Goal: Transaction & Acquisition: Purchase product/service

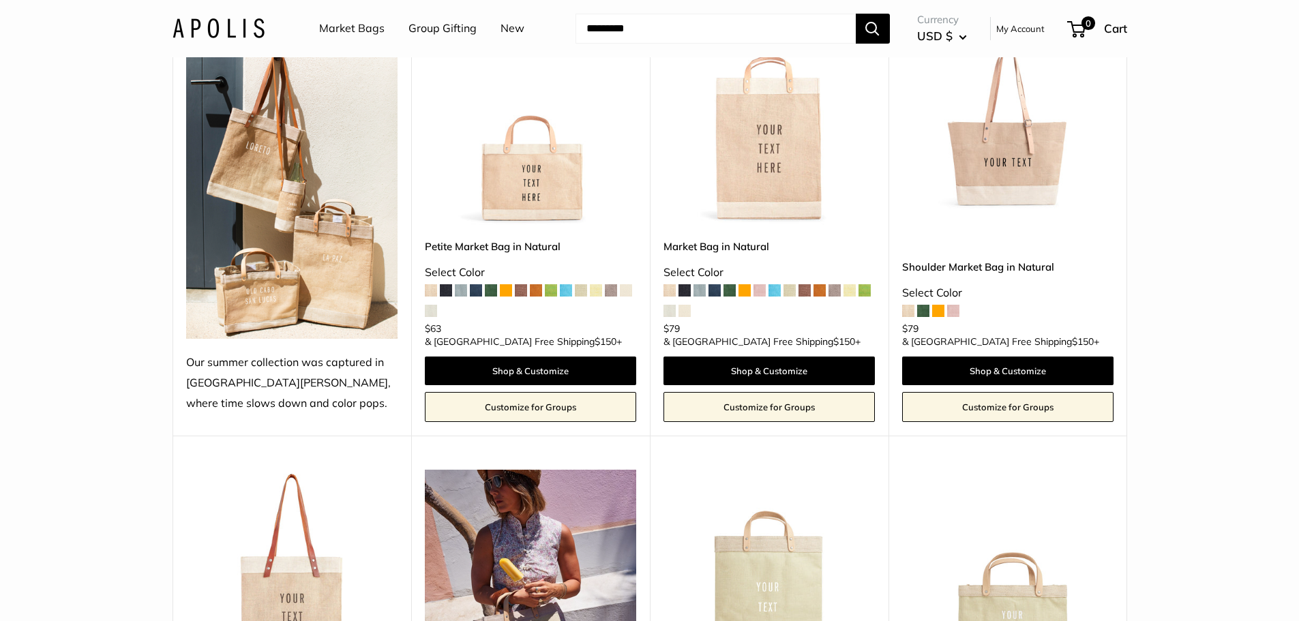
scroll to position [2559, 0]
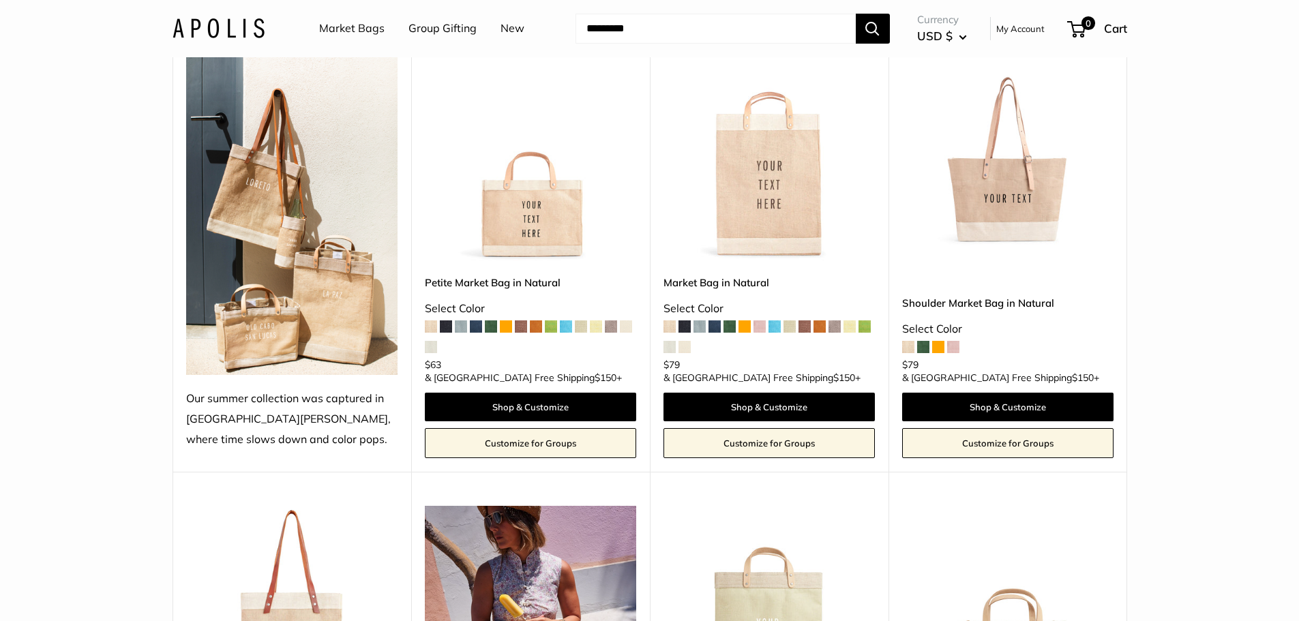
click at [924, 352] on span at bounding box center [923, 347] width 12 height 12
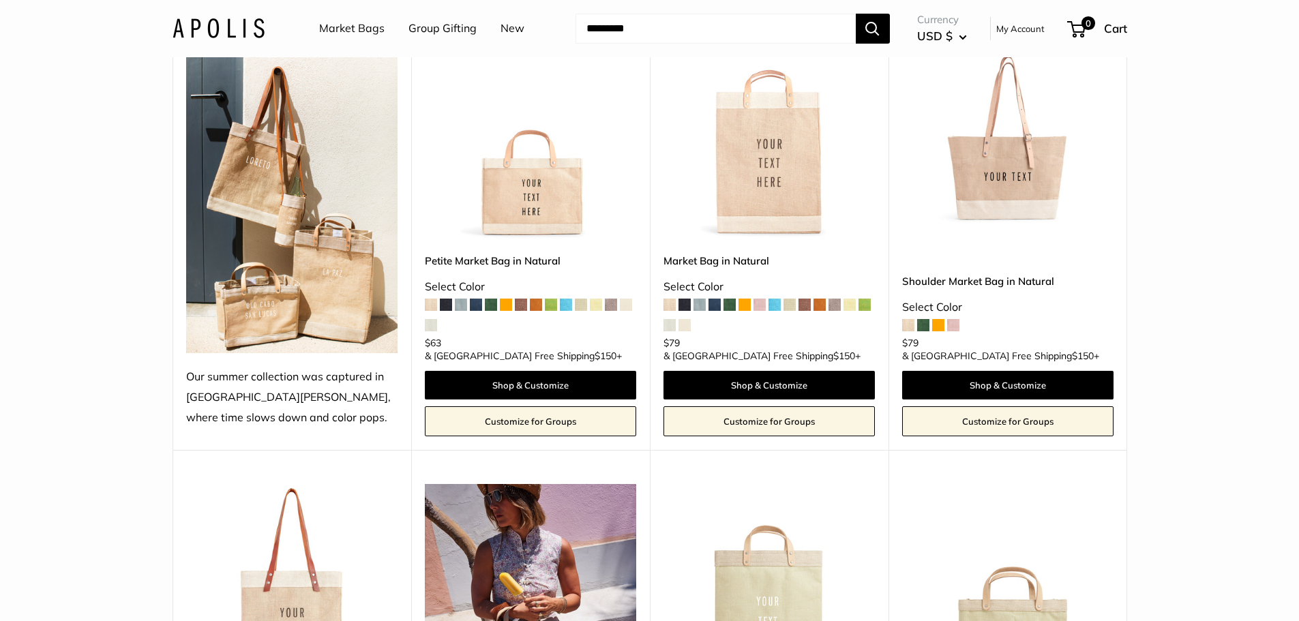
scroll to position [2503, 0]
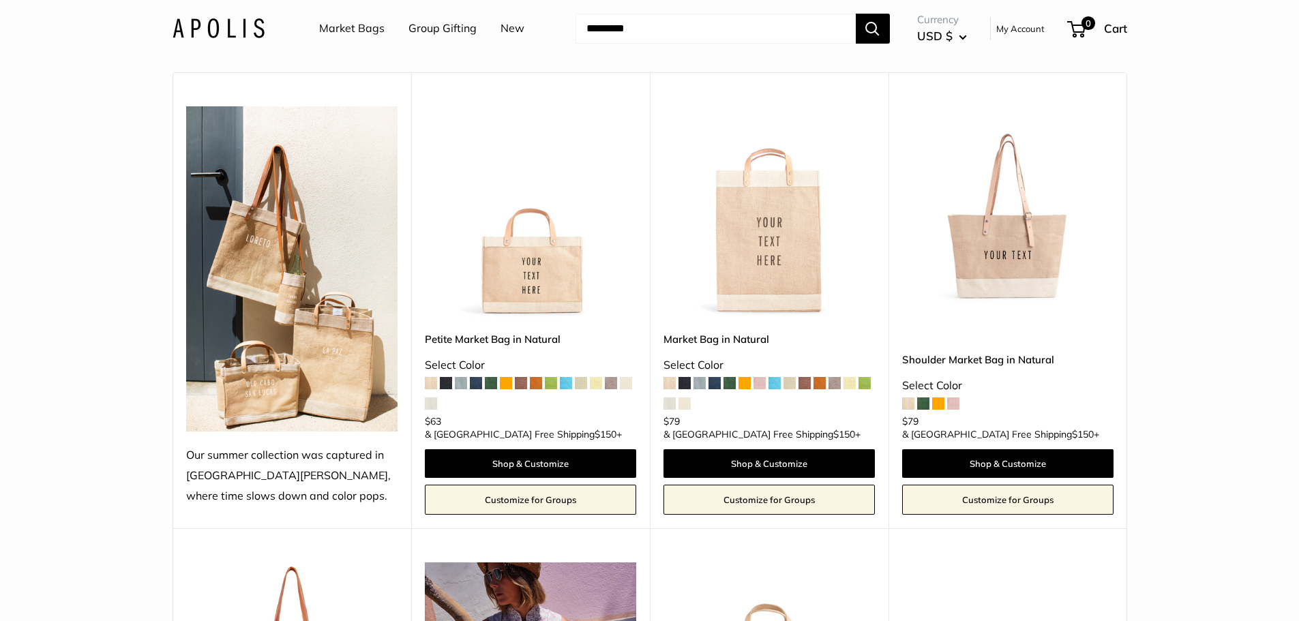
click at [0, 0] on img at bounding box center [0, 0] width 0 height 0
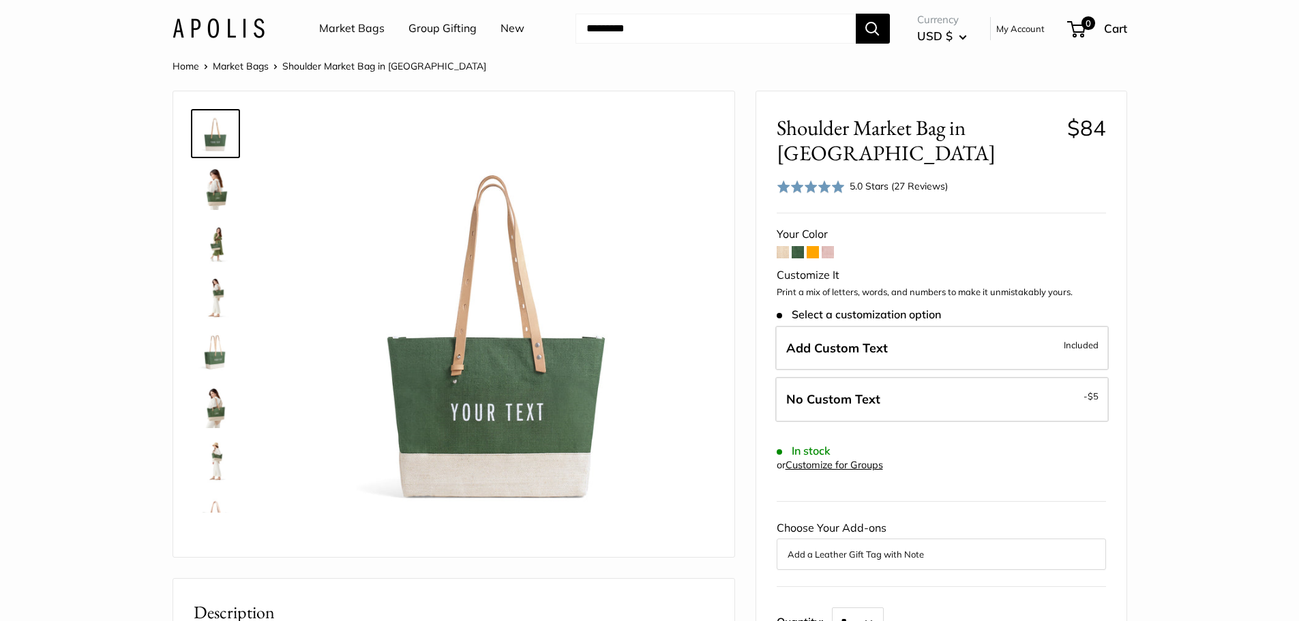
click at [213, 193] on img at bounding box center [216, 188] width 44 height 44
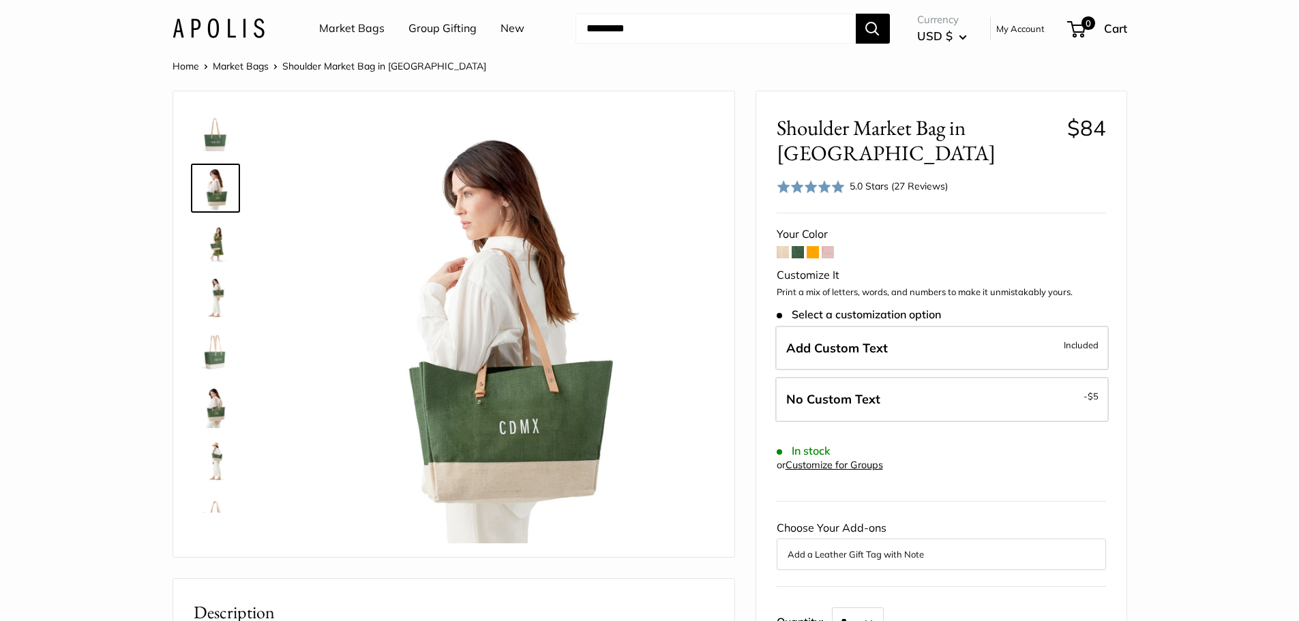
click at [213, 245] on img at bounding box center [216, 243] width 44 height 44
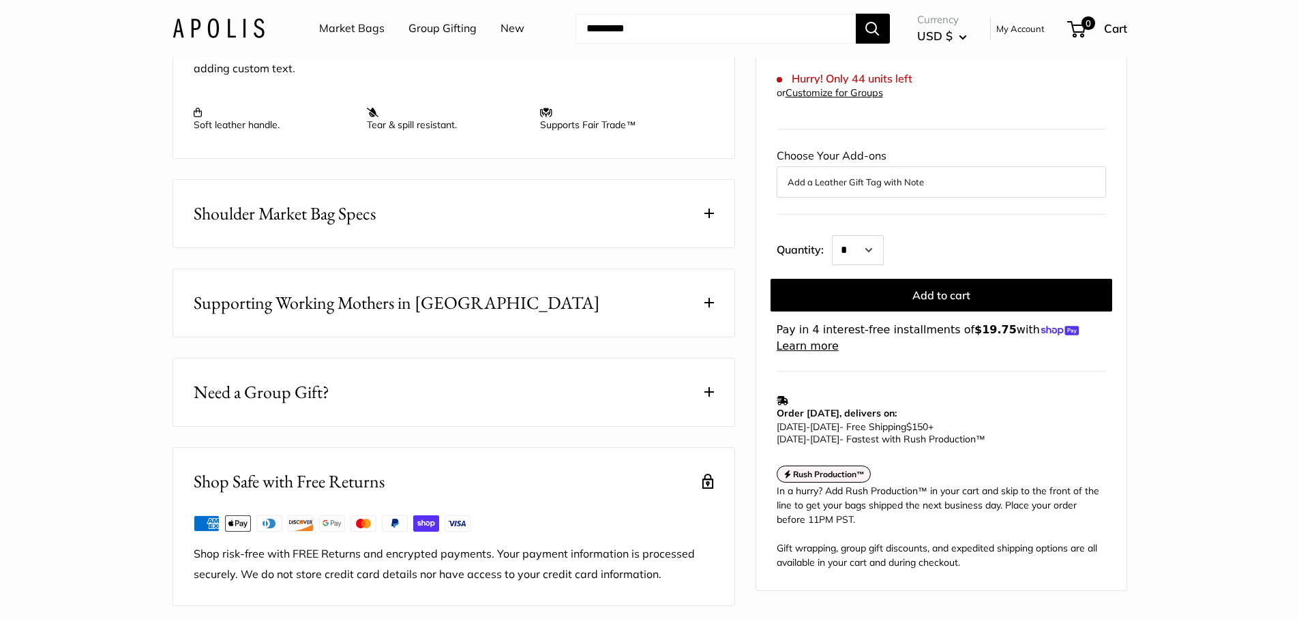
scroll to position [614, 0]
click at [706, 217] on span at bounding box center [709, 212] width 10 height 10
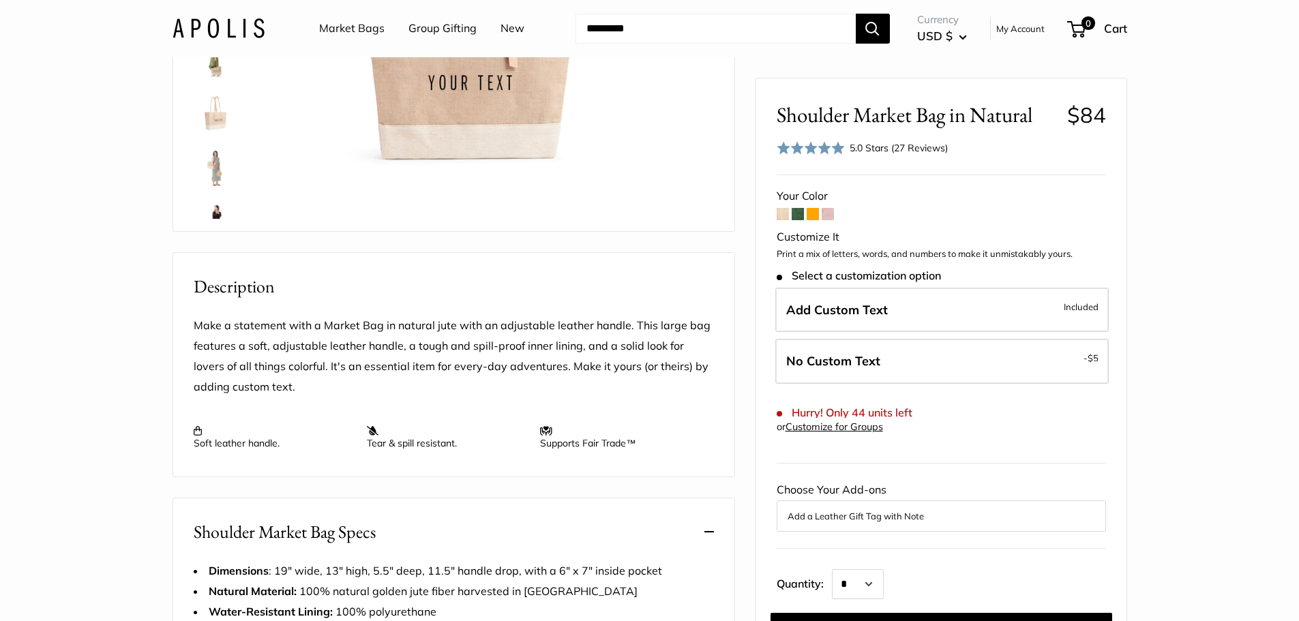
scroll to position [205, 0]
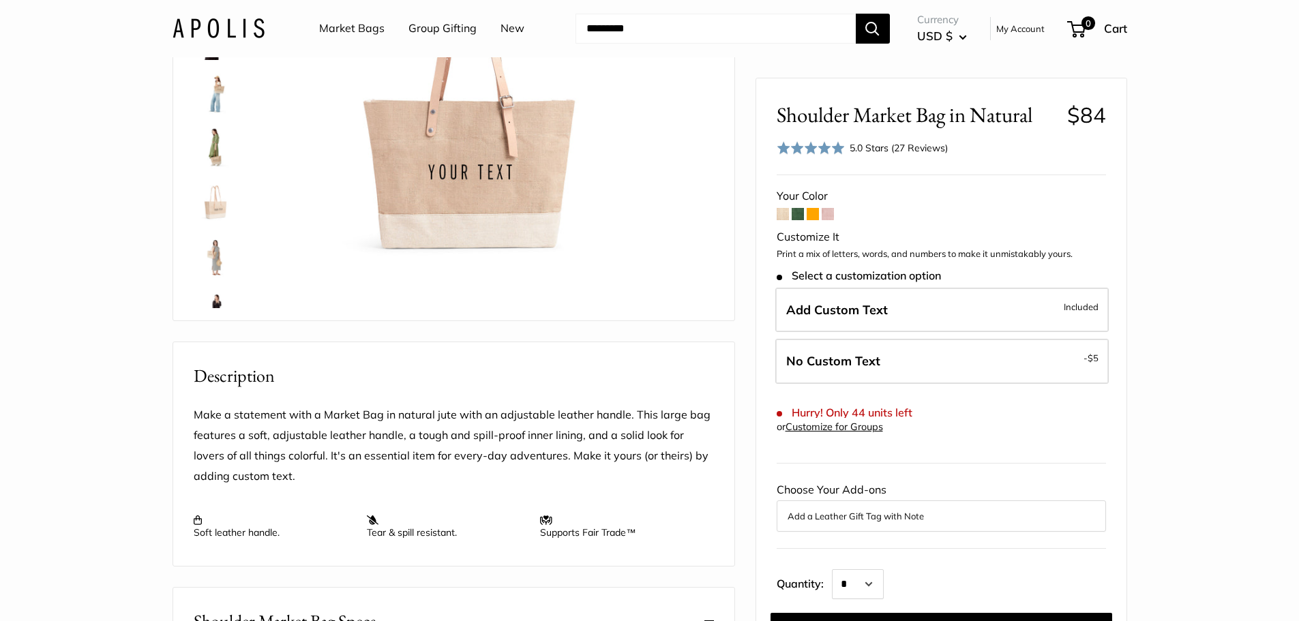
click at [812, 214] on span at bounding box center [813, 214] width 12 height 12
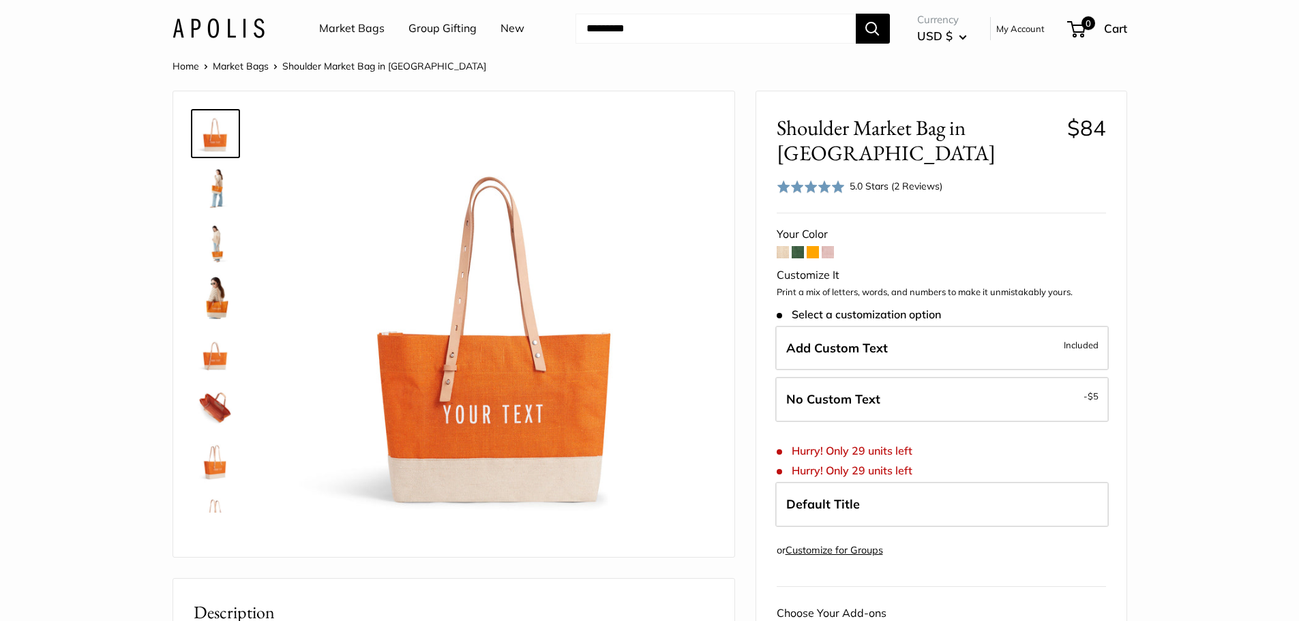
click at [831, 246] on span at bounding box center [828, 252] width 12 height 12
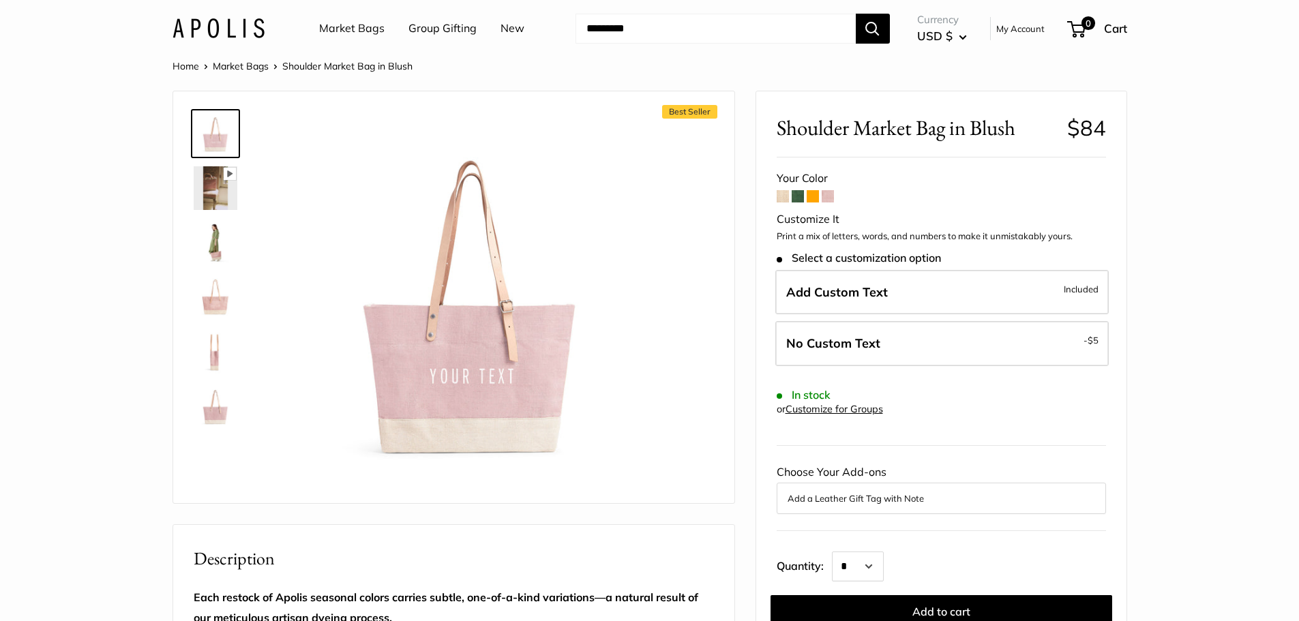
click at [782, 194] on span at bounding box center [783, 196] width 12 height 12
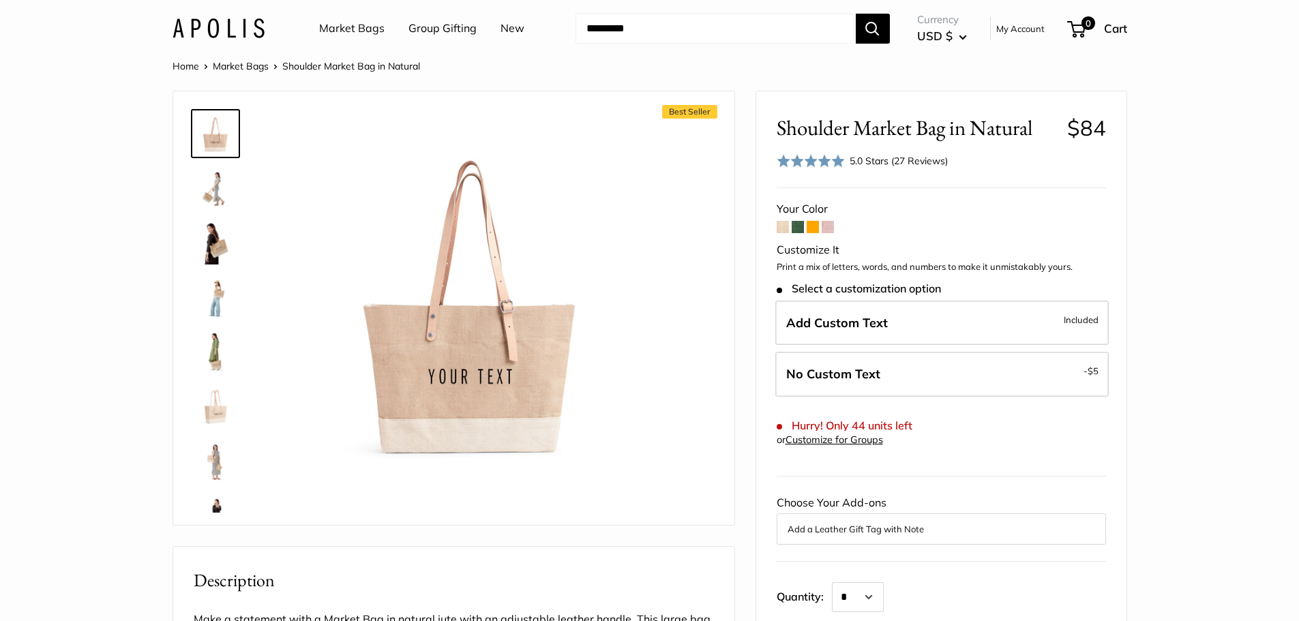
click at [798, 228] on span at bounding box center [798, 227] width 12 height 12
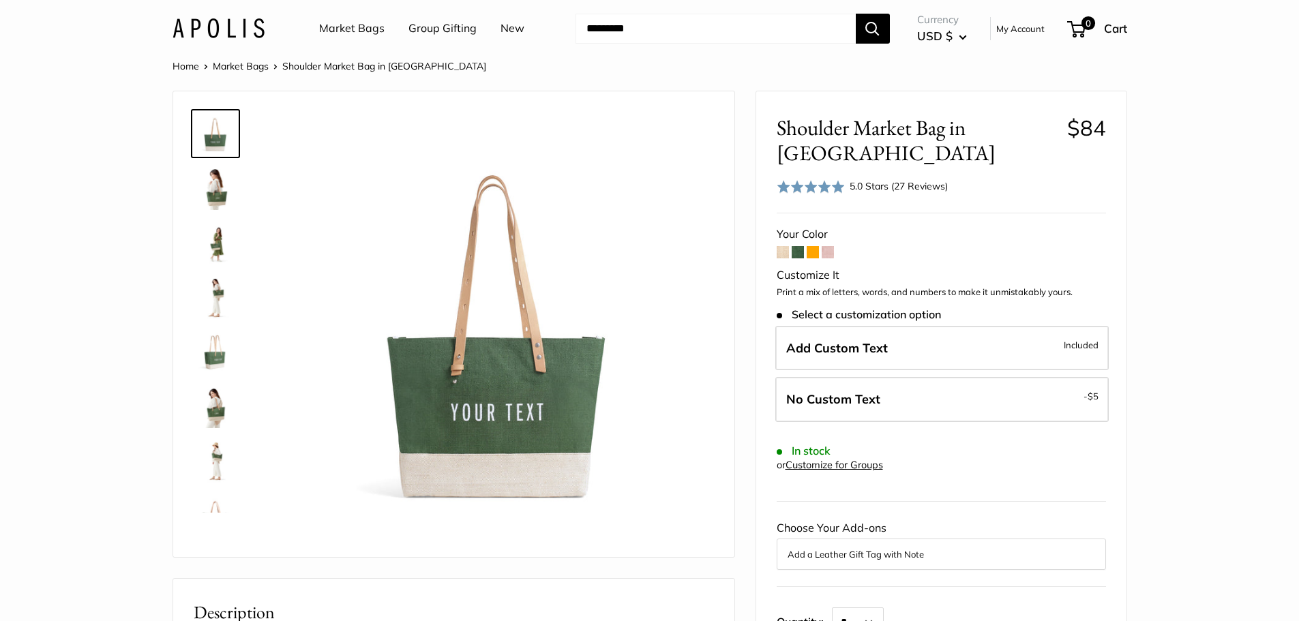
click at [781, 252] on span at bounding box center [783, 252] width 12 height 12
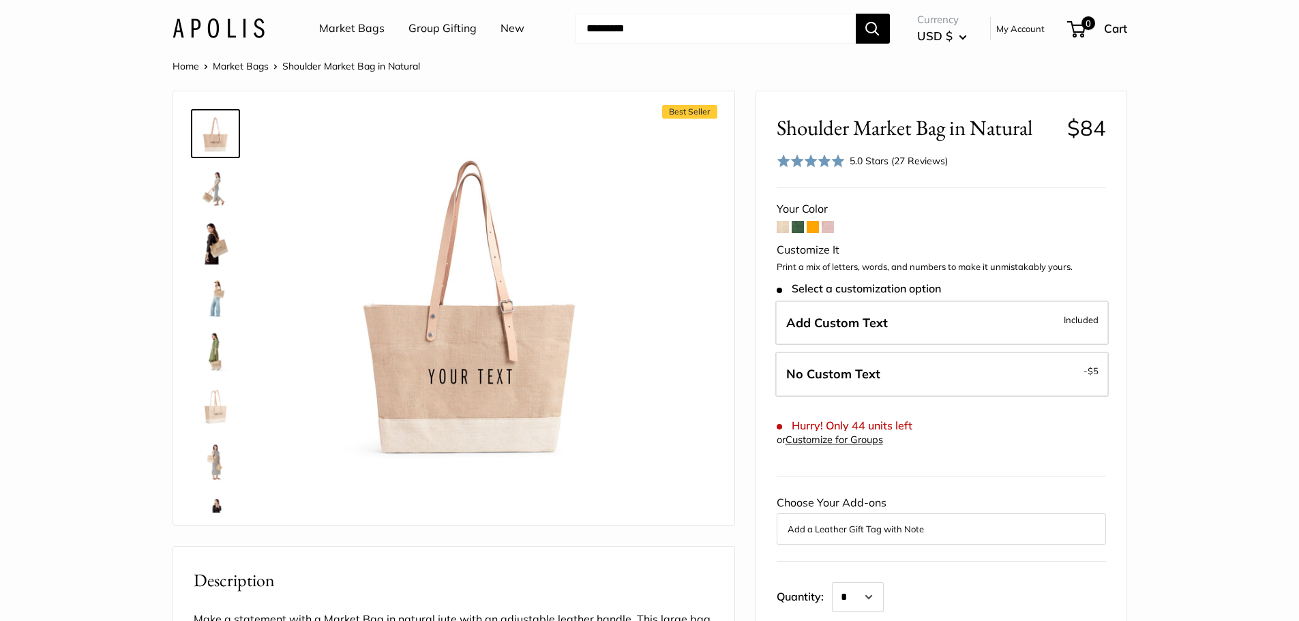
click at [211, 360] on img at bounding box center [216, 352] width 44 height 44
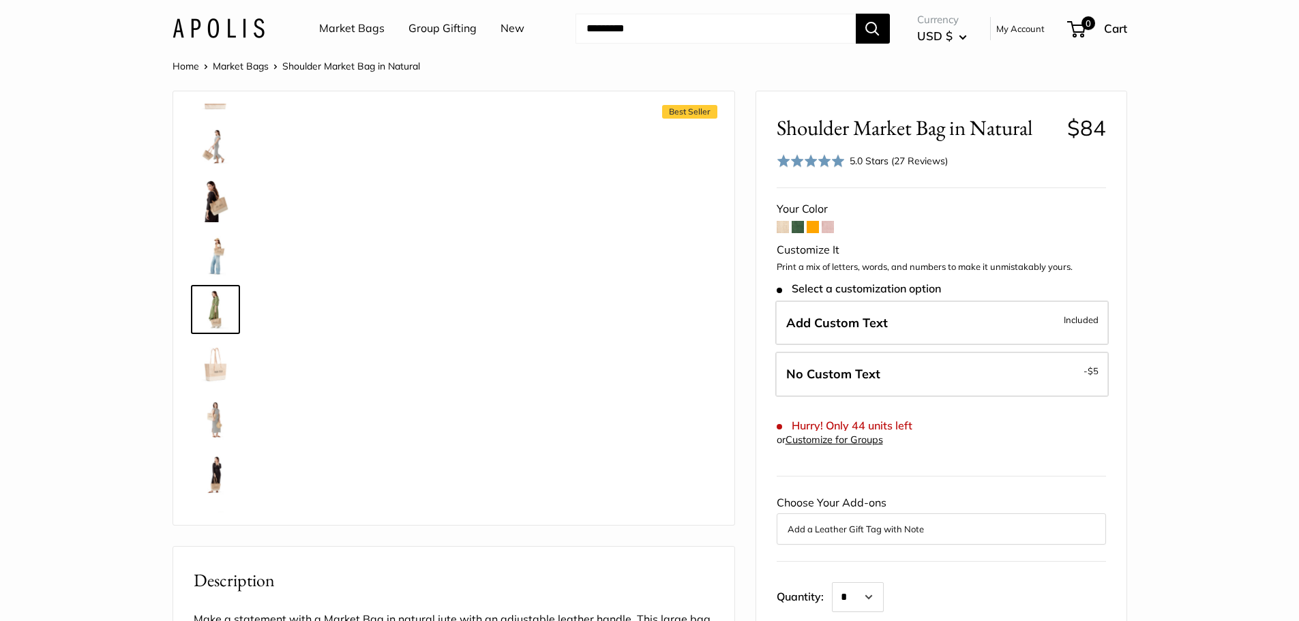
click at [209, 367] on img at bounding box center [216, 364] width 44 height 44
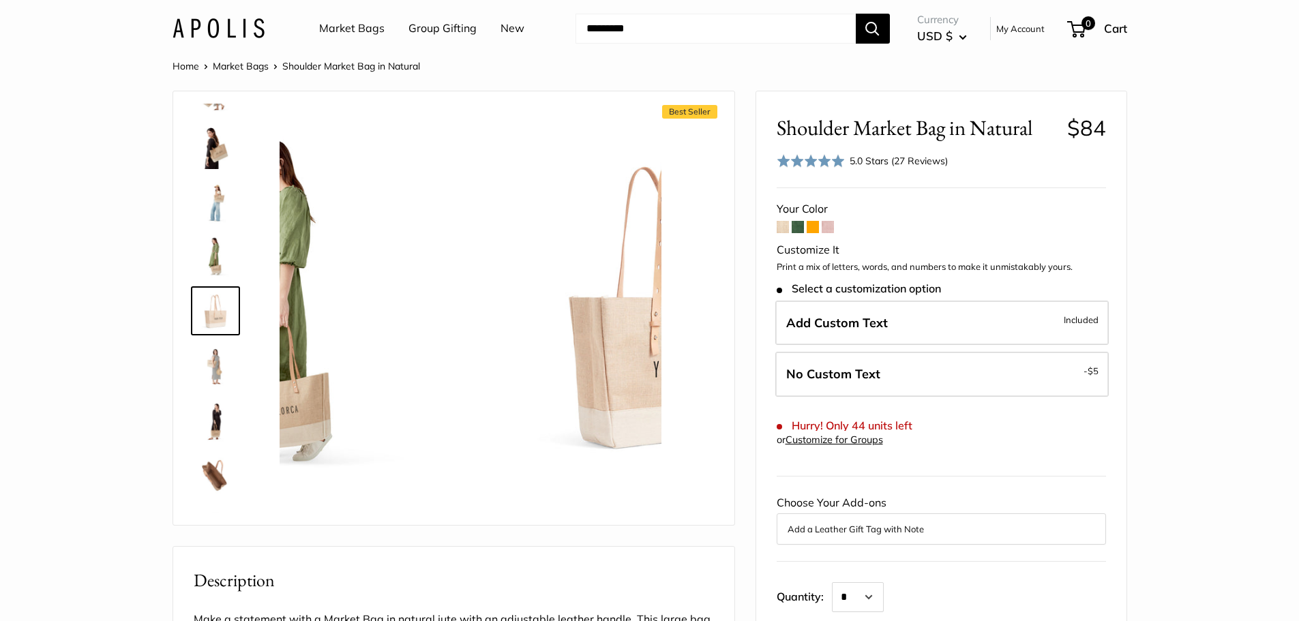
scroll to position [97, 0]
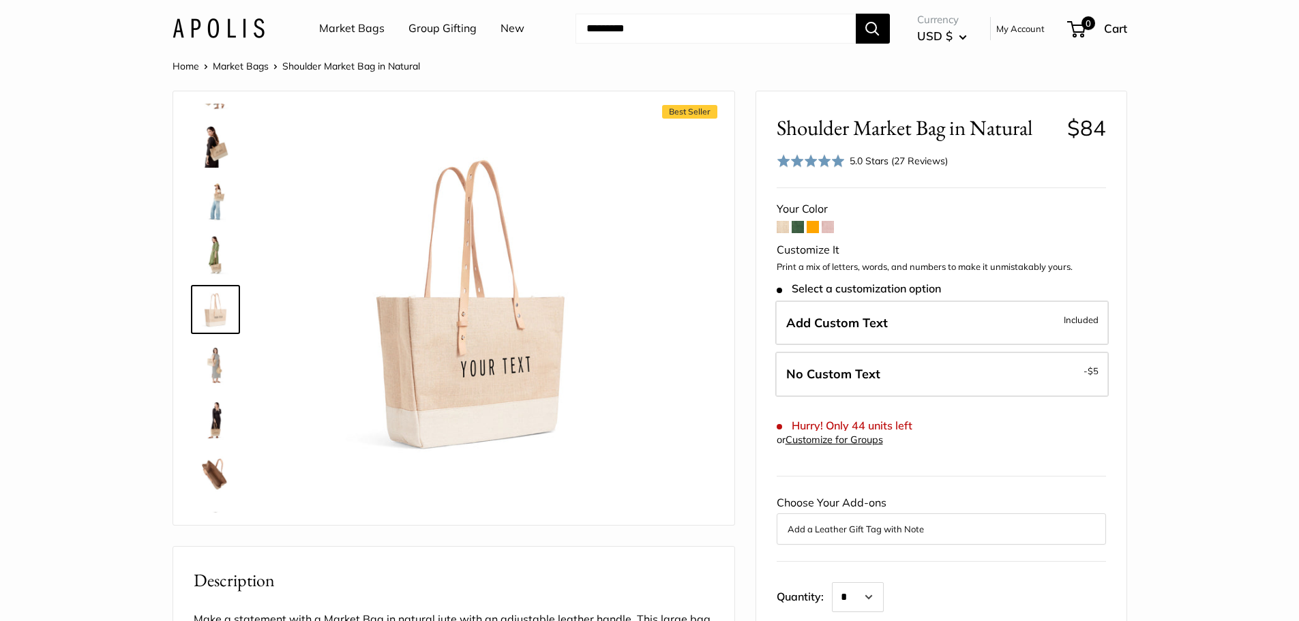
click at [209, 368] on img at bounding box center [216, 364] width 44 height 44
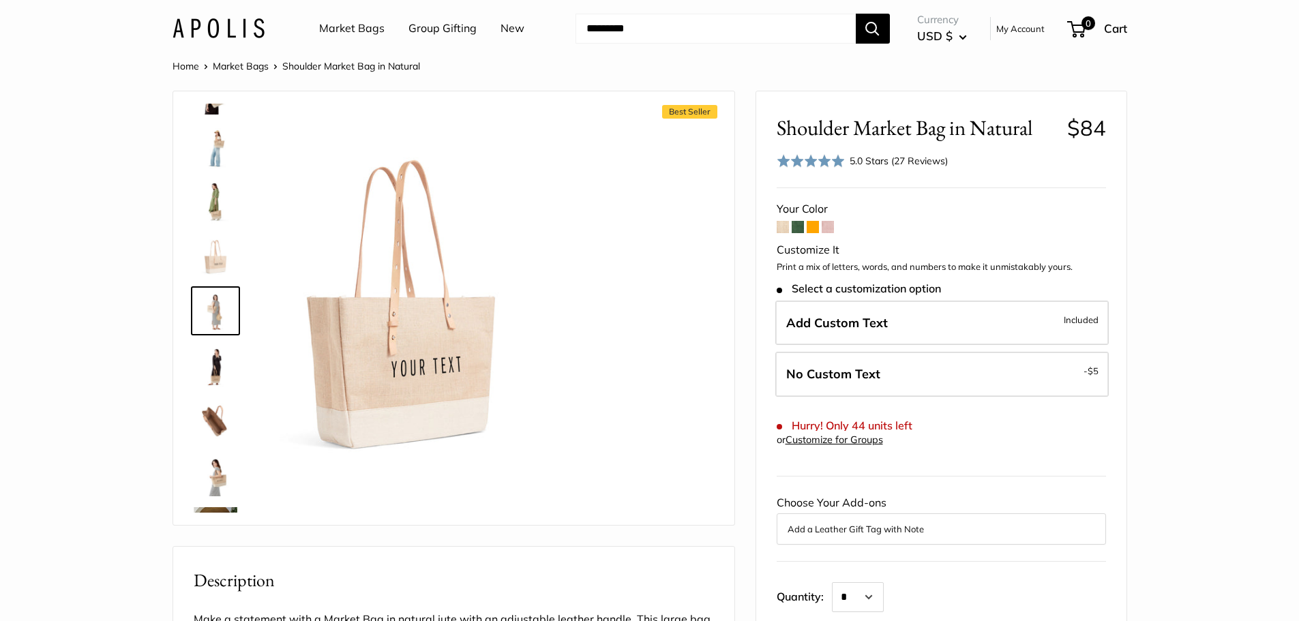
scroll to position [151, 0]
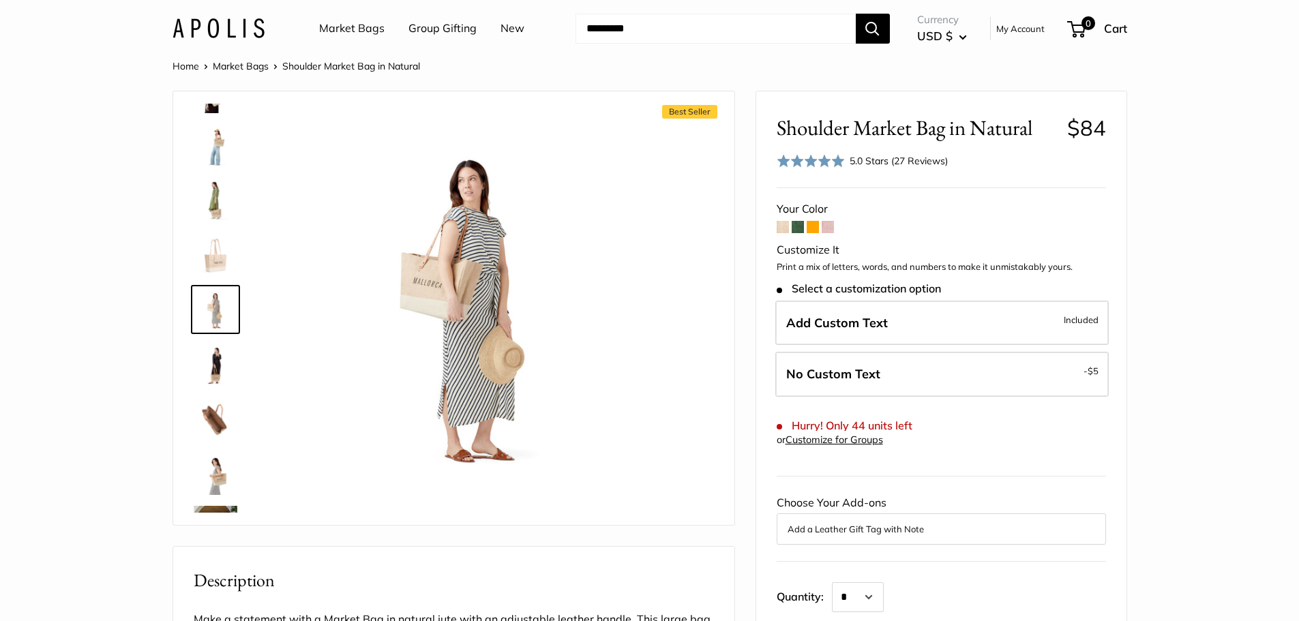
click at [222, 401] on img at bounding box center [216, 419] width 44 height 44
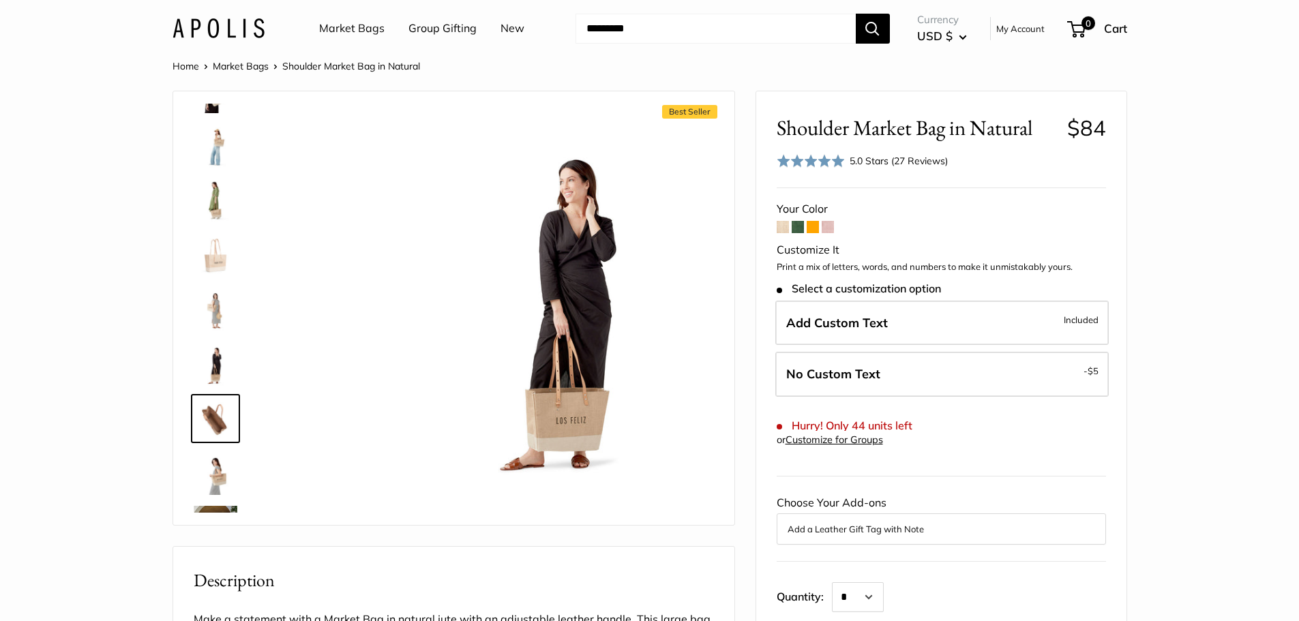
scroll to position [260, 0]
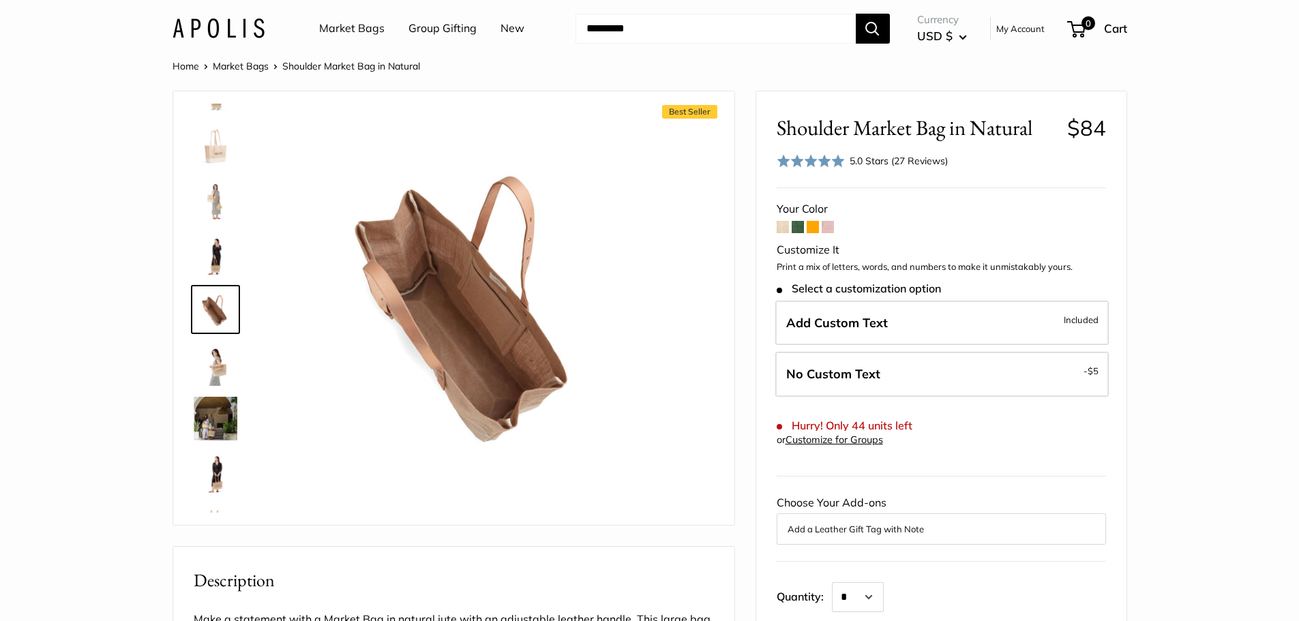
click at [220, 466] on img at bounding box center [216, 473] width 44 height 44
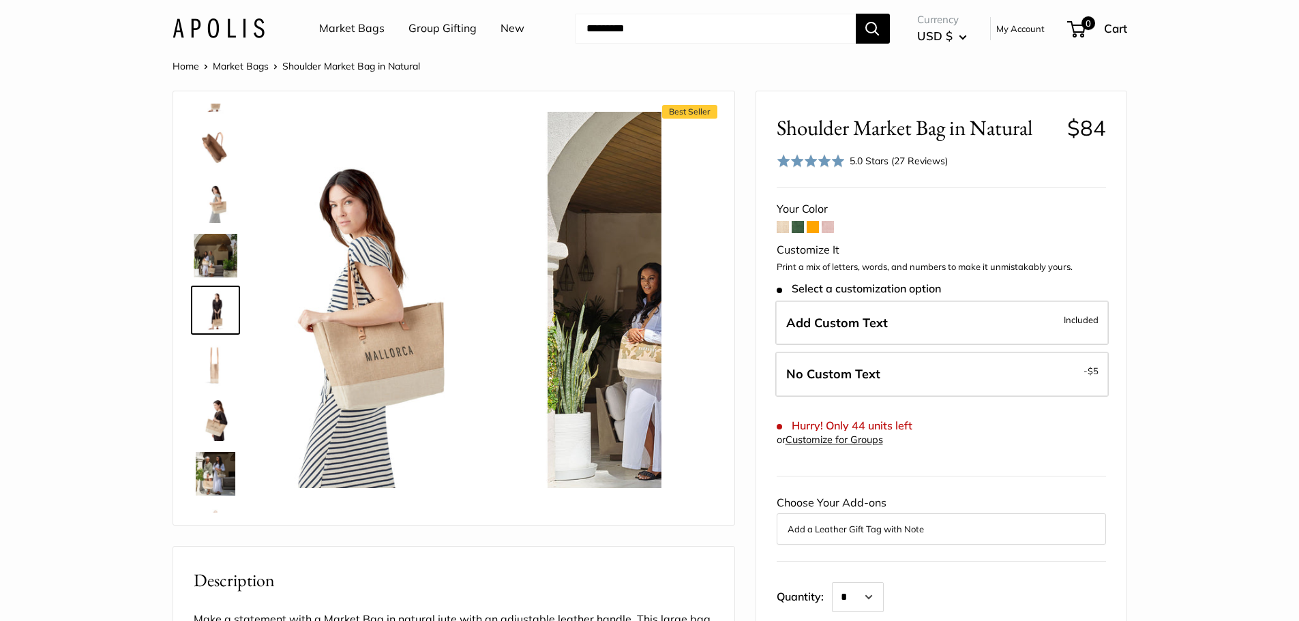
scroll to position [424, 0]
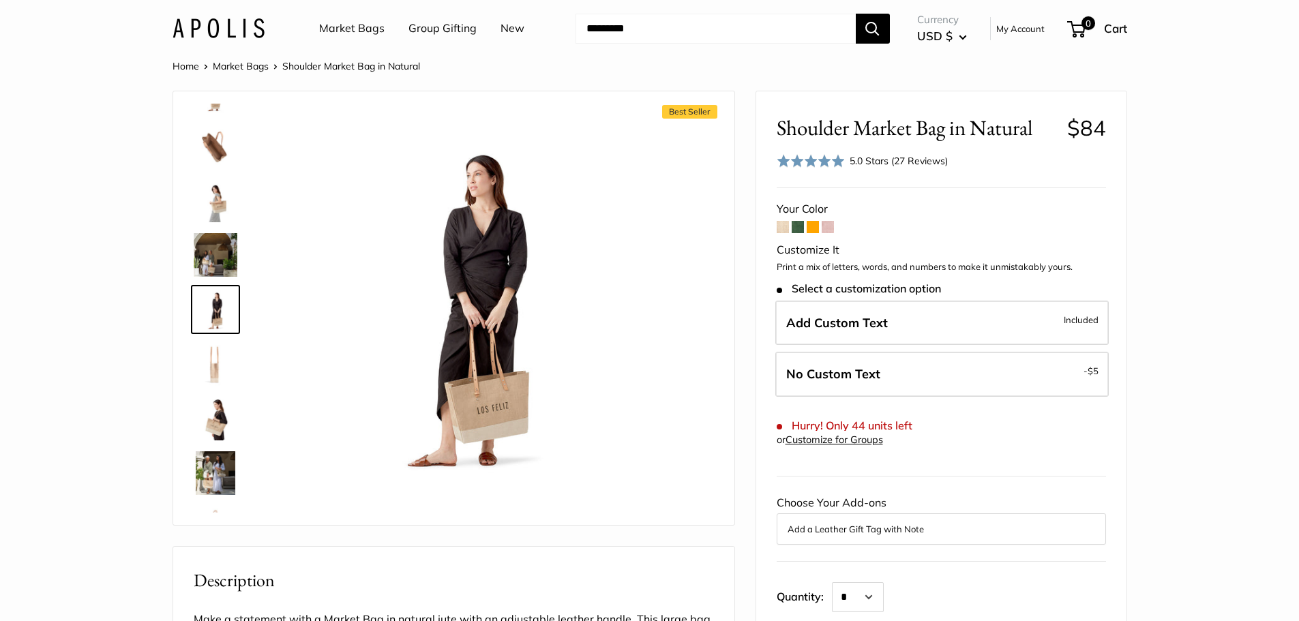
click at [824, 225] on span at bounding box center [828, 227] width 12 height 12
click at [360, 26] on link "Market Bags" at bounding box center [351, 28] width 65 height 20
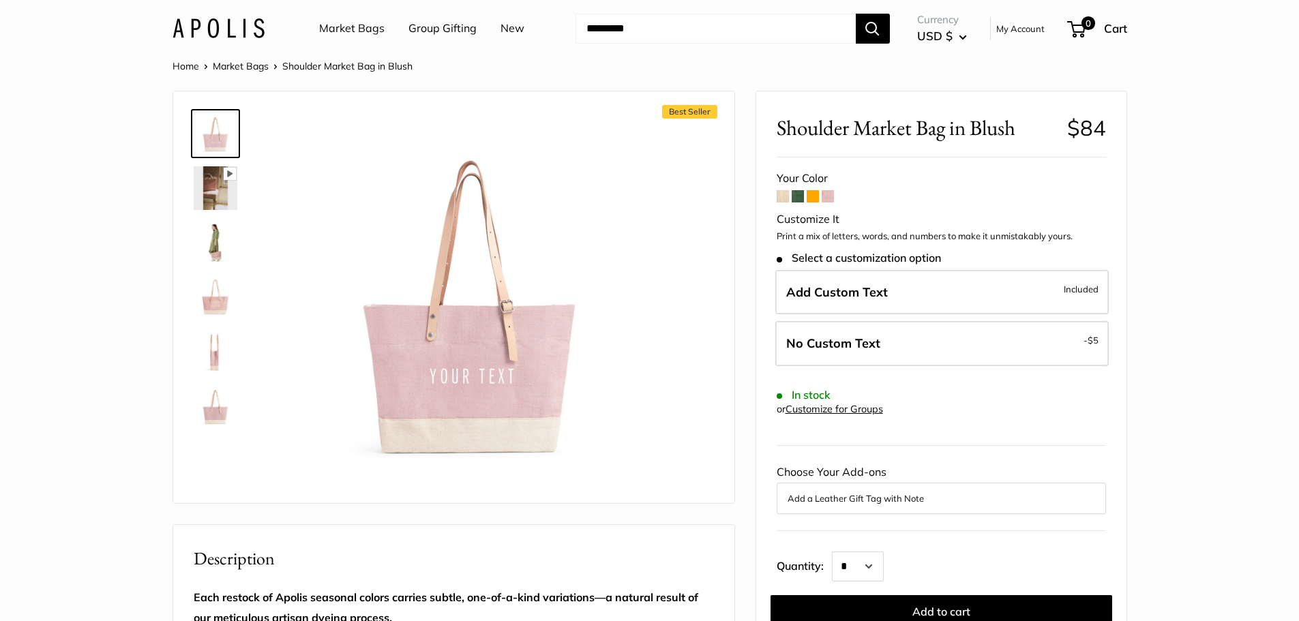
click at [798, 196] on span at bounding box center [798, 196] width 12 height 12
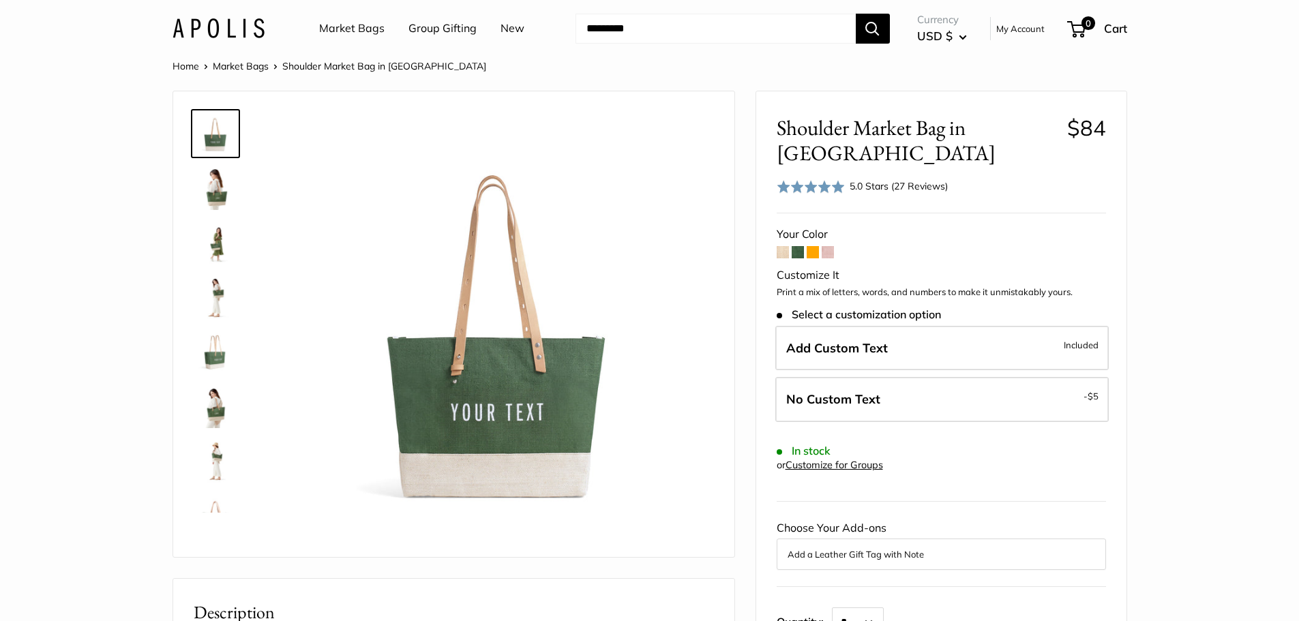
click at [780, 252] on span at bounding box center [783, 252] width 12 height 12
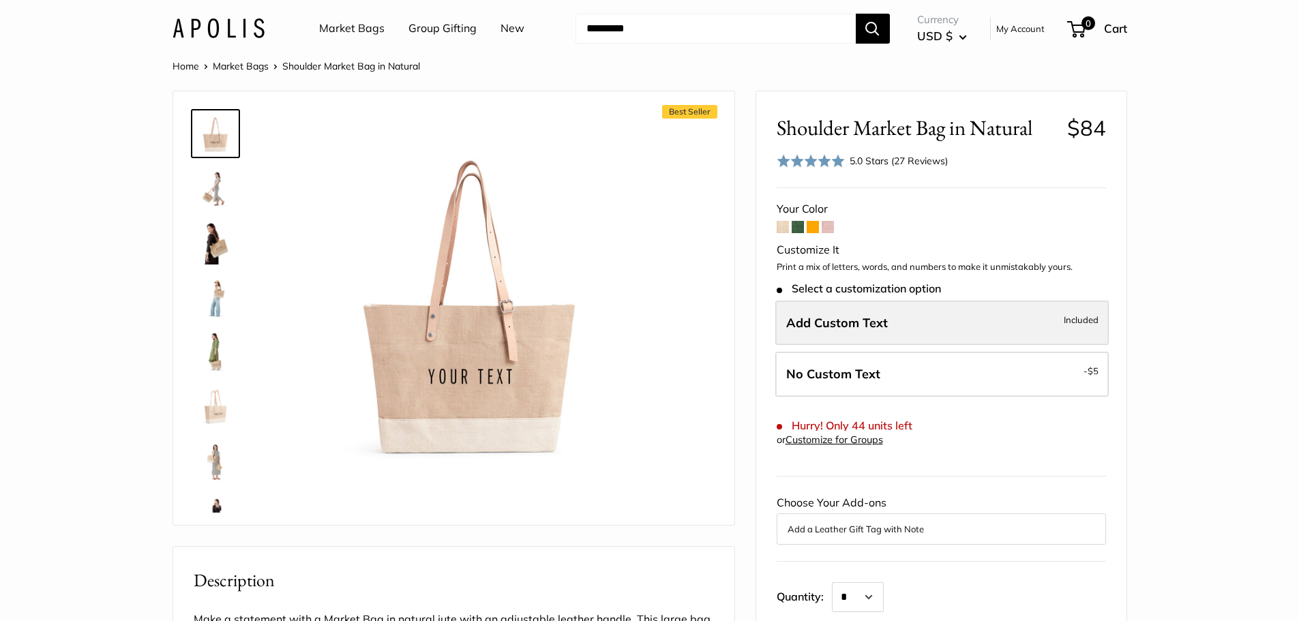
click at [874, 320] on span "Add Custom Text" at bounding box center [837, 323] width 102 height 16
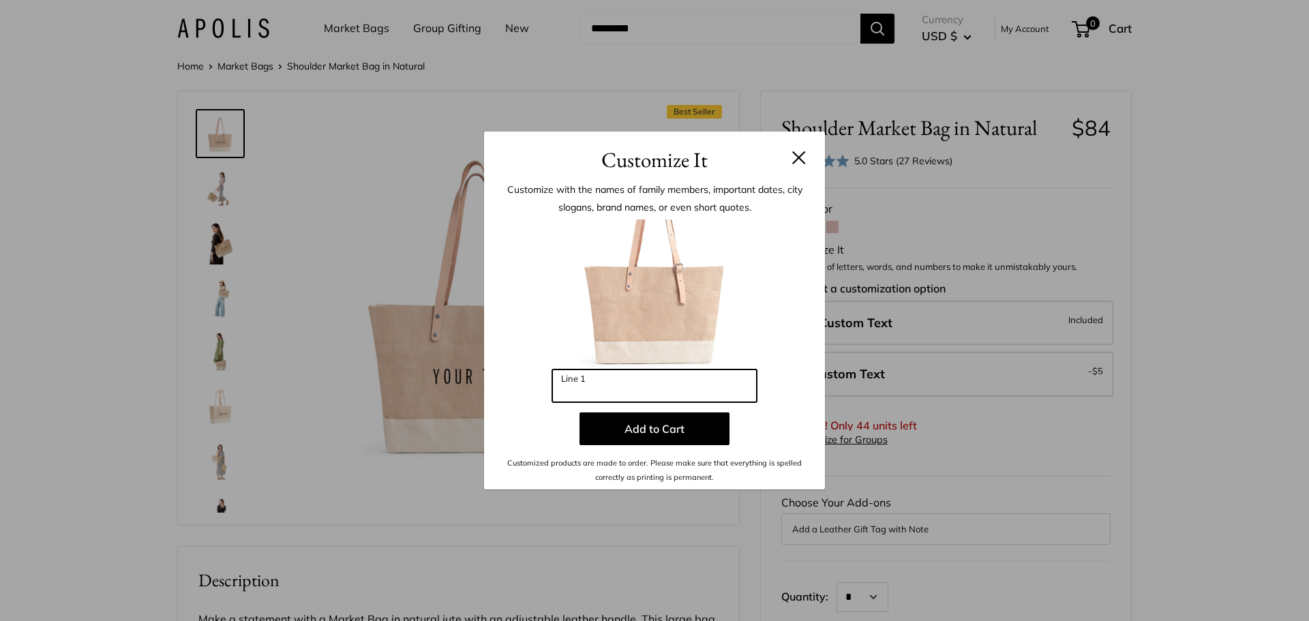
drag, startPoint x: 672, startPoint y: 387, endPoint x: 541, endPoint y: 389, distance: 130.9
click at [541, 389] on div "Enter 10 letters Line 1 Add to Cart Customized products are made to order. Plea…" at bounding box center [655, 352] width 300 height 265
type input "*********"
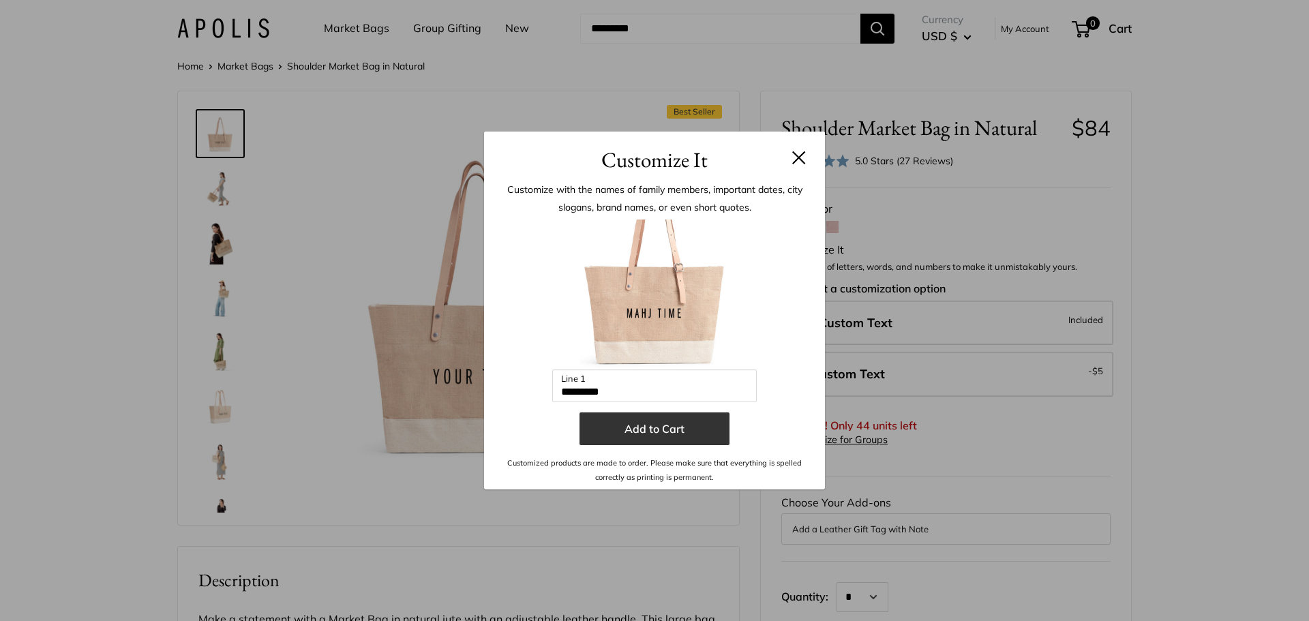
click at [678, 429] on button "Add to Cart" at bounding box center [655, 428] width 150 height 33
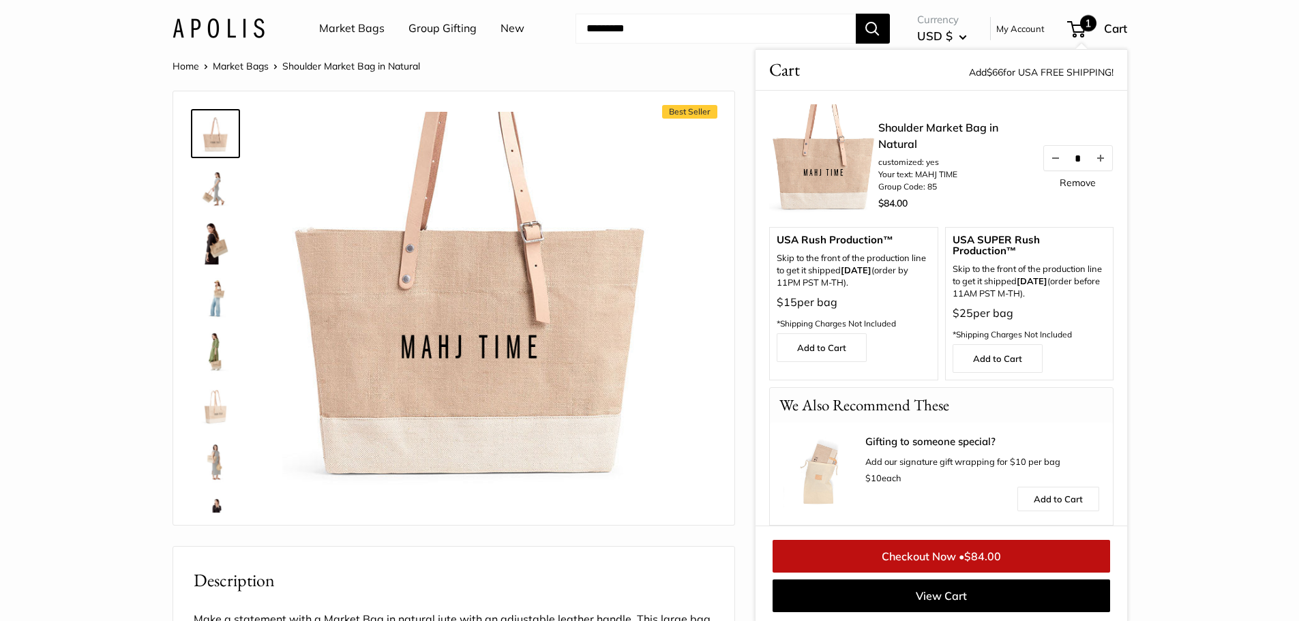
click at [695, 310] on div "Best Seller" at bounding box center [453, 308] width 527 height 406
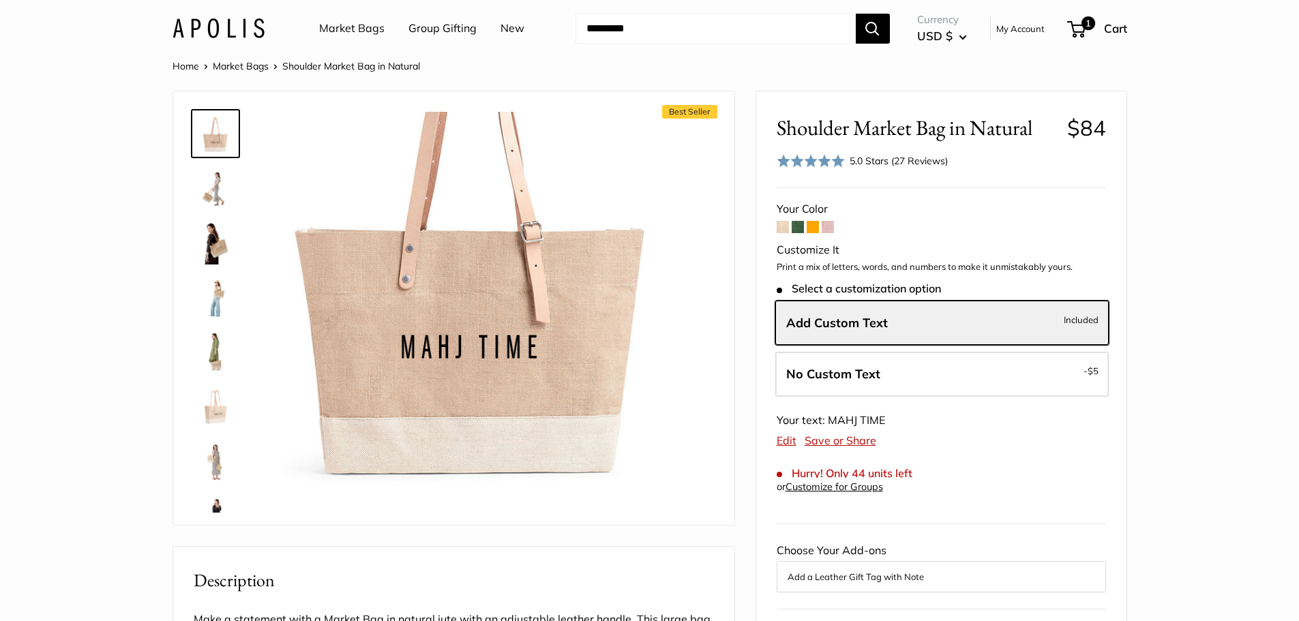
click at [783, 226] on span at bounding box center [783, 227] width 12 height 12
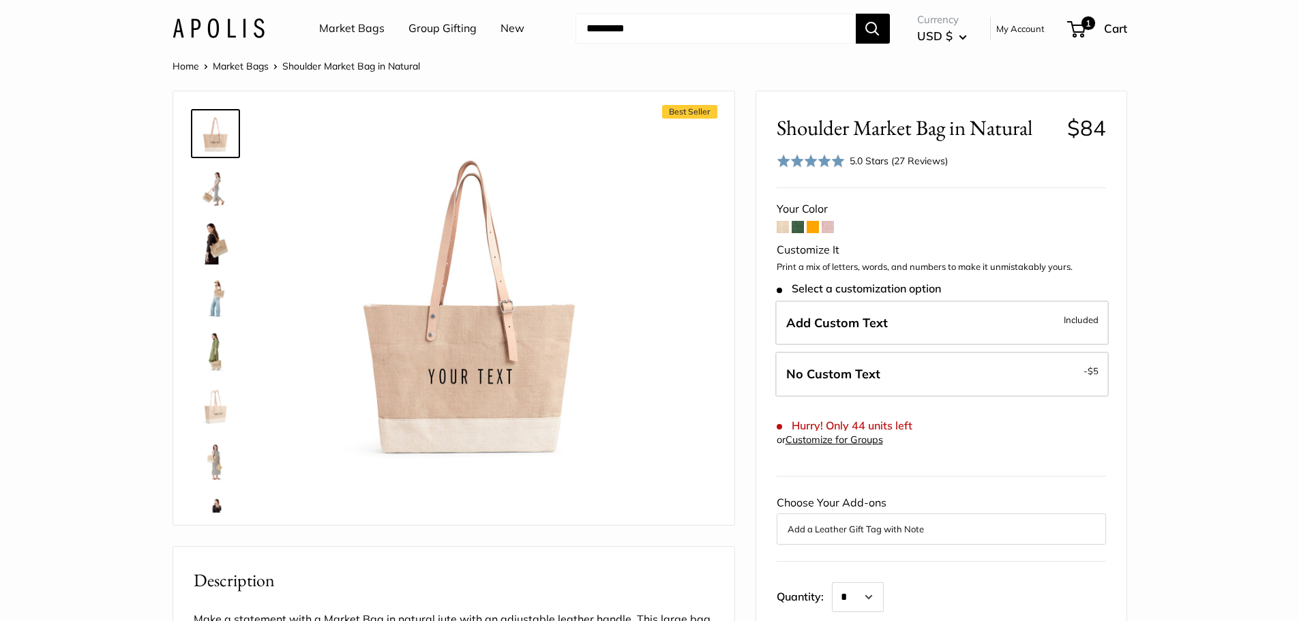
click at [832, 228] on span at bounding box center [828, 227] width 12 height 12
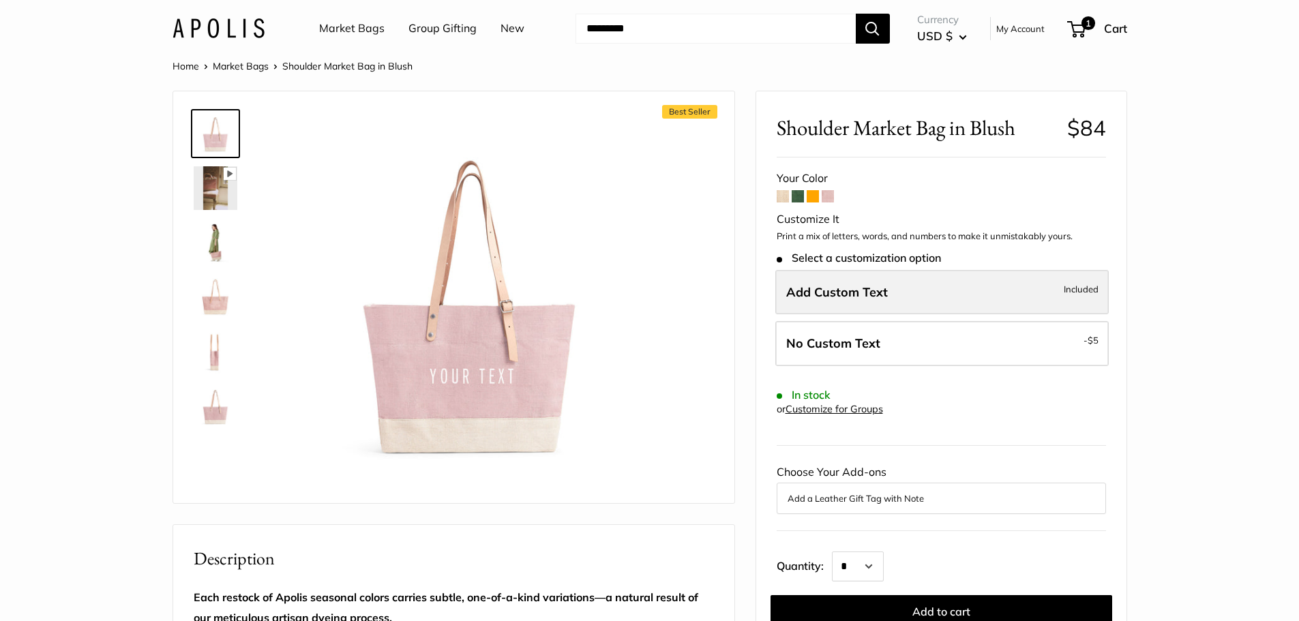
click at [862, 288] on span "Add Custom Text" at bounding box center [837, 292] width 102 height 16
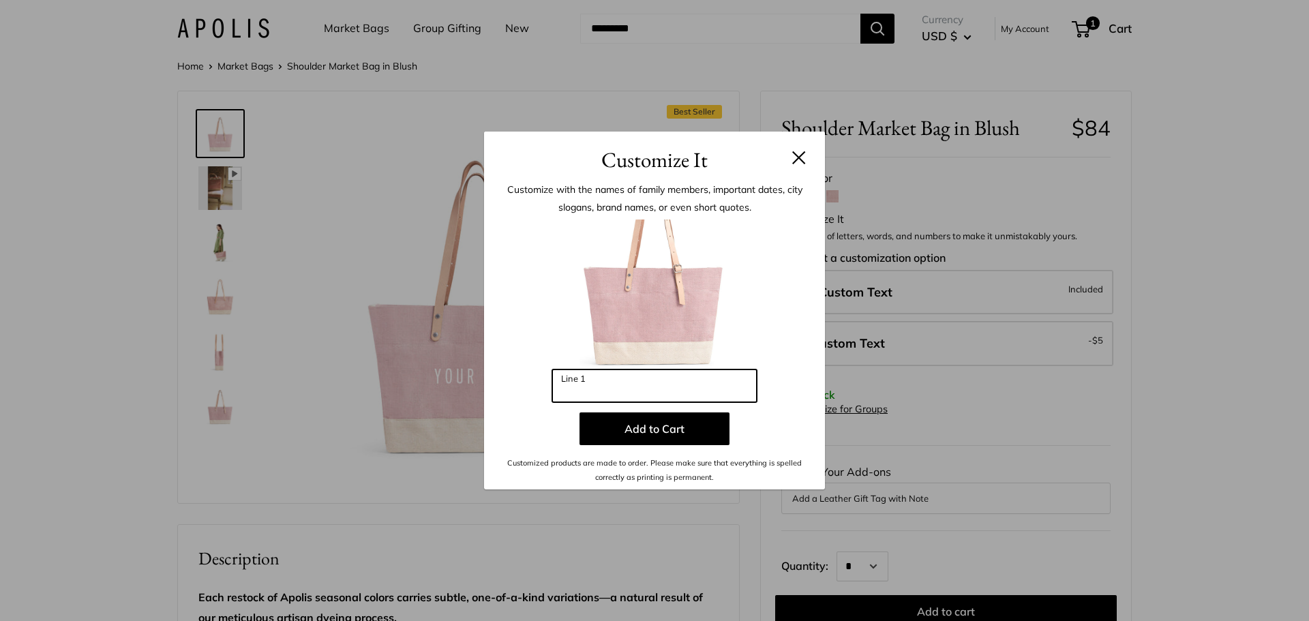
click at [654, 385] on input "Line 1" at bounding box center [654, 386] width 205 height 33
drag, startPoint x: 631, startPoint y: 391, endPoint x: 597, endPoint y: 392, distance: 34.1
click at [597, 392] on input "**********" at bounding box center [654, 386] width 205 height 33
type input "*********"
click at [802, 157] on button at bounding box center [799, 158] width 14 height 14
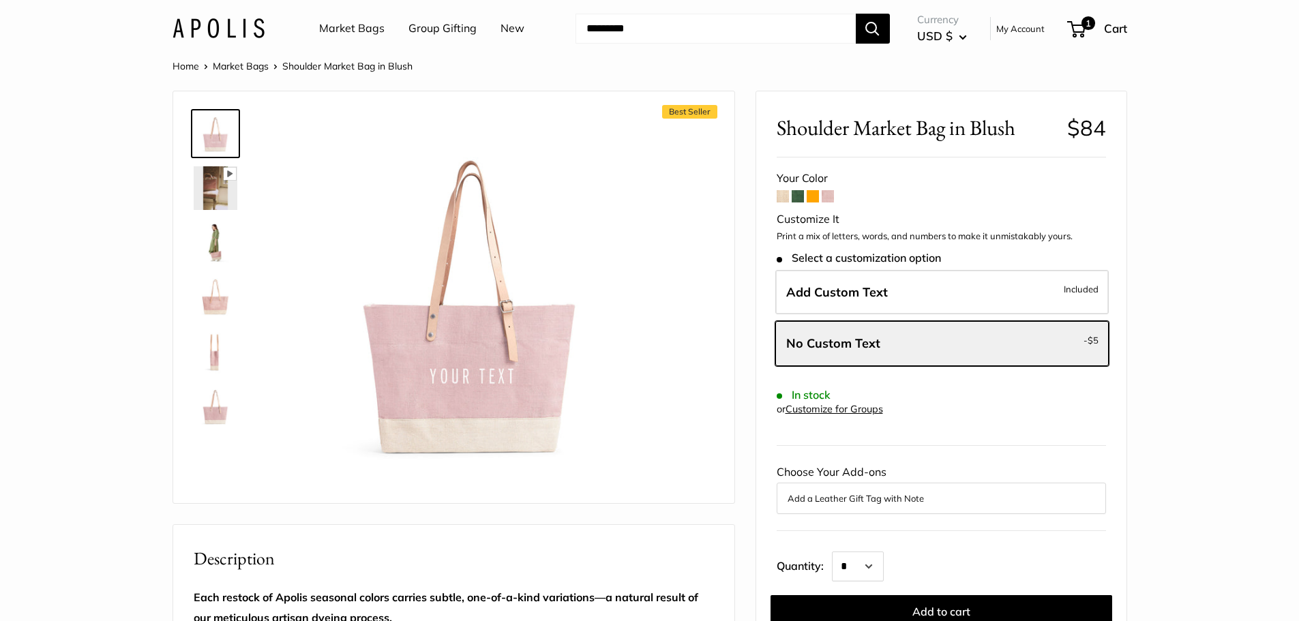
click at [811, 196] on span at bounding box center [813, 196] width 12 height 12
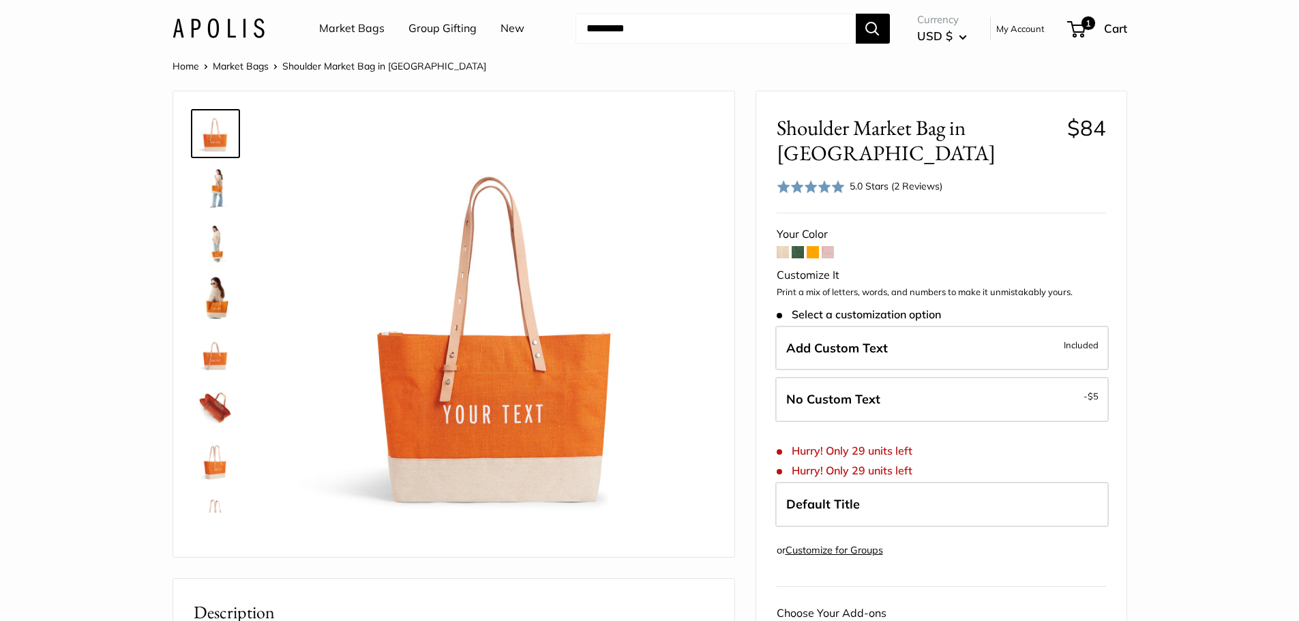
click at [210, 411] on img at bounding box center [216, 407] width 44 height 44
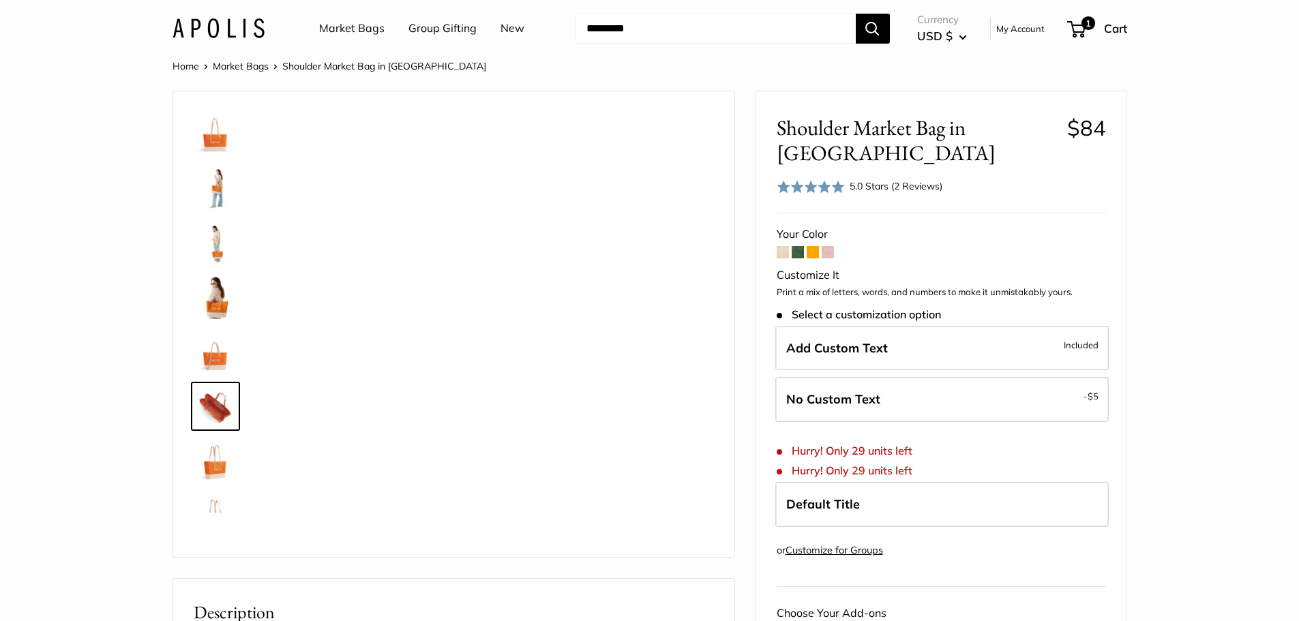
scroll to position [97, 0]
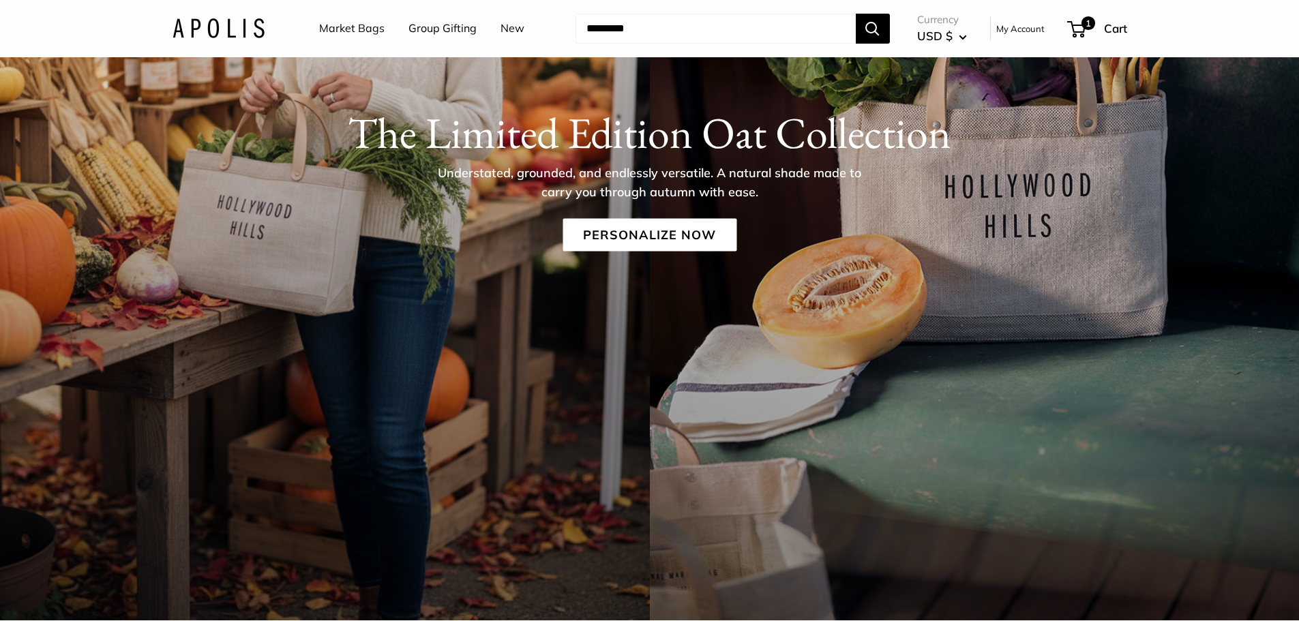
scroll to position [341, 0]
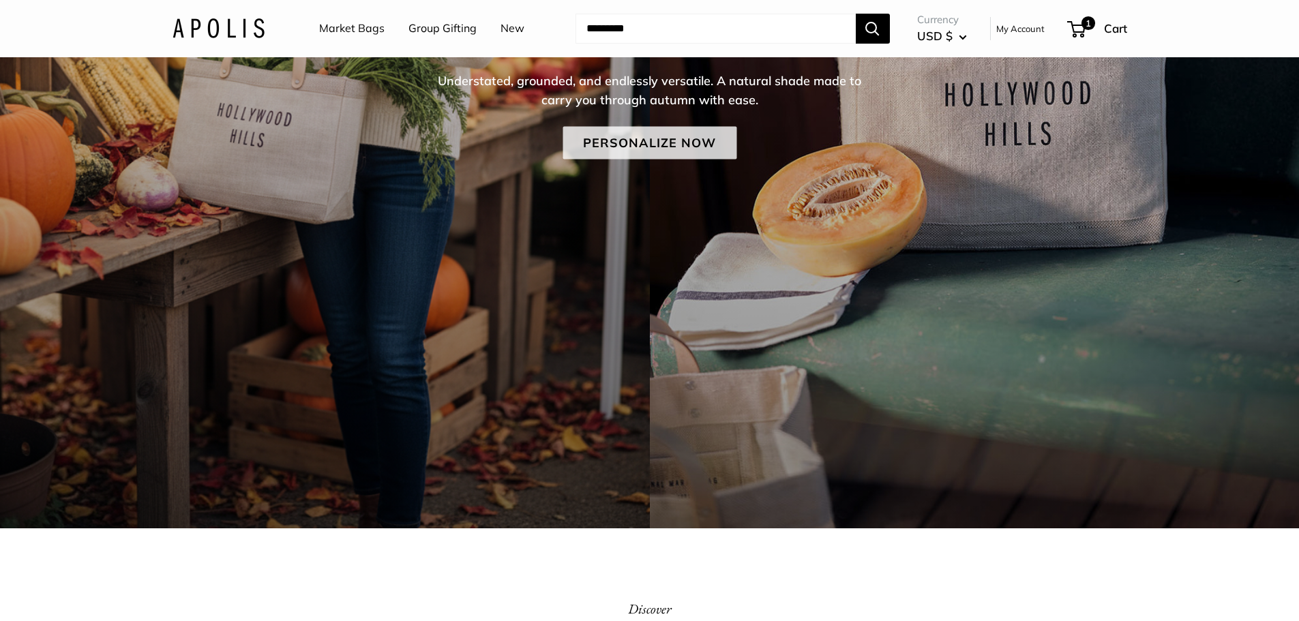
click at [677, 147] on link "Personalize Now" at bounding box center [649, 142] width 174 height 33
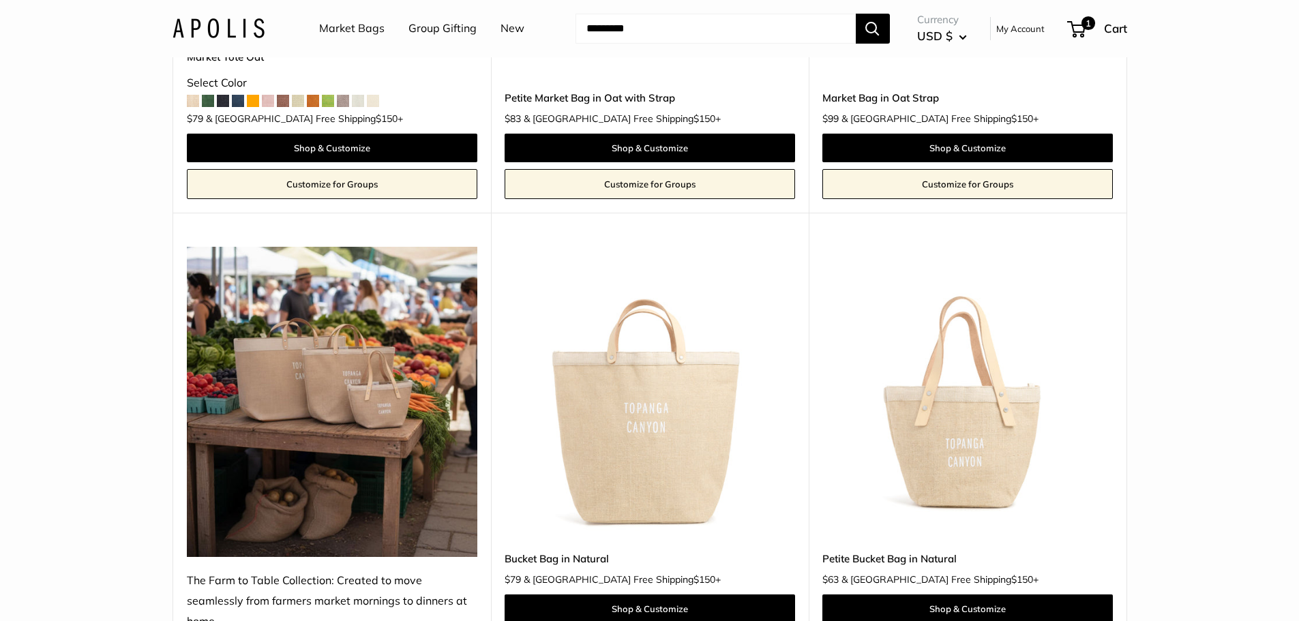
scroll to position [1023, 0]
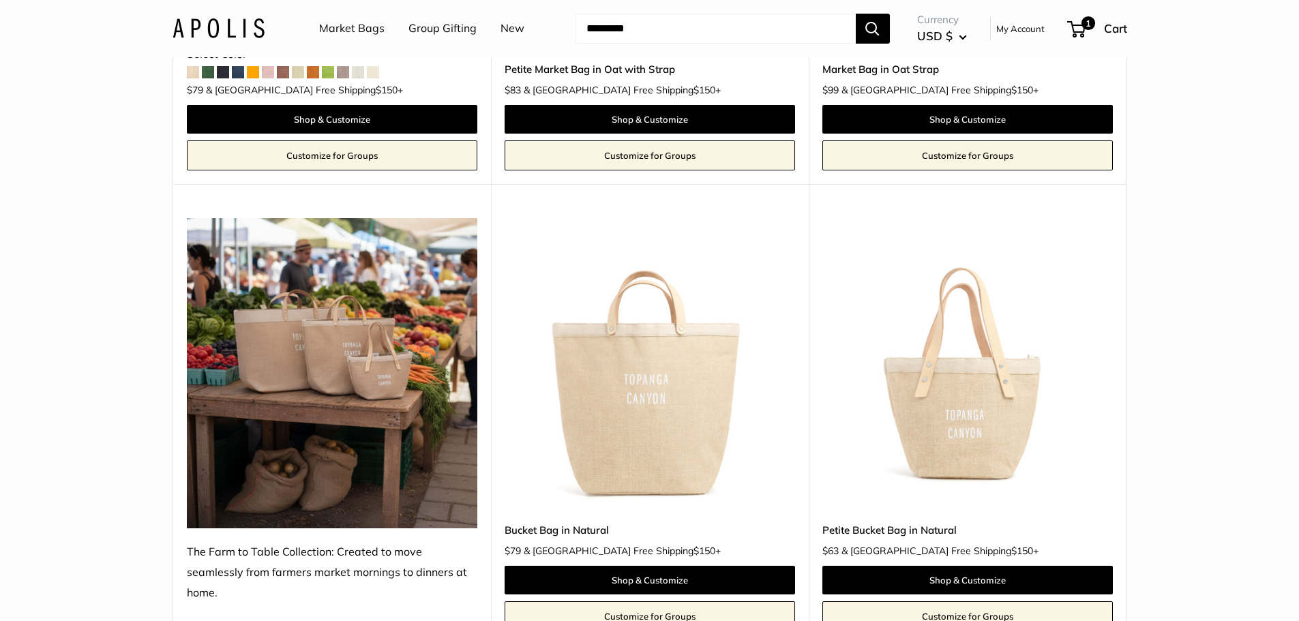
click at [0, 0] on img at bounding box center [0, 0] width 0 height 0
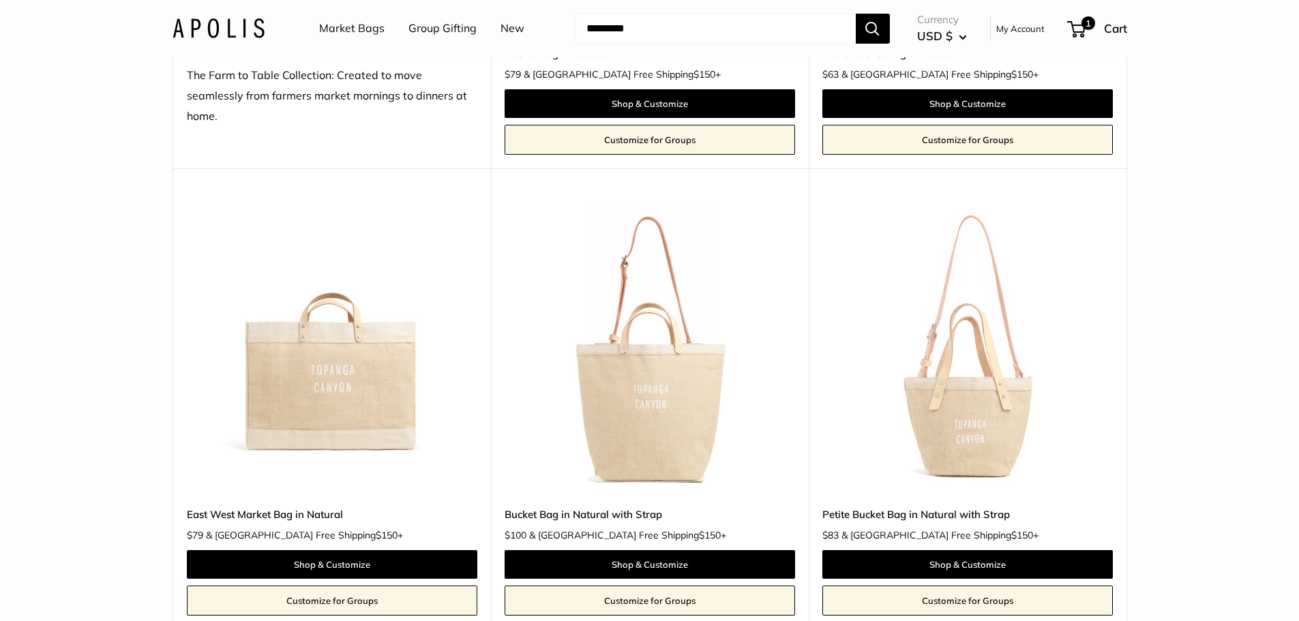
scroll to position [1500, 0]
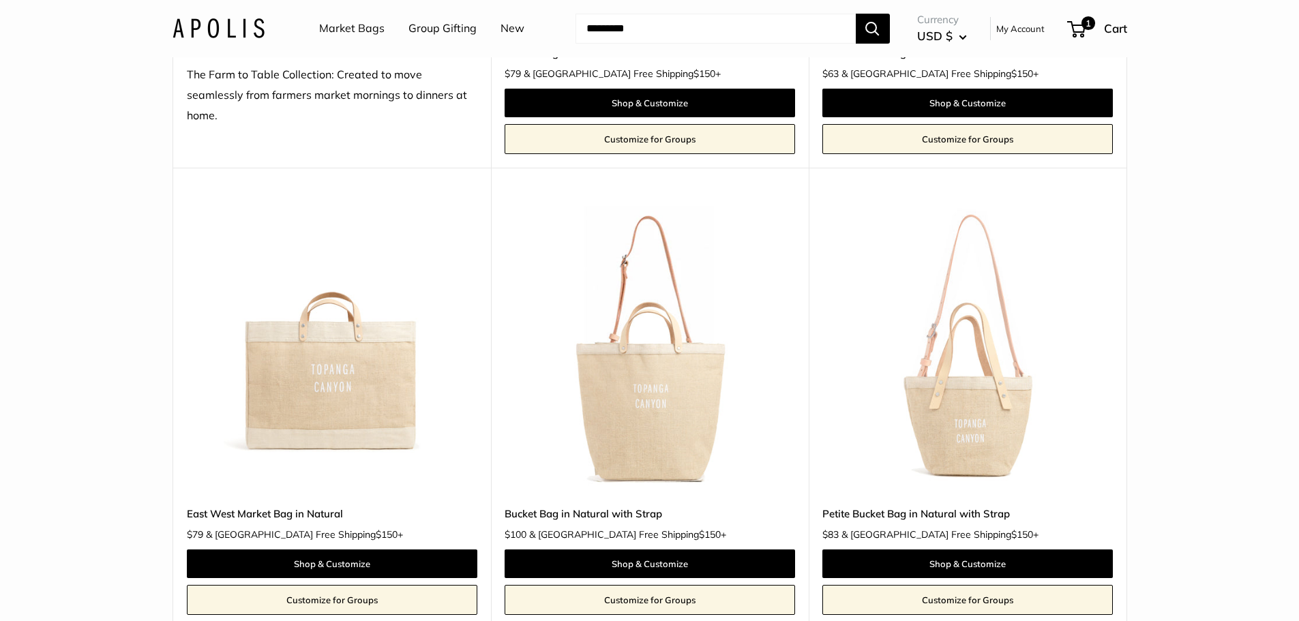
click at [0, 0] on img at bounding box center [0, 0] width 0 height 0
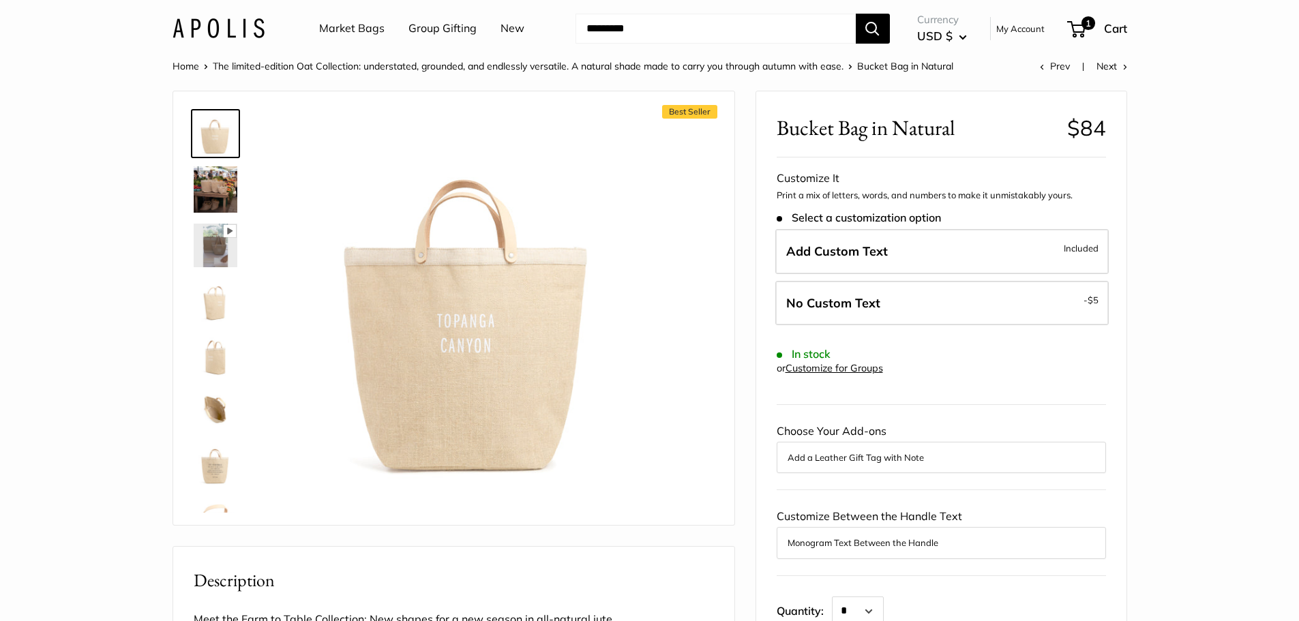
click at [203, 196] on img at bounding box center [216, 189] width 44 height 46
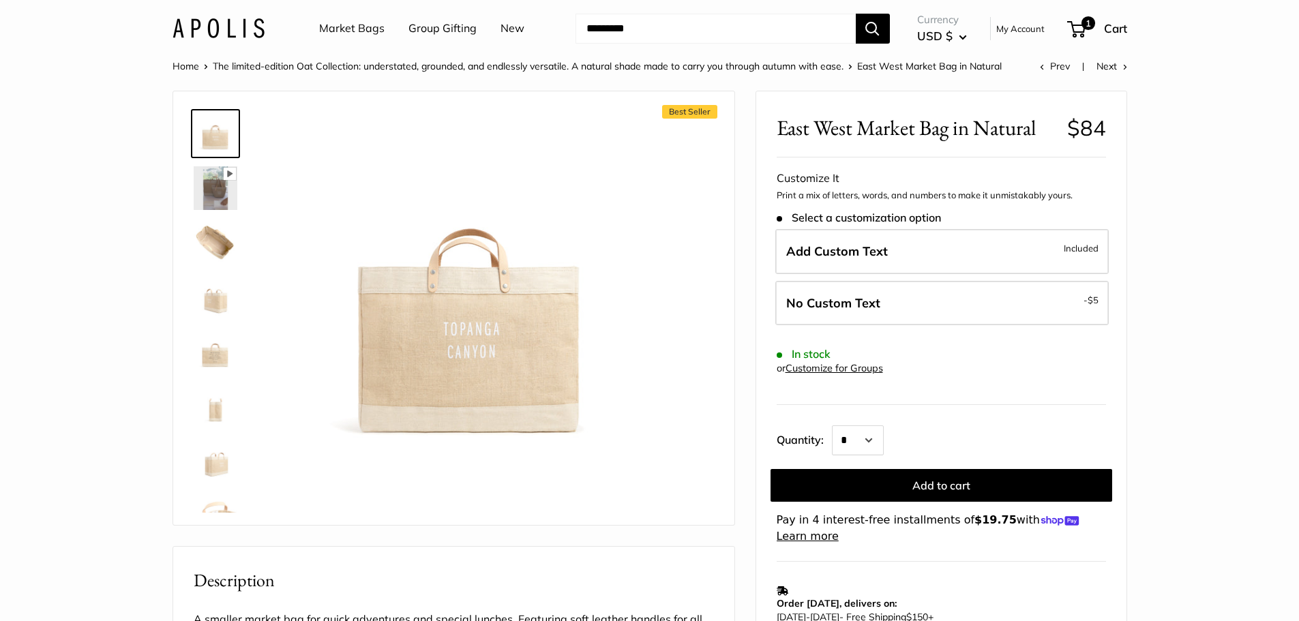
click at [213, 195] on img at bounding box center [216, 188] width 44 height 44
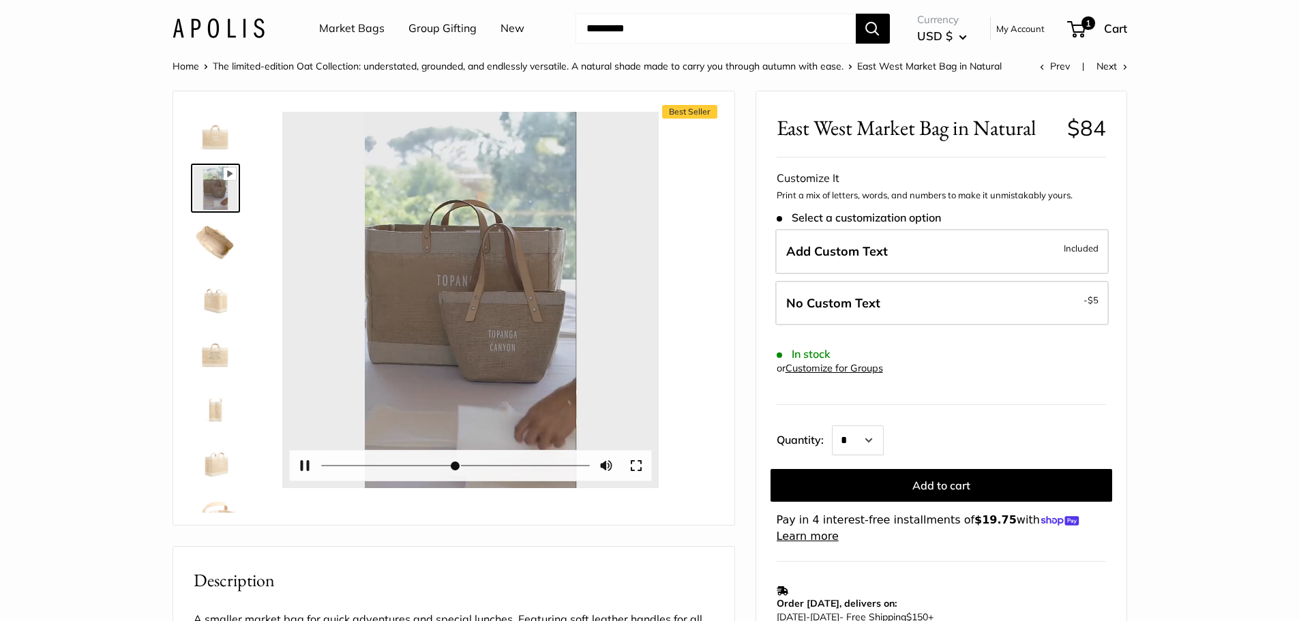
click at [466, 301] on div at bounding box center [470, 300] width 376 height 376
click at [311, 464] on button "Pause Play" at bounding box center [305, 466] width 30 height 30
click at [633, 462] on button "Exit fullscreen Enter fullscreen" at bounding box center [636, 466] width 30 height 30
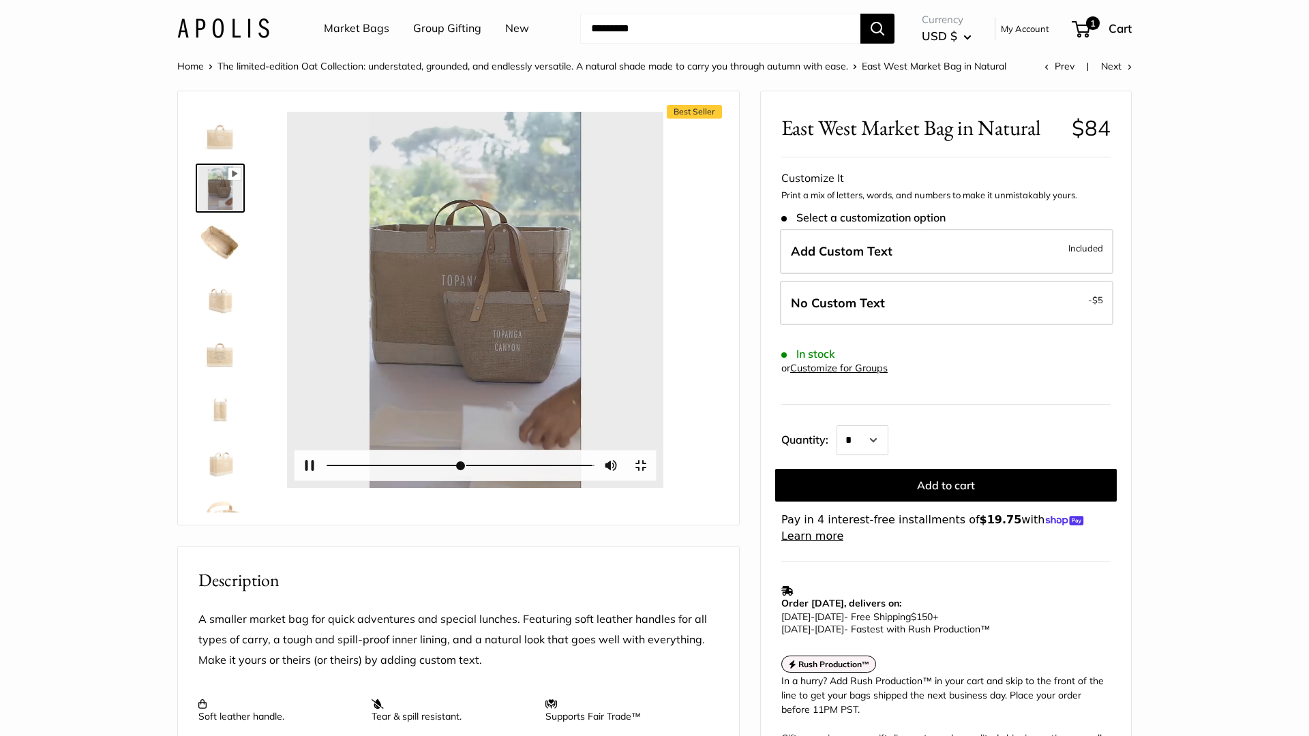
type input "*"
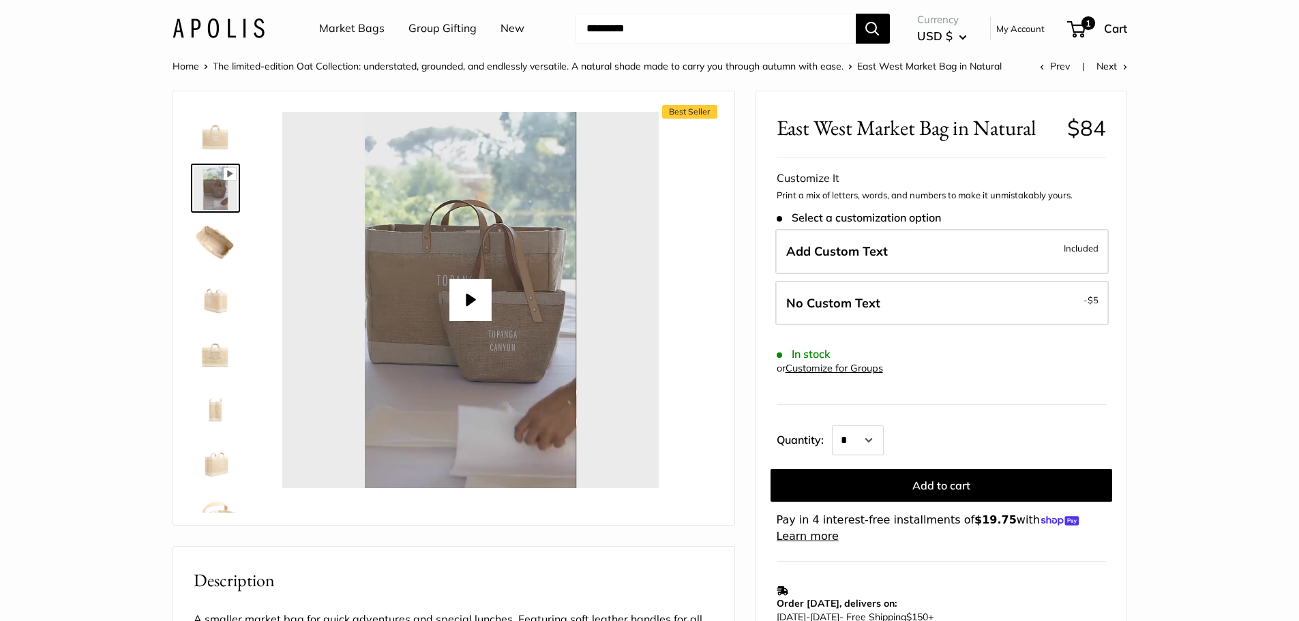
click at [214, 243] on img at bounding box center [216, 243] width 44 height 44
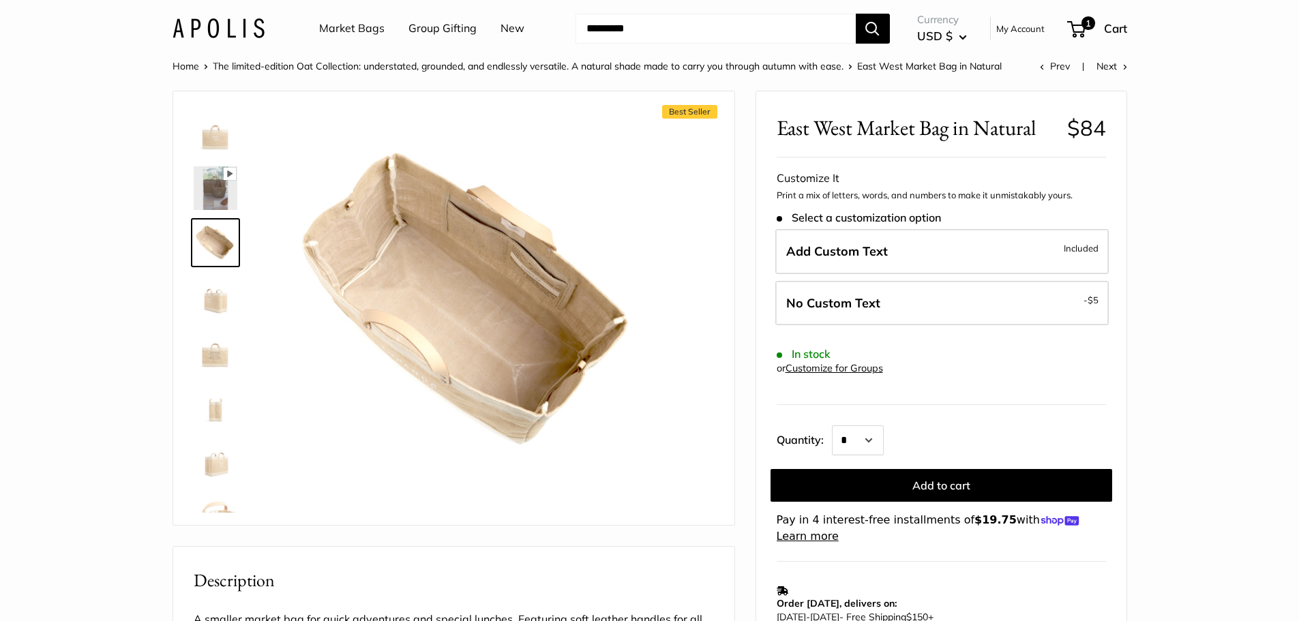
click at [216, 307] on img at bounding box center [216, 297] width 44 height 44
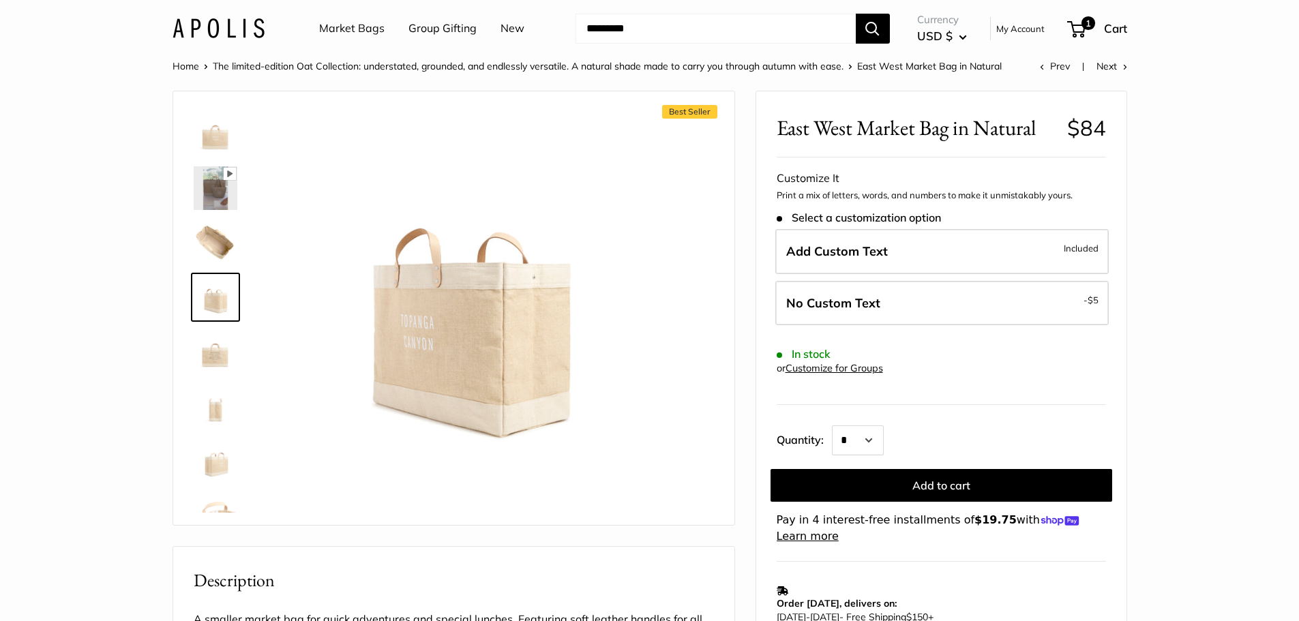
click at [213, 355] on img at bounding box center [216, 352] width 44 height 44
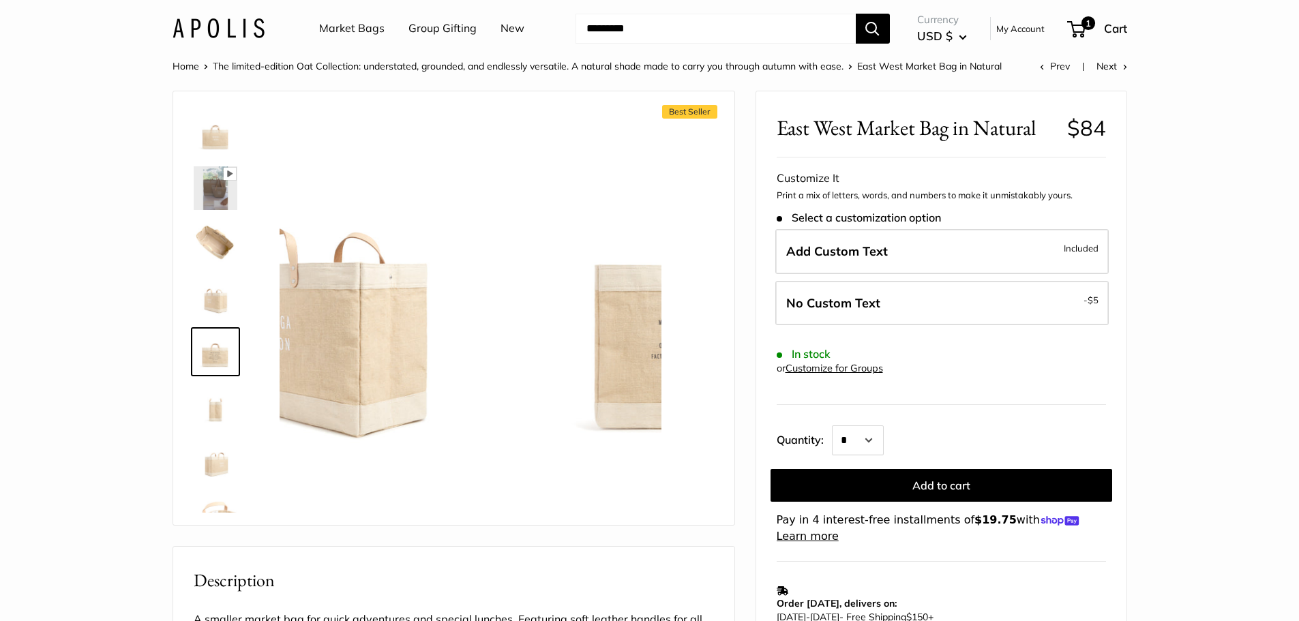
scroll to position [33, 0]
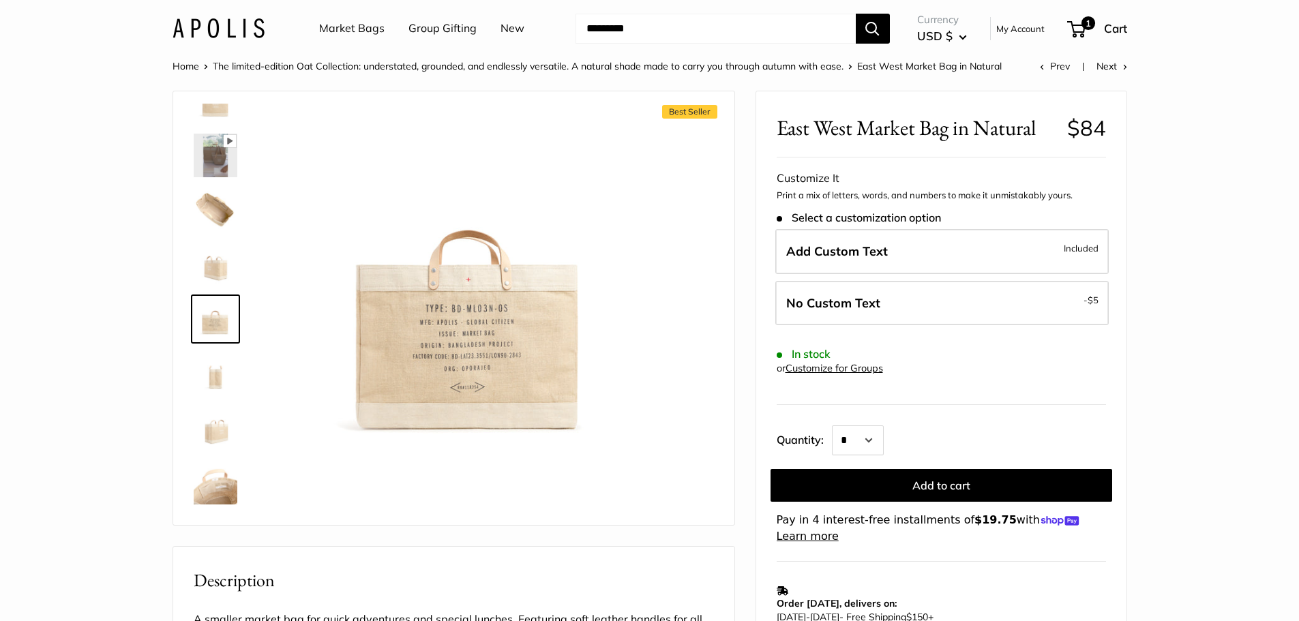
click at [205, 383] on img at bounding box center [216, 374] width 44 height 44
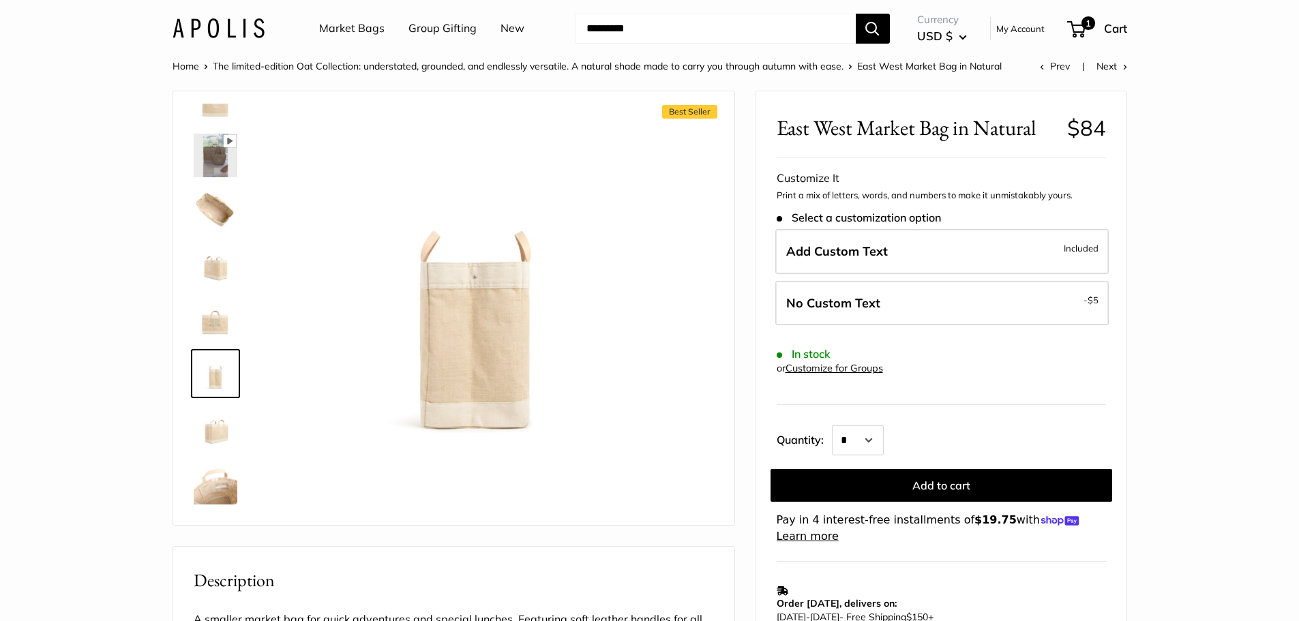
click at [207, 431] on img at bounding box center [216, 428] width 44 height 44
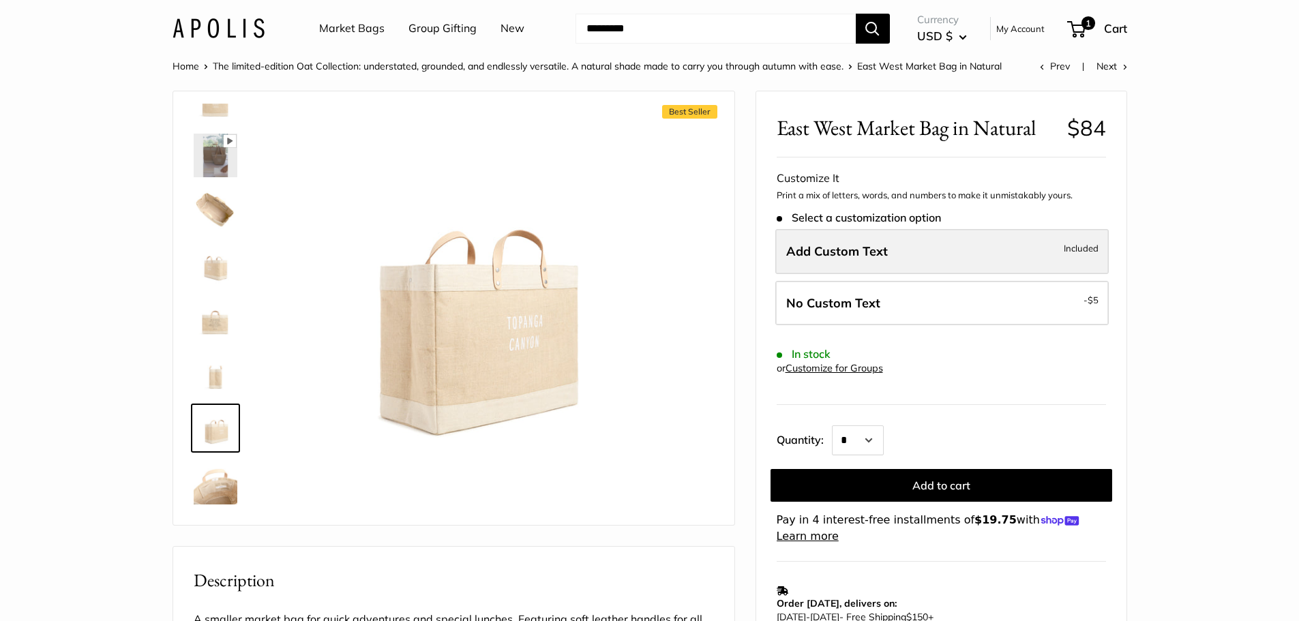
click at [914, 256] on label "Add Custom Text Included" at bounding box center [941, 251] width 333 height 45
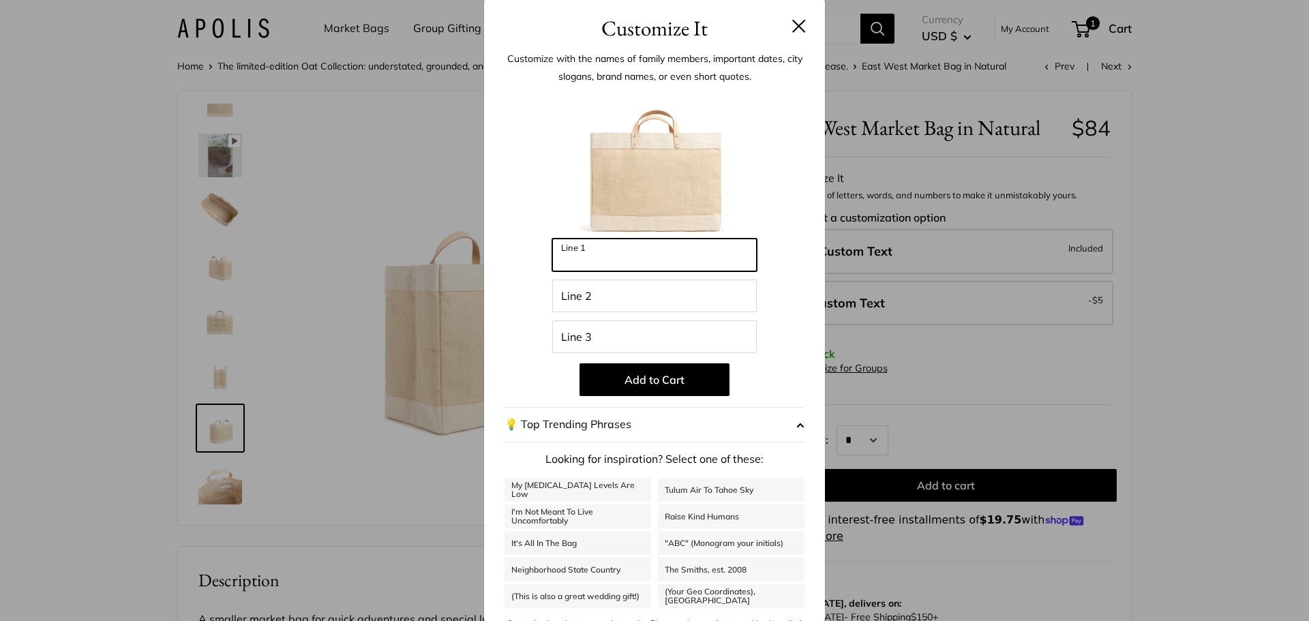
click at [672, 252] on input "Line 1" at bounding box center [654, 255] width 205 height 33
type input "*******"
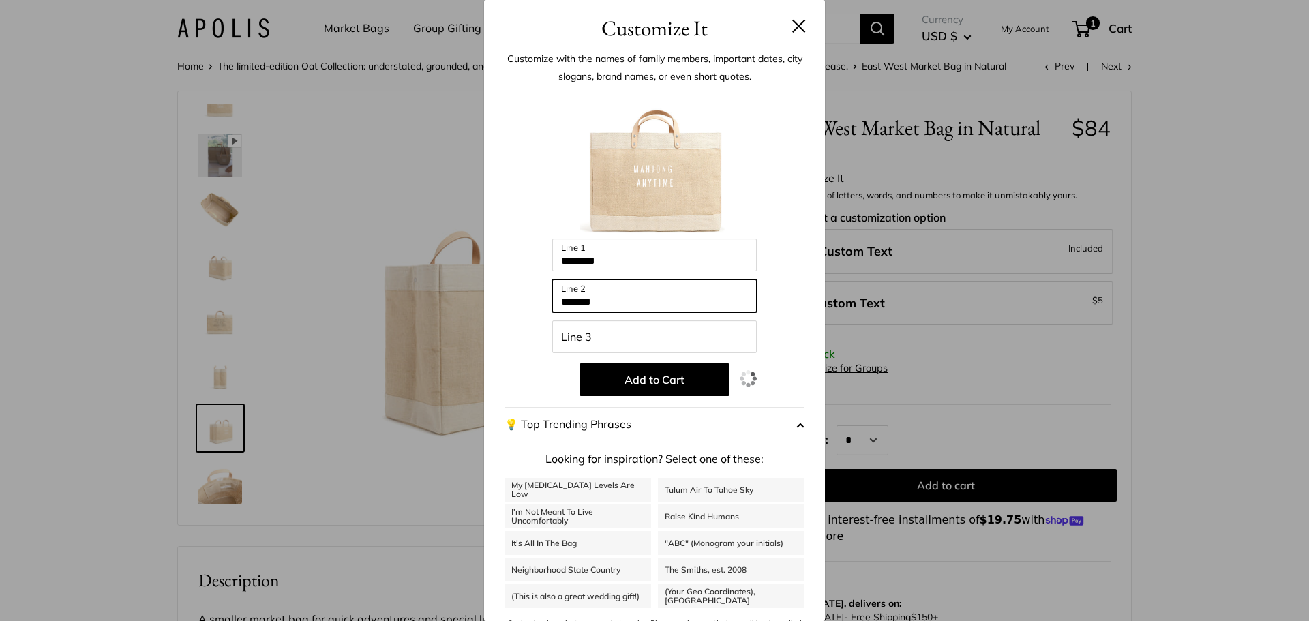
type input "*******"
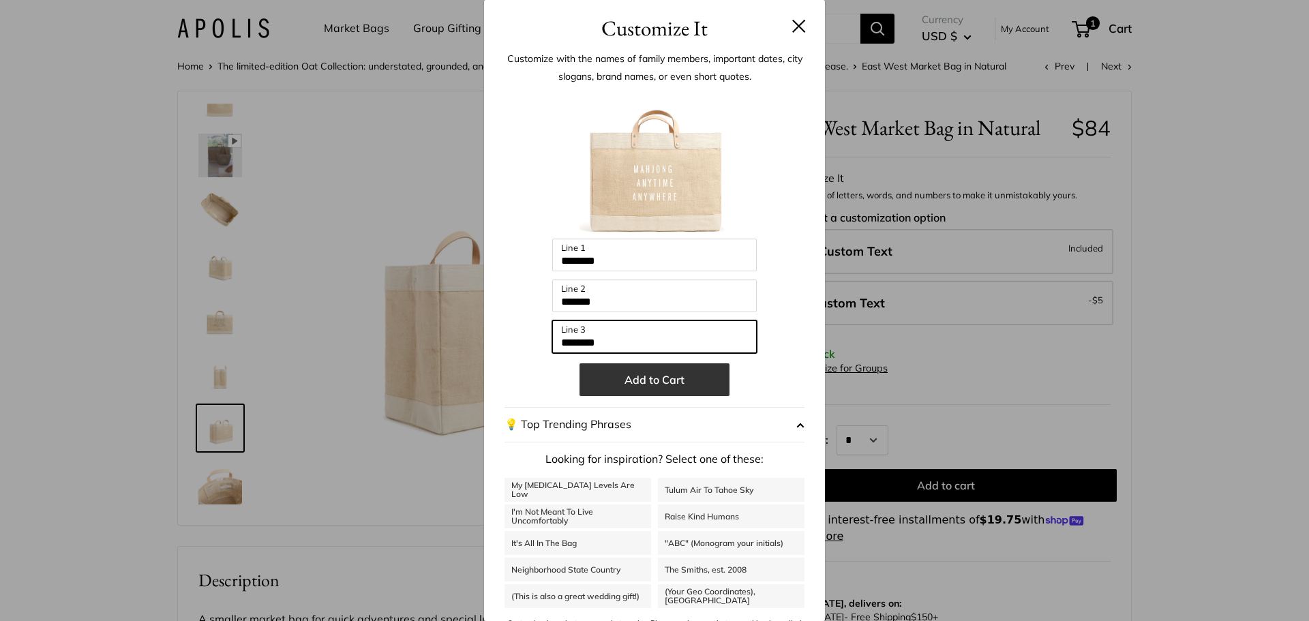
type input "********"
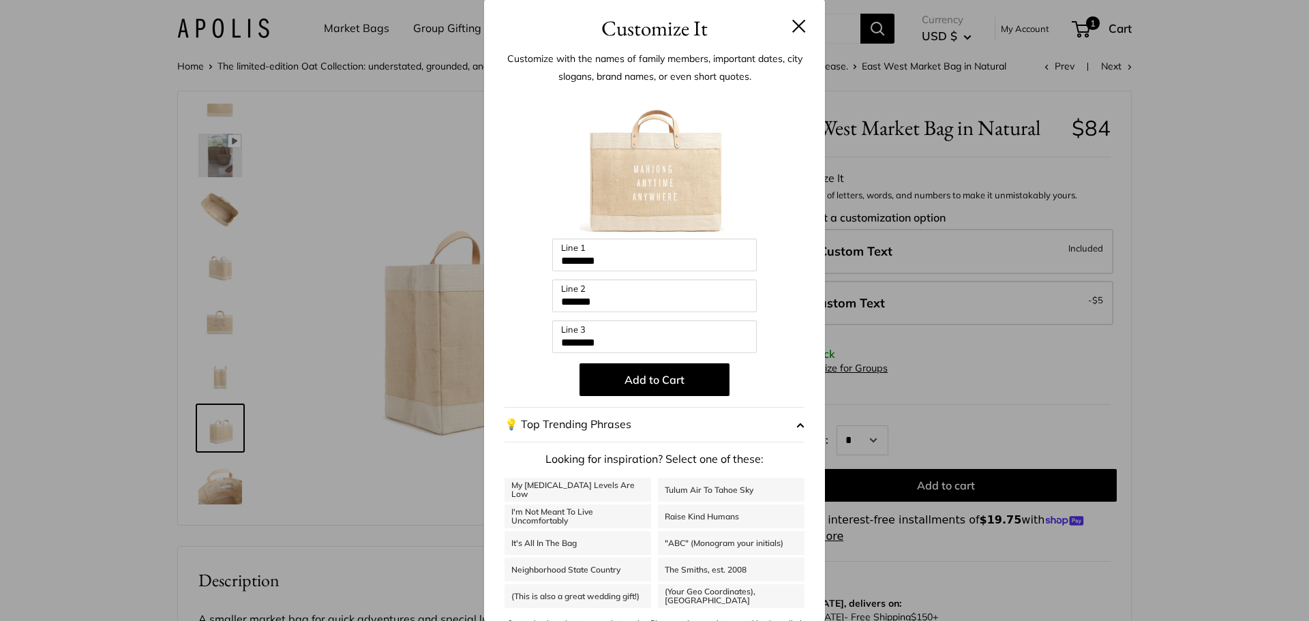
drag, startPoint x: 678, startPoint y: 380, endPoint x: 786, endPoint y: 395, distance: 109.4
click at [682, 379] on button "Add to Cart" at bounding box center [655, 379] width 150 height 33
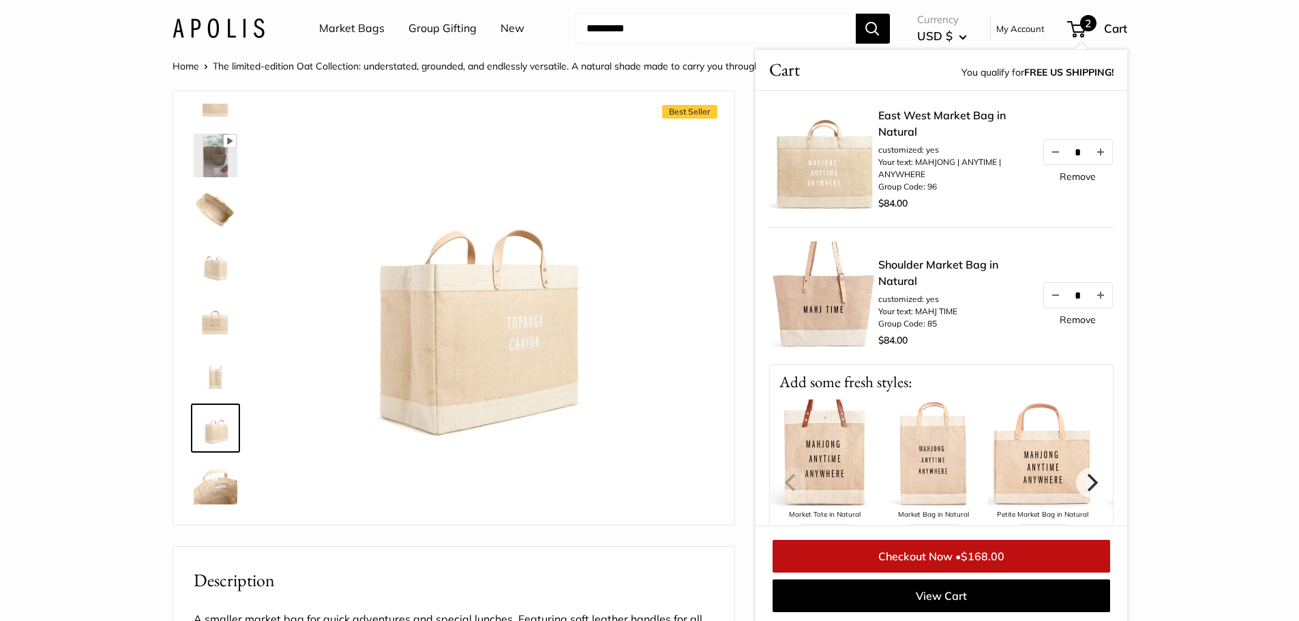
click at [1066, 320] on link "Remove" at bounding box center [1077, 320] width 36 height 10
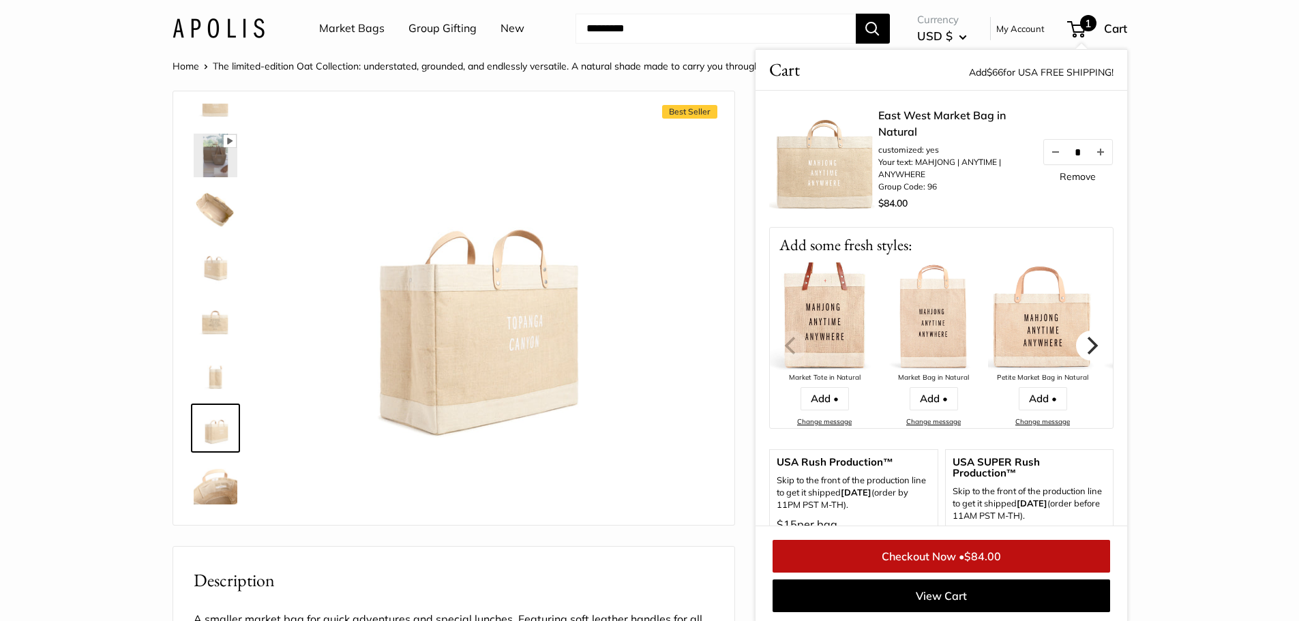
click at [1081, 348] on icon "Next" at bounding box center [1090, 345] width 18 height 18
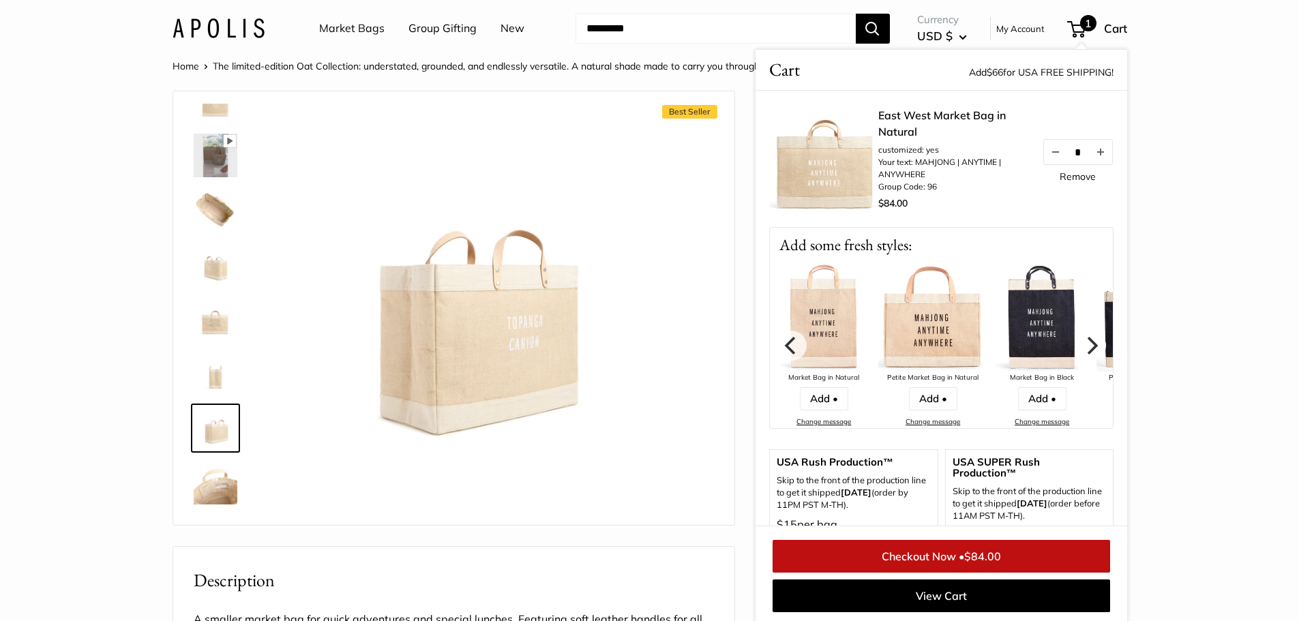
click at [1081, 348] on icon "Next" at bounding box center [1090, 345] width 18 height 18
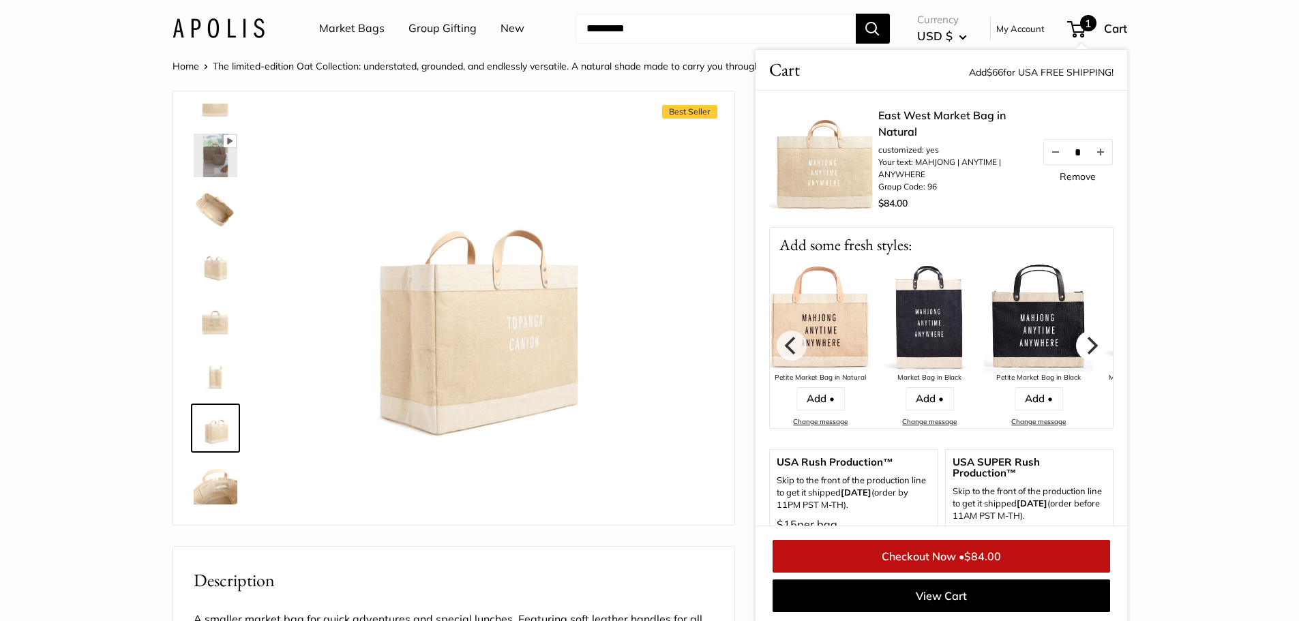
click at [1081, 348] on icon "Next" at bounding box center [1090, 345] width 18 height 18
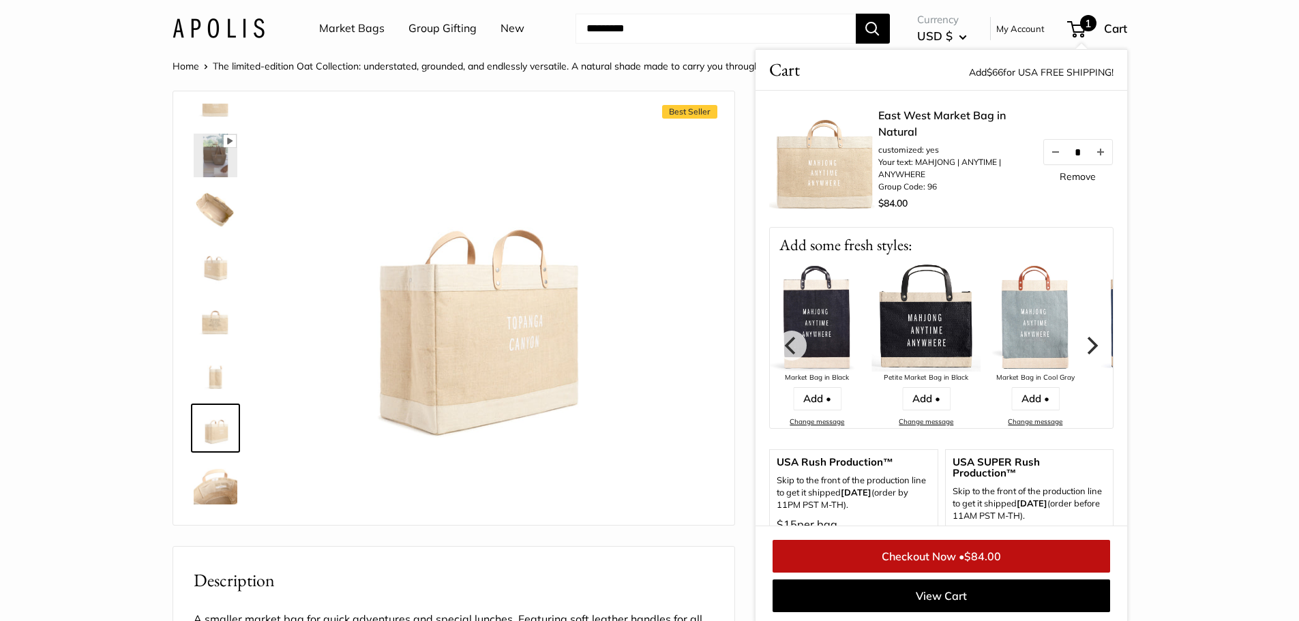
click at [1081, 348] on icon "Next" at bounding box center [1090, 345] width 18 height 18
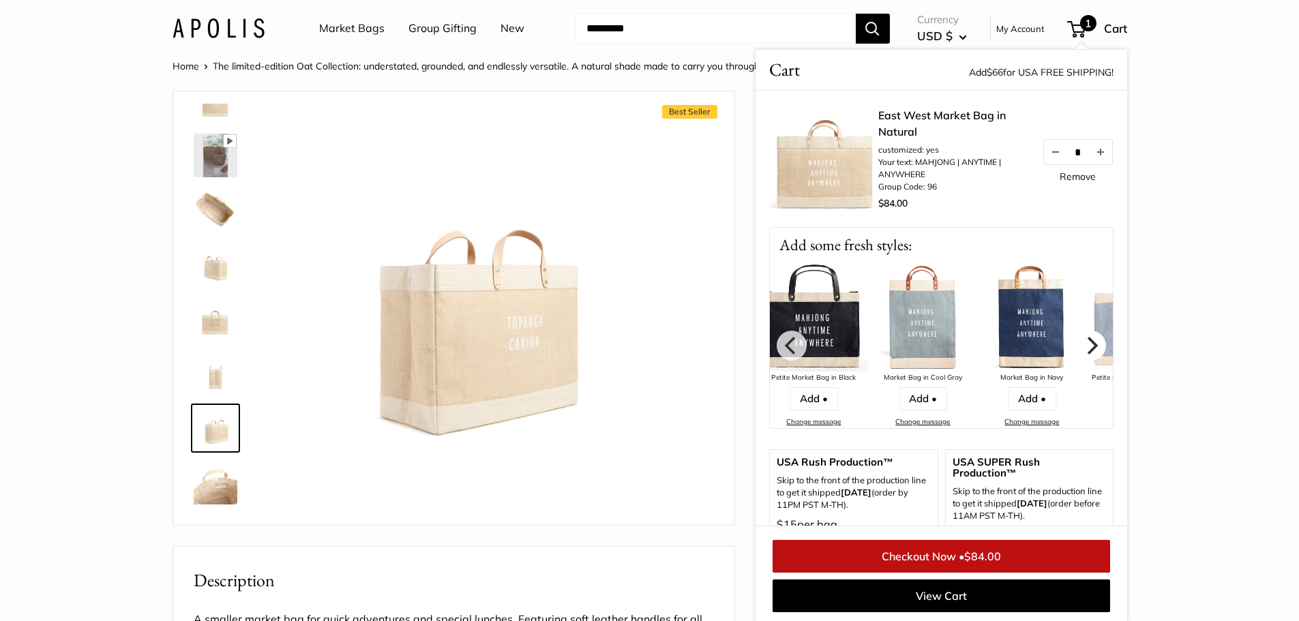
click at [1081, 348] on icon "Next" at bounding box center [1090, 345] width 18 height 18
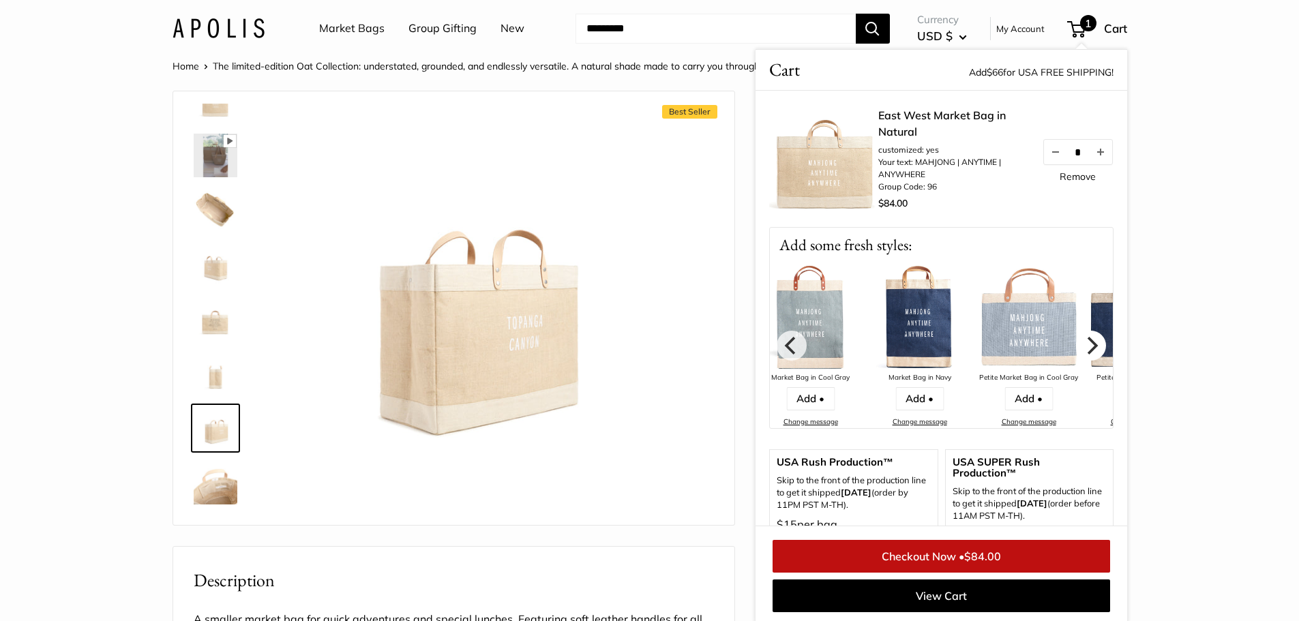
click at [1081, 348] on icon "Next" at bounding box center [1090, 345] width 18 height 18
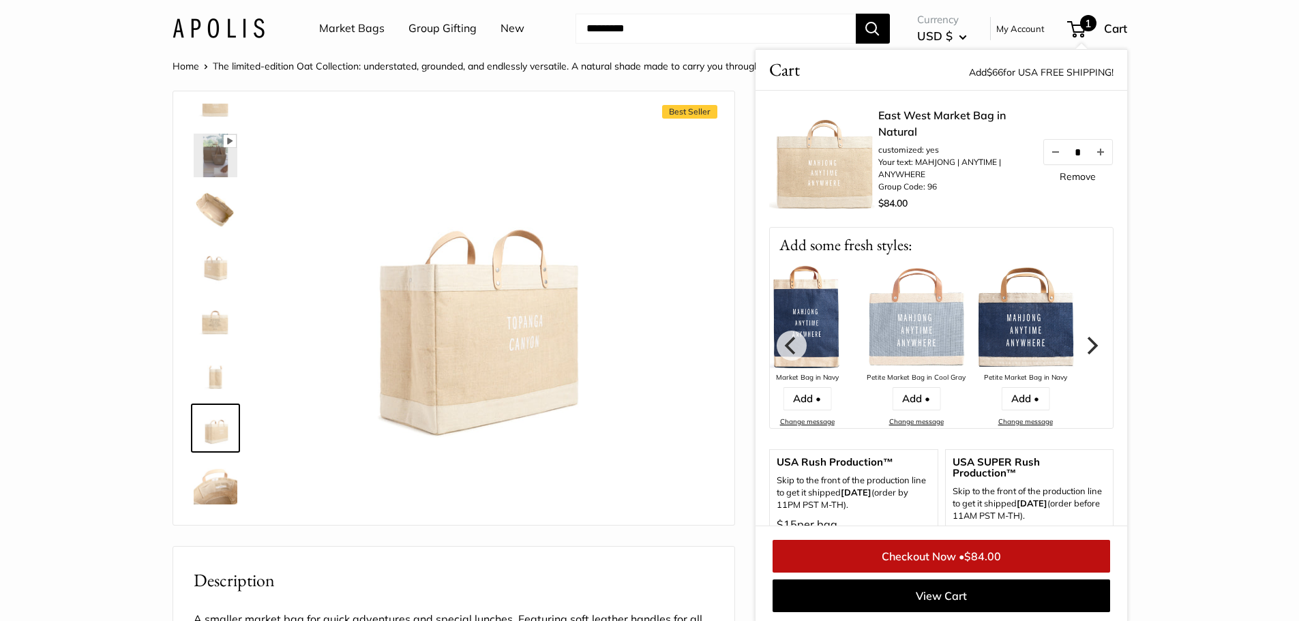
click at [1081, 348] on icon "Next" at bounding box center [1090, 345] width 18 height 18
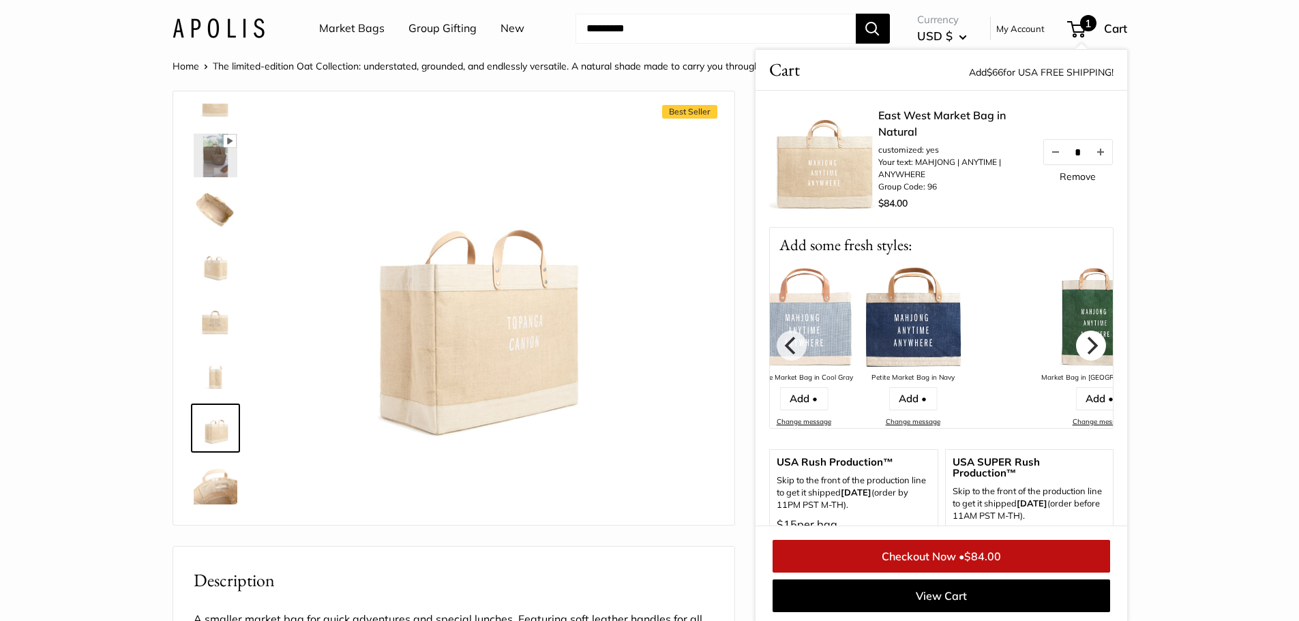
click at [1081, 348] on icon "Next" at bounding box center [1090, 345] width 18 height 18
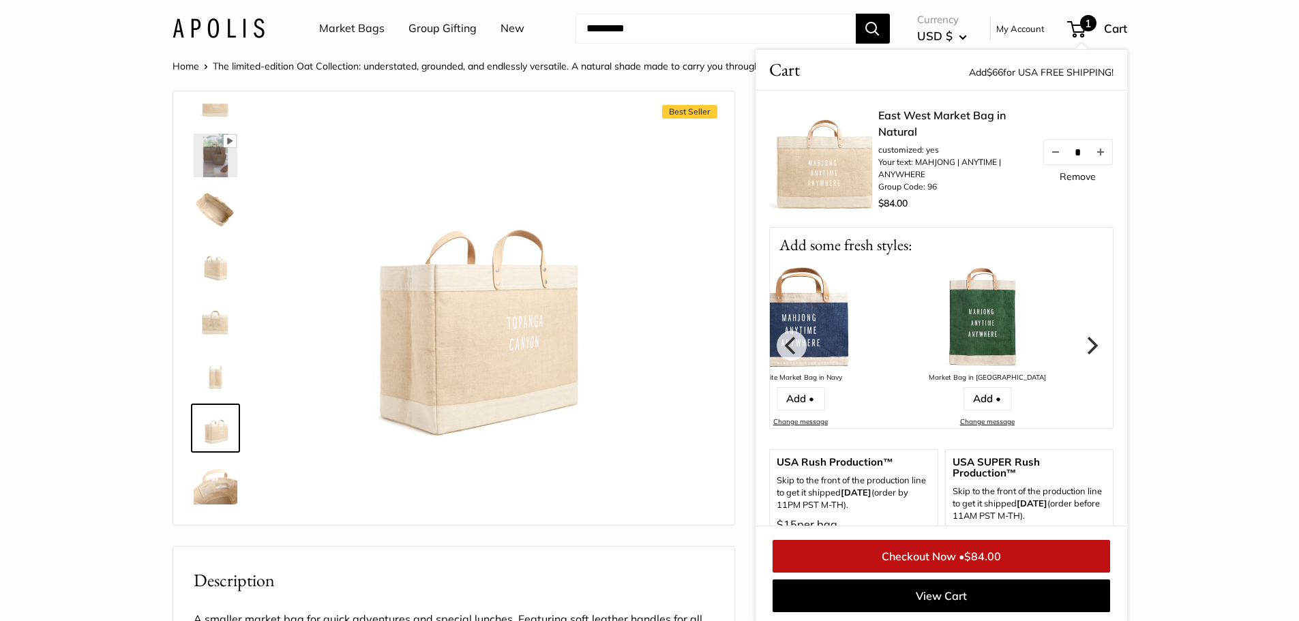
click at [1081, 348] on icon "Next" at bounding box center [1090, 345] width 18 height 18
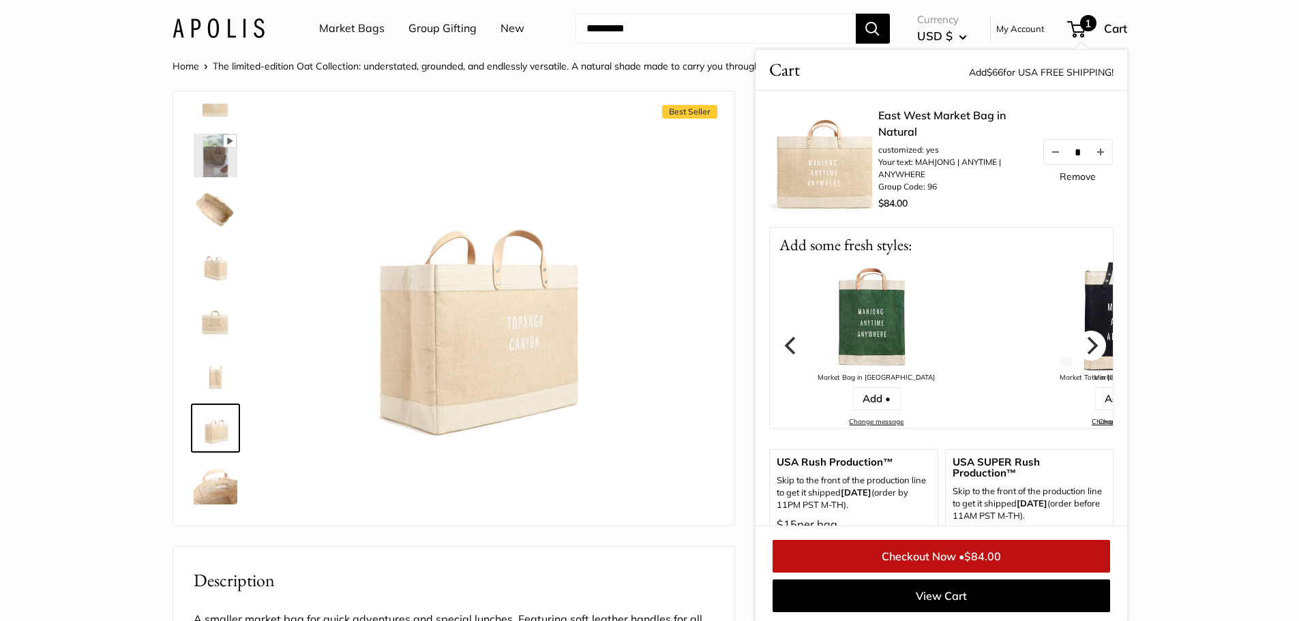
click at [1081, 348] on icon "Next" at bounding box center [1090, 345] width 18 height 18
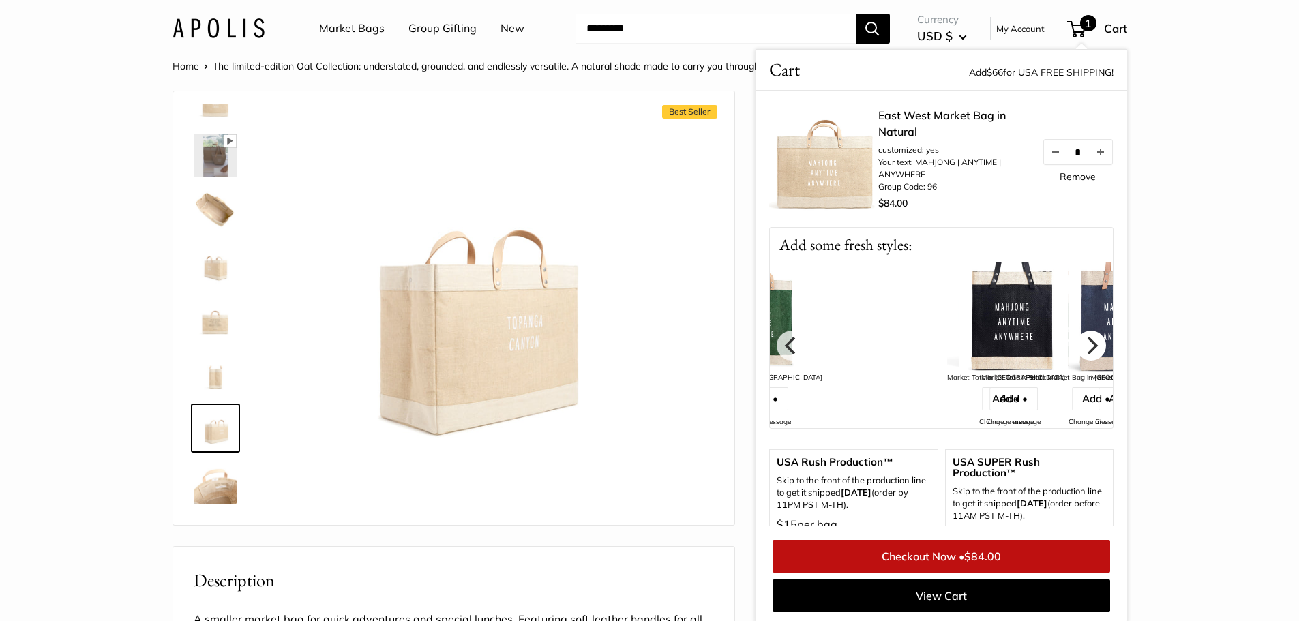
click at [1081, 348] on icon "Next" at bounding box center [1090, 345] width 18 height 18
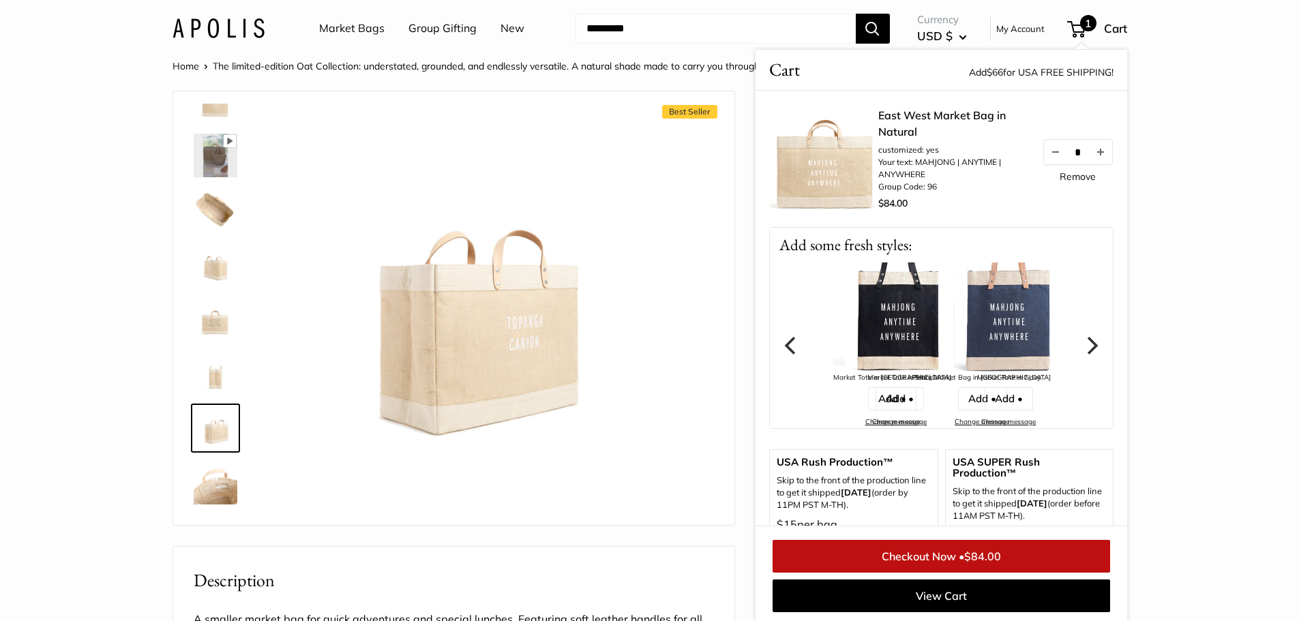
click at [1081, 348] on icon "Next" at bounding box center [1090, 345] width 18 height 18
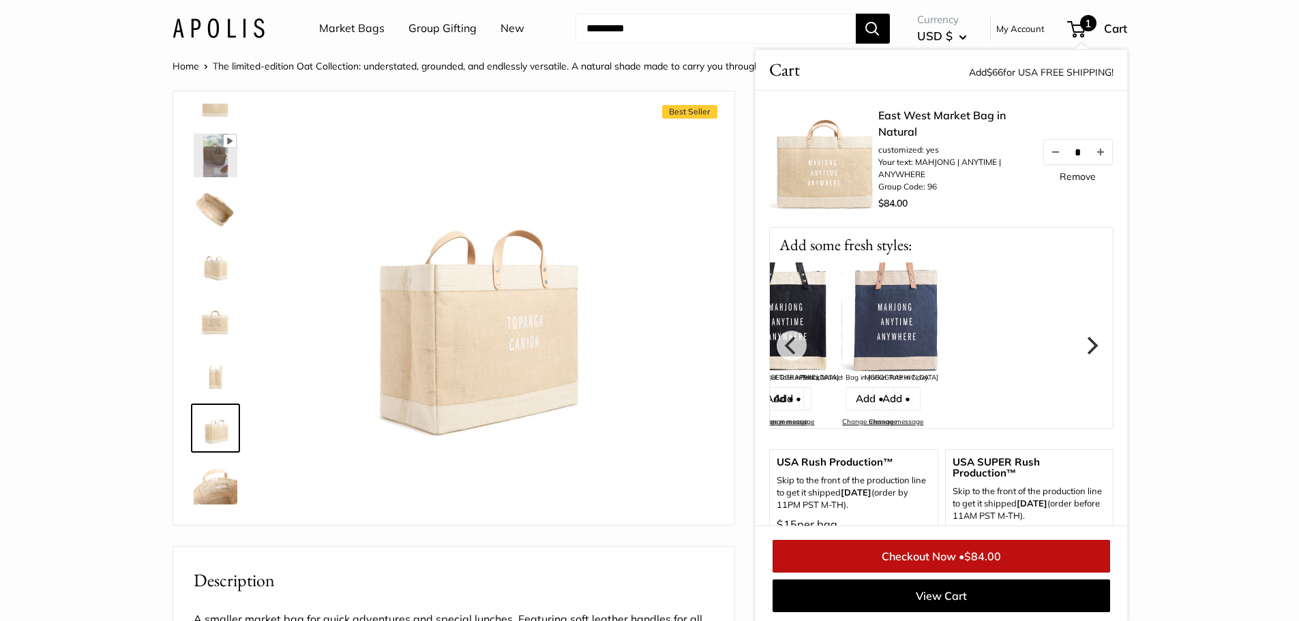
click at [1081, 348] on icon "Next" at bounding box center [1090, 345] width 18 height 18
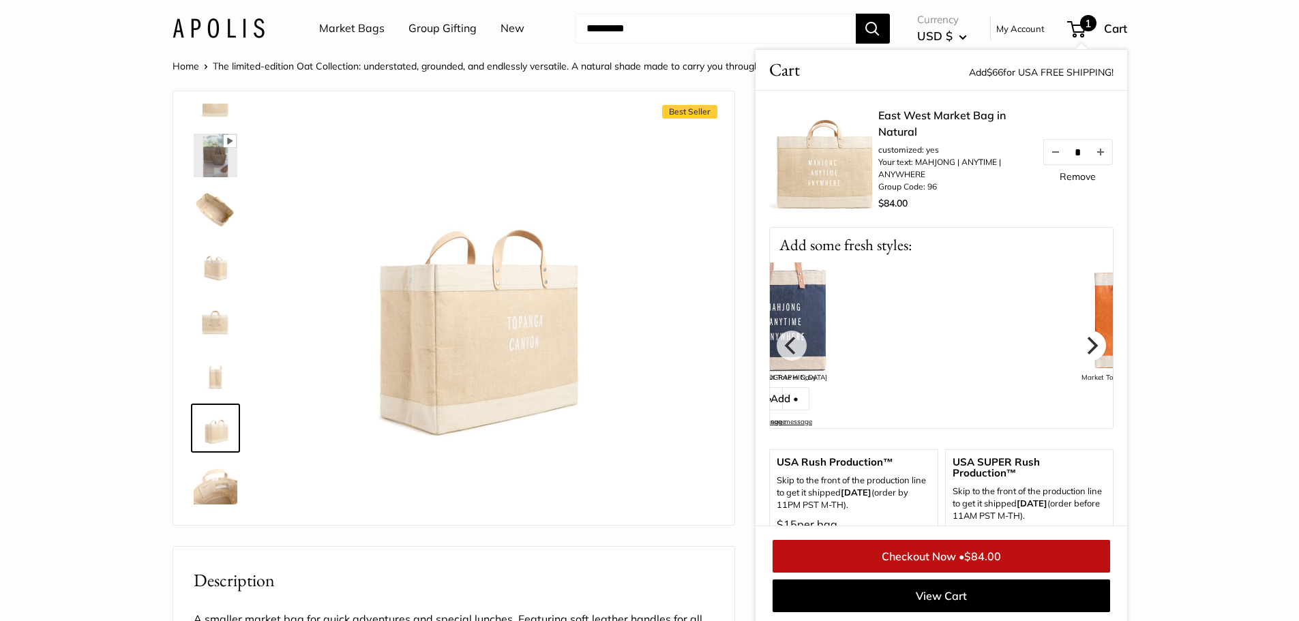
click at [1081, 348] on icon "Next" at bounding box center [1090, 345] width 18 height 18
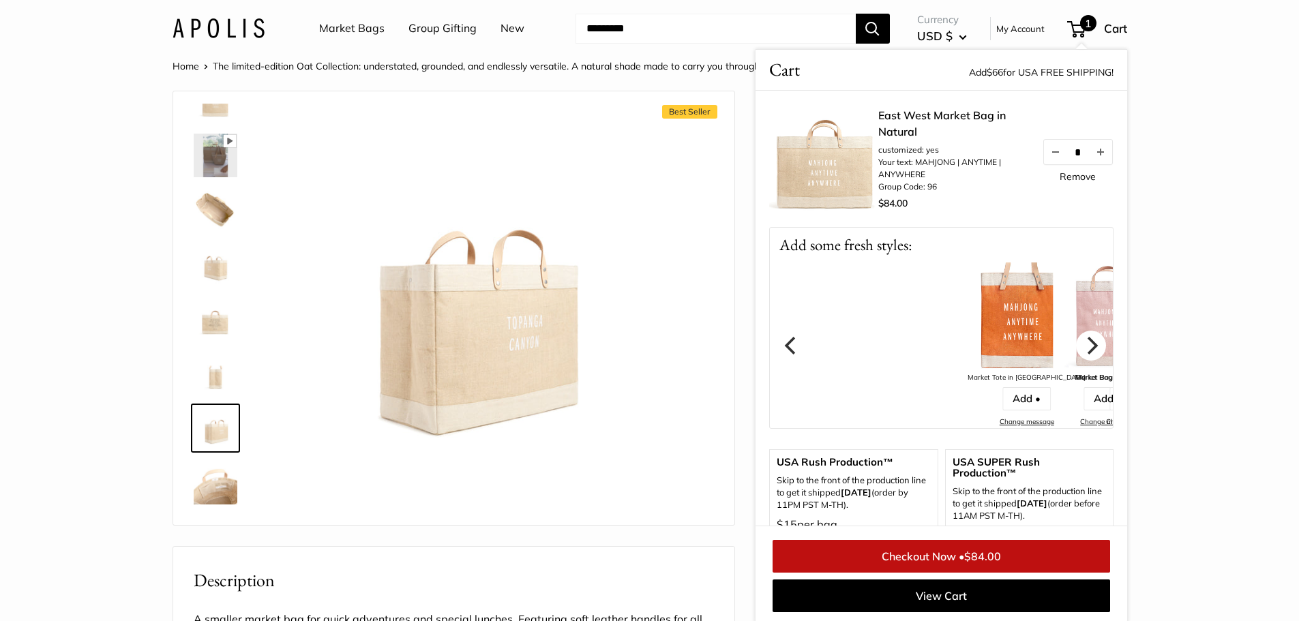
click at [1081, 348] on icon "Next" at bounding box center [1090, 345] width 18 height 18
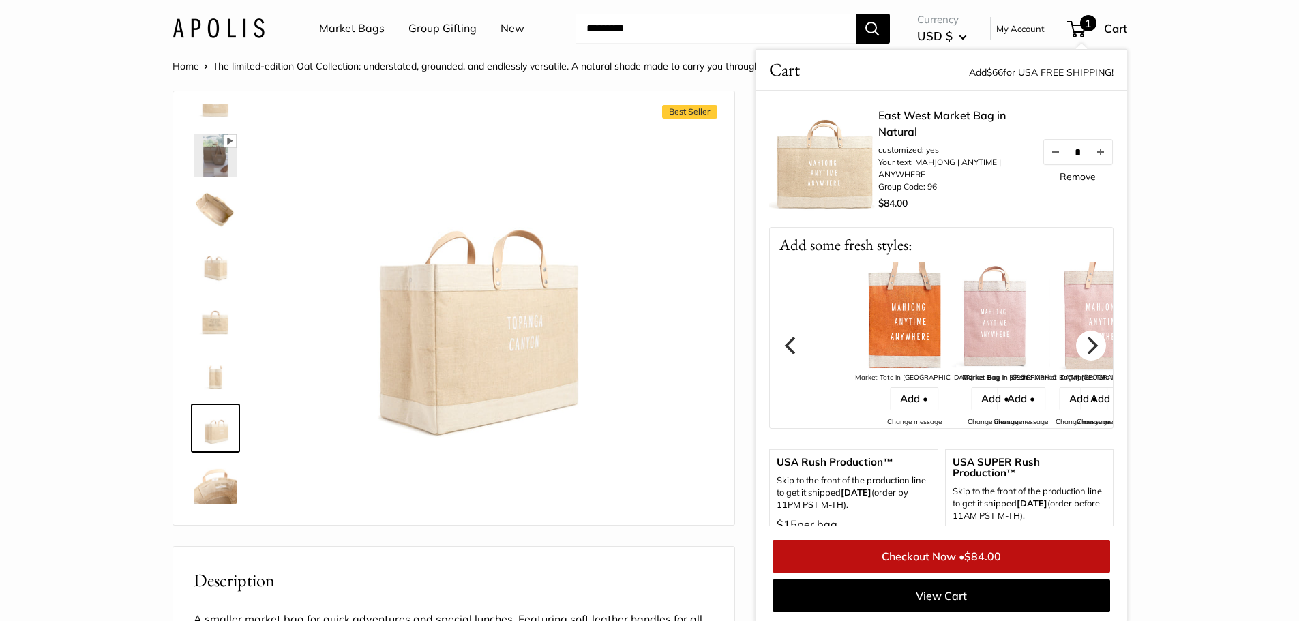
click at [1081, 348] on icon "Next" at bounding box center [1090, 345] width 18 height 18
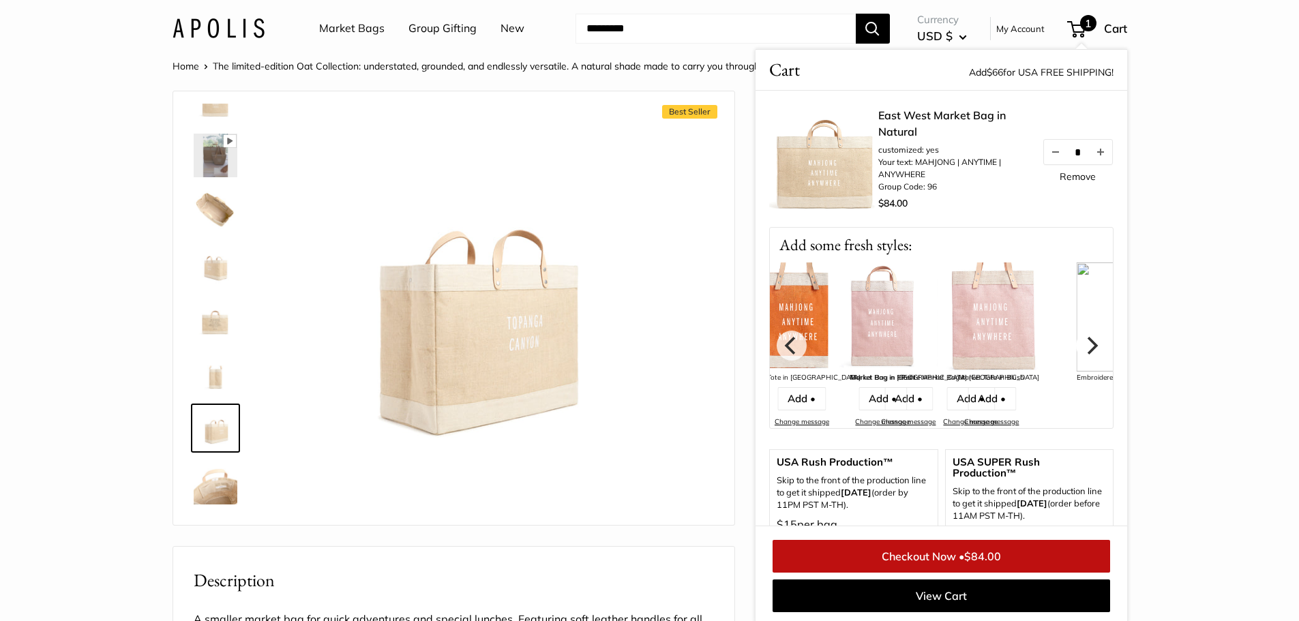
click at [1081, 348] on icon "Next" at bounding box center [1090, 345] width 18 height 18
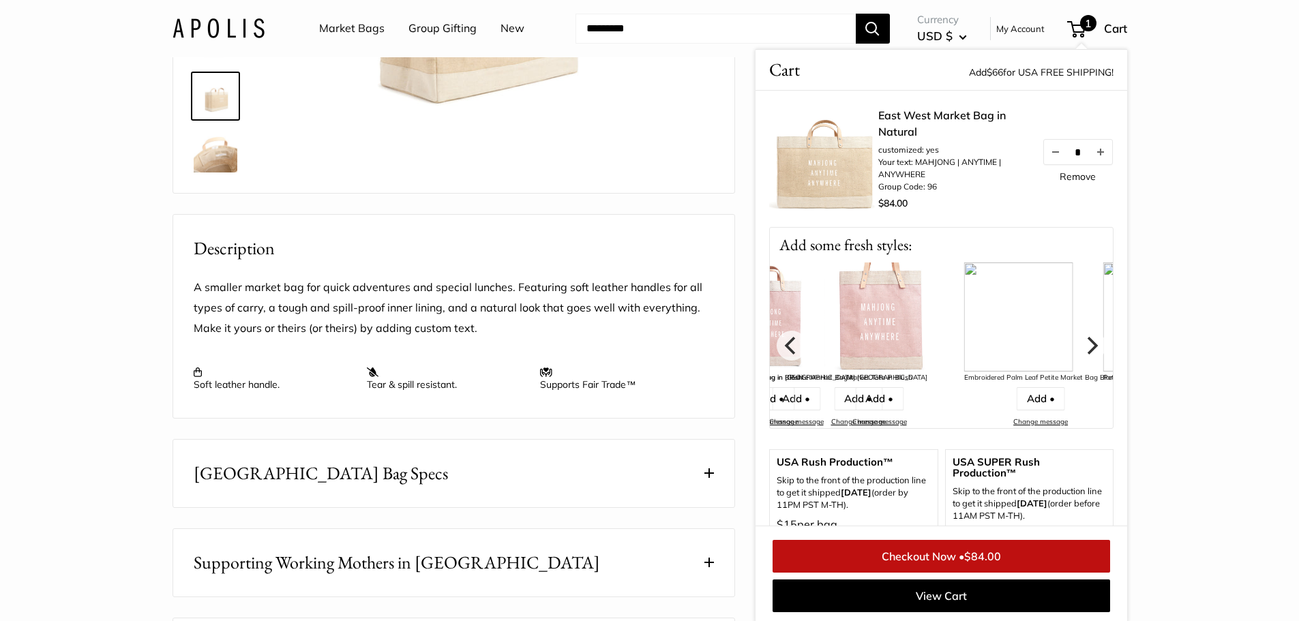
scroll to position [341, 0]
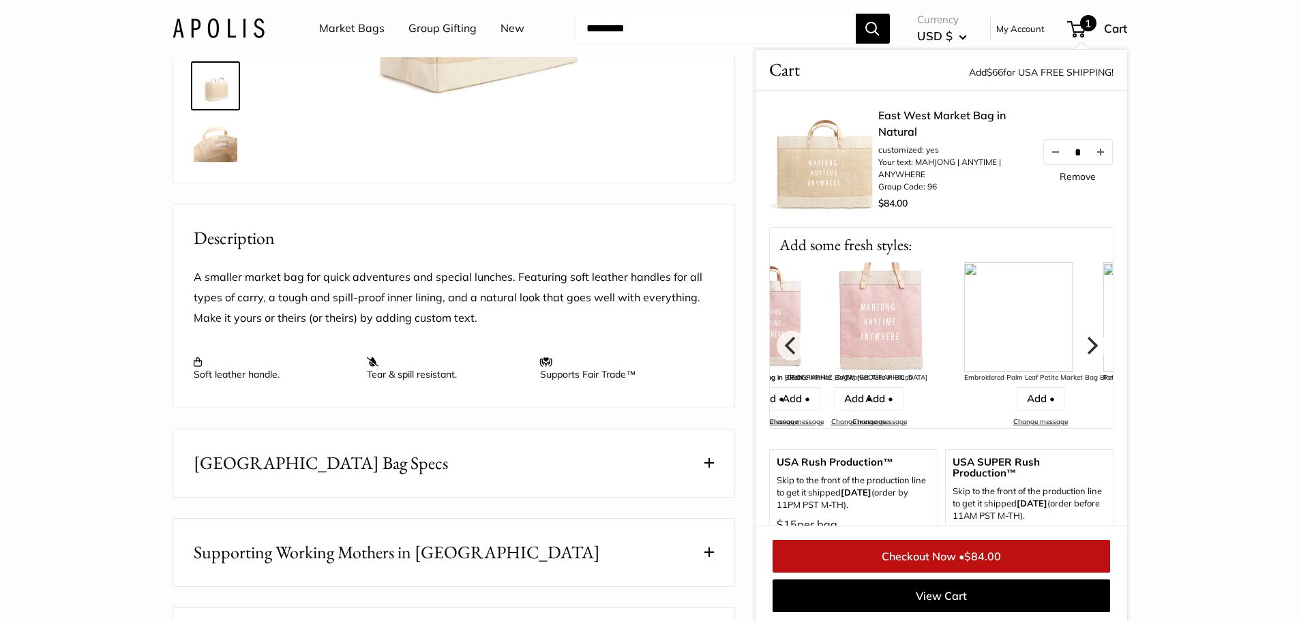
click at [387, 484] on button "East West Market Bag Specs" at bounding box center [453, 463] width 561 height 67
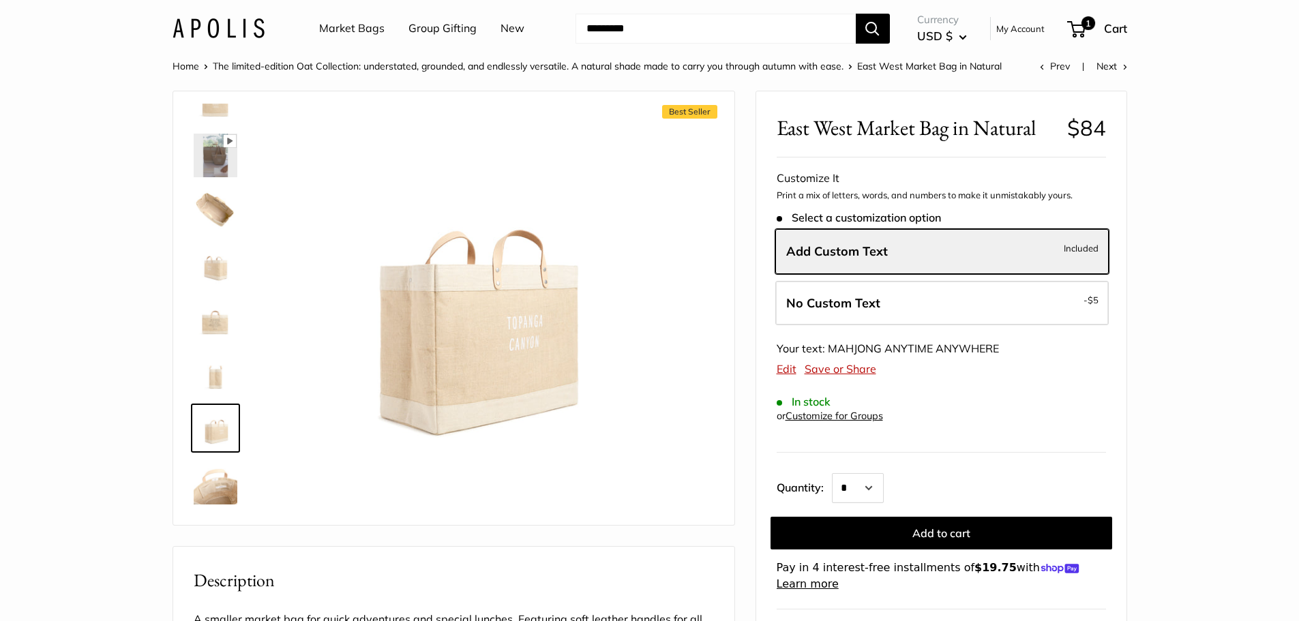
scroll to position [68, 0]
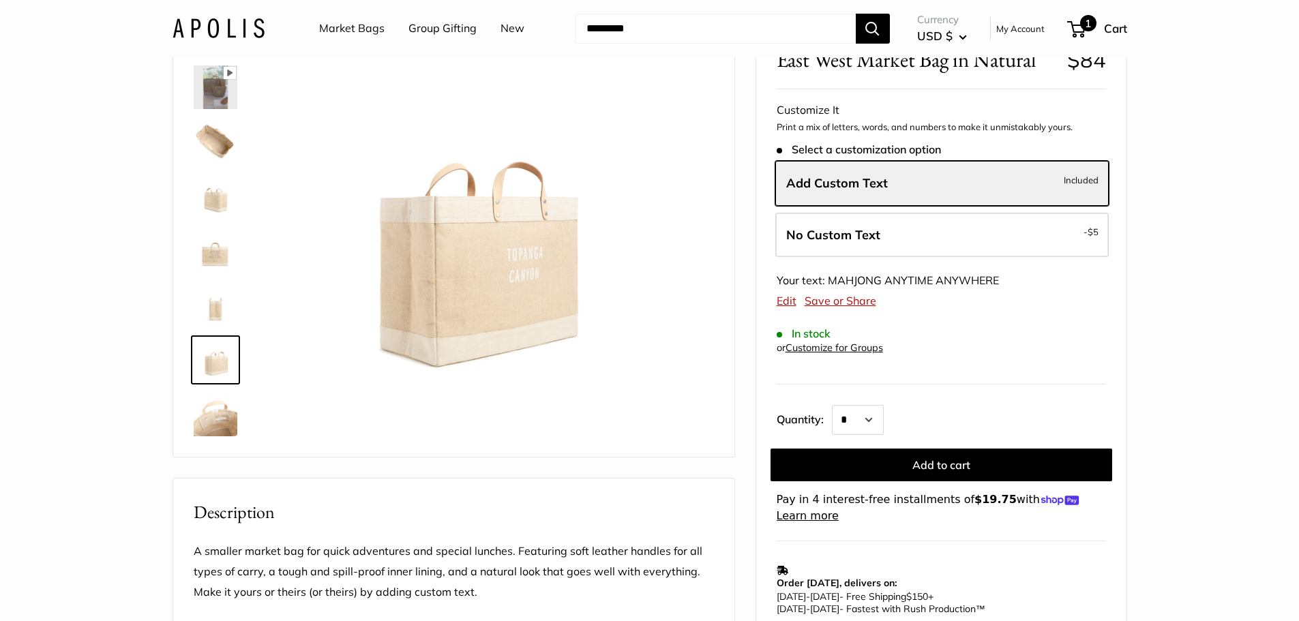
click at [1078, 25] on span "1" at bounding box center [1076, 29] width 18 height 16
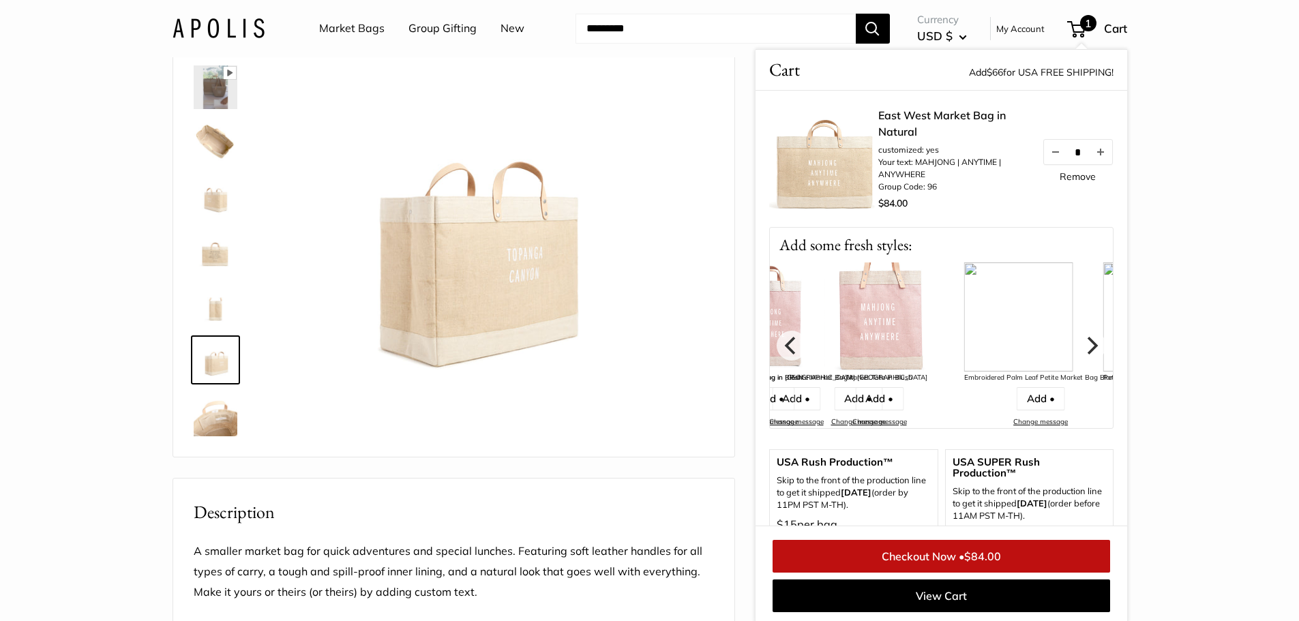
scroll to position [70, 0]
click at [839, 166] on img at bounding box center [823, 158] width 109 height 109
click at [1087, 346] on icon "Next" at bounding box center [1090, 345] width 18 height 18
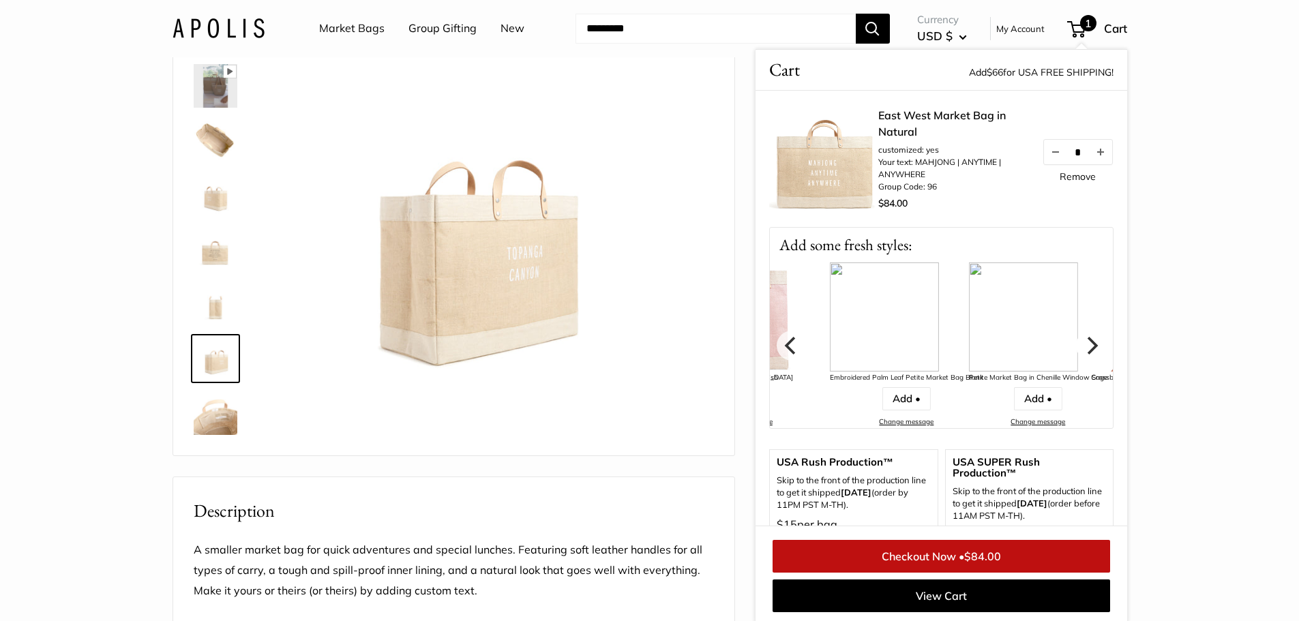
click at [1087, 346] on icon "Next" at bounding box center [1092, 345] width 11 height 18
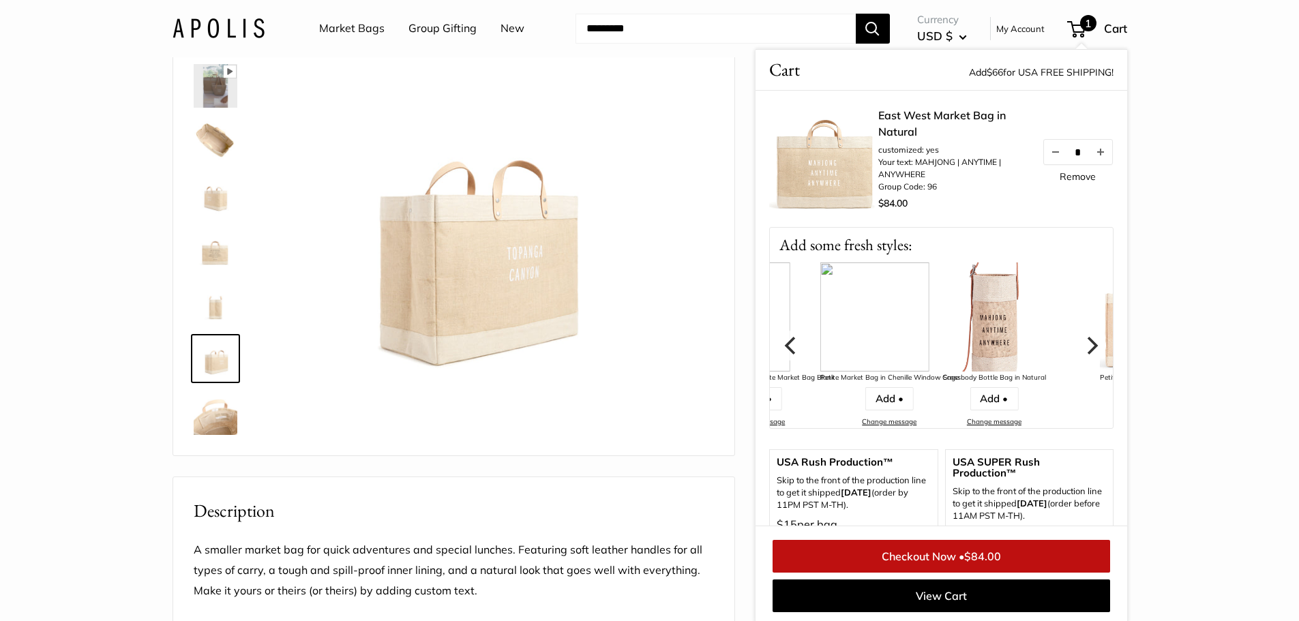
click at [1087, 346] on icon "Next" at bounding box center [1092, 345] width 11 height 18
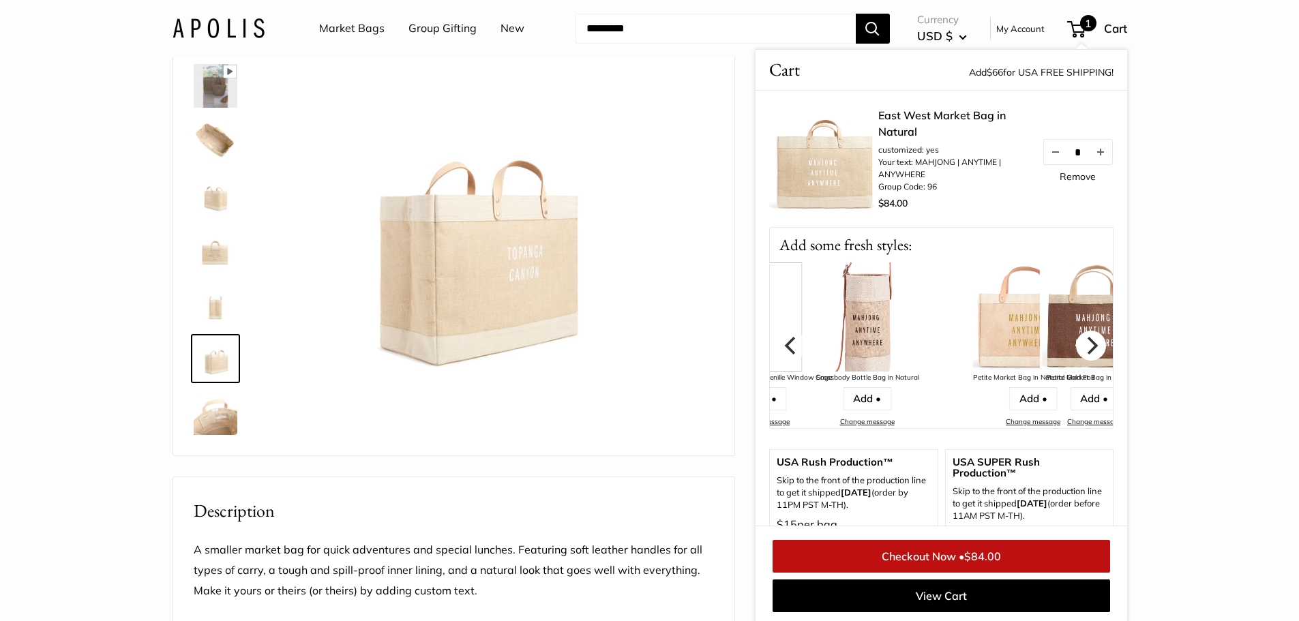
click at [1087, 346] on icon "Next" at bounding box center [1092, 345] width 11 height 18
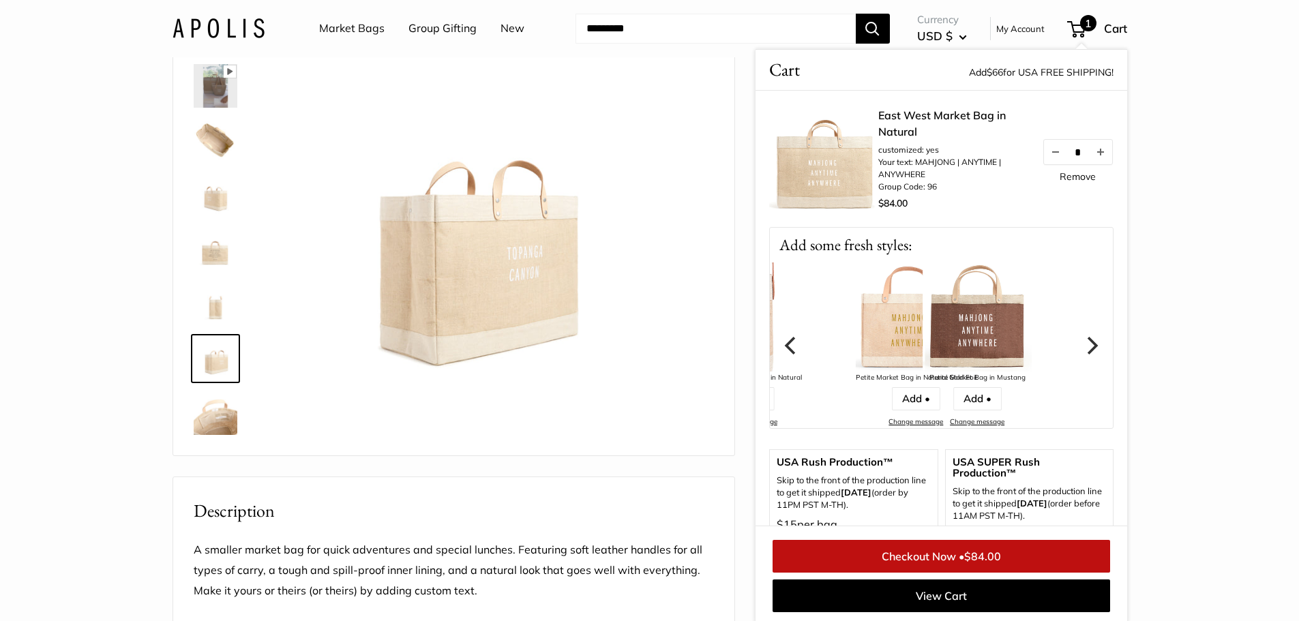
click at [1087, 346] on icon "Next" at bounding box center [1092, 345] width 11 height 18
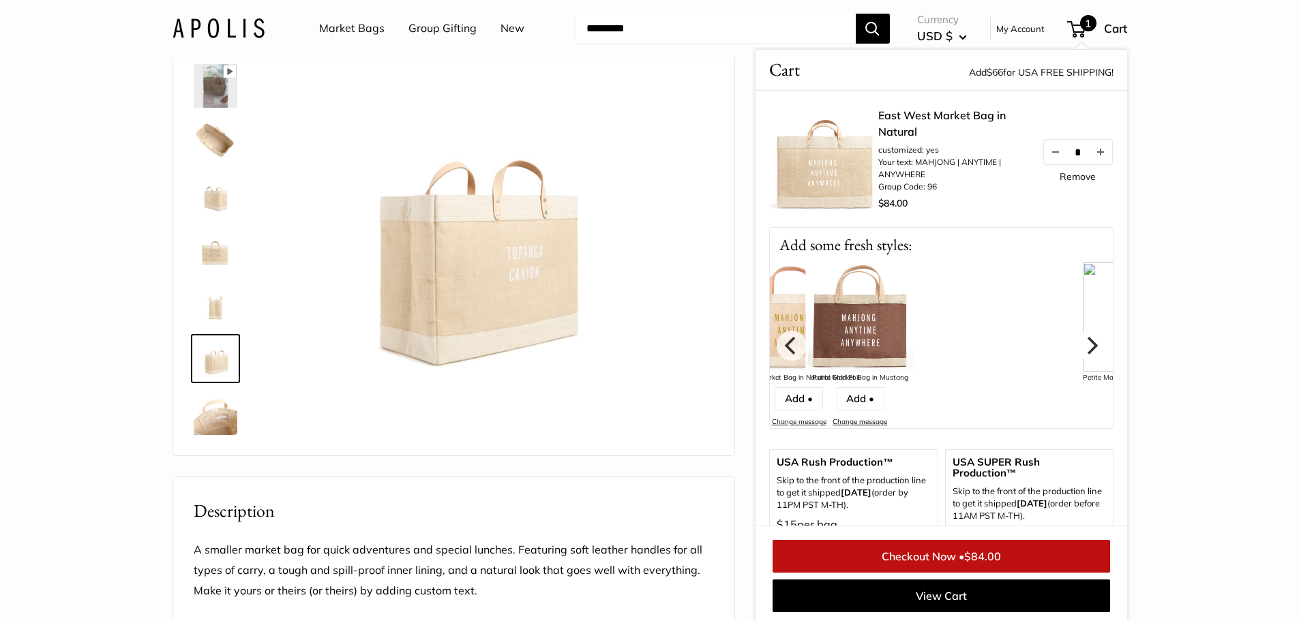
click at [1087, 346] on icon "Next" at bounding box center [1092, 345] width 11 height 18
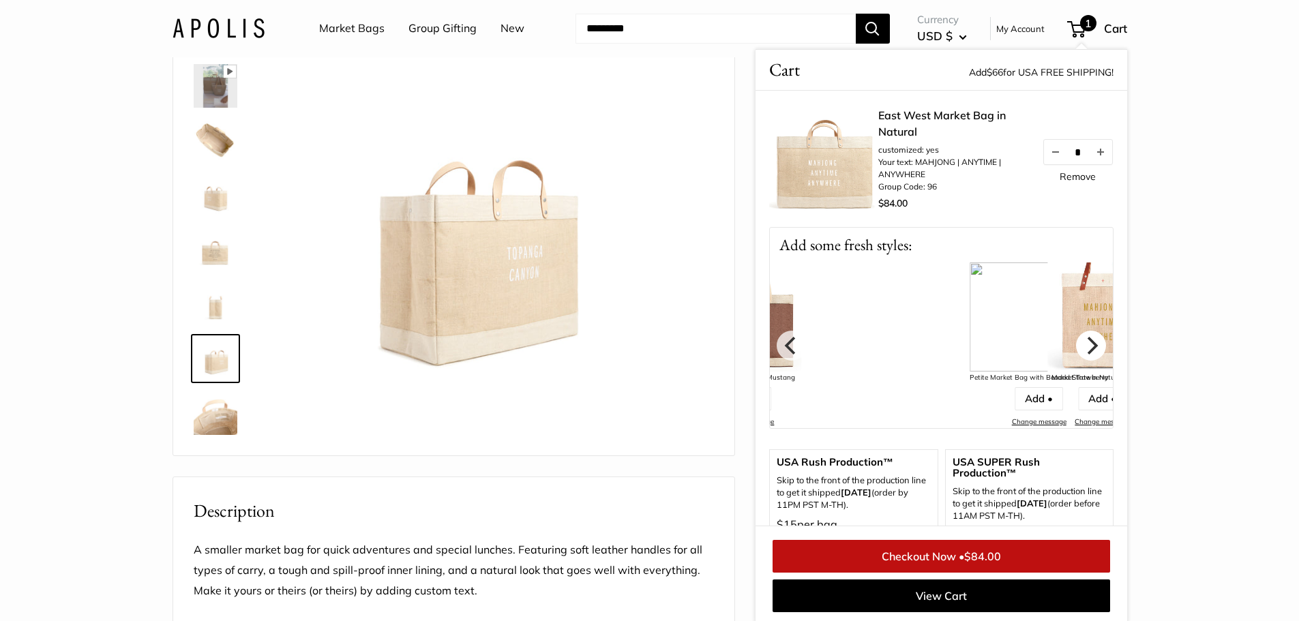
click at [1087, 346] on icon "Next" at bounding box center [1092, 345] width 11 height 18
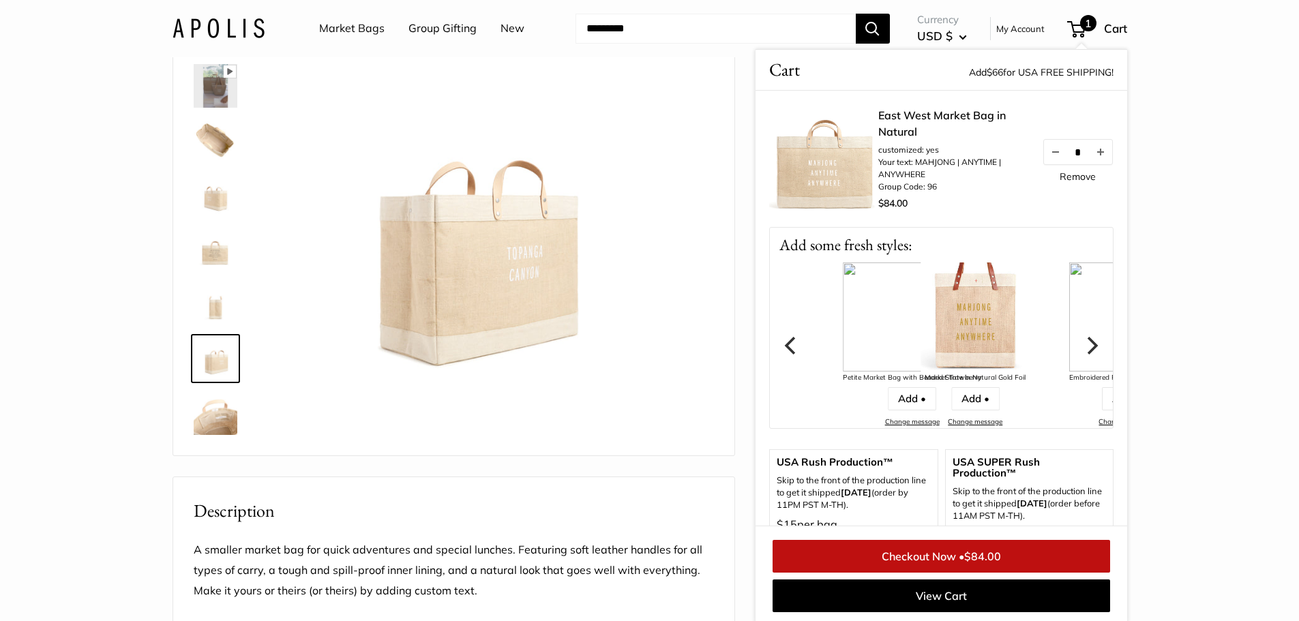
click at [1087, 346] on icon "Next" at bounding box center [1092, 345] width 11 height 18
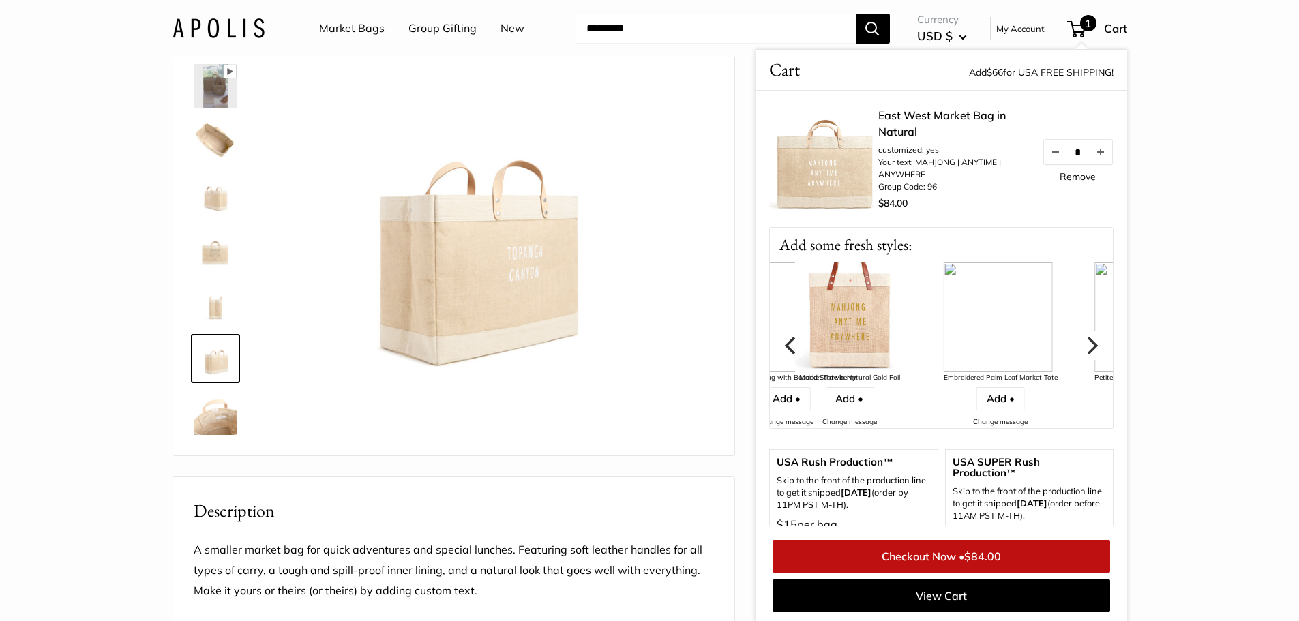
click at [1087, 346] on icon "Next" at bounding box center [1092, 345] width 11 height 18
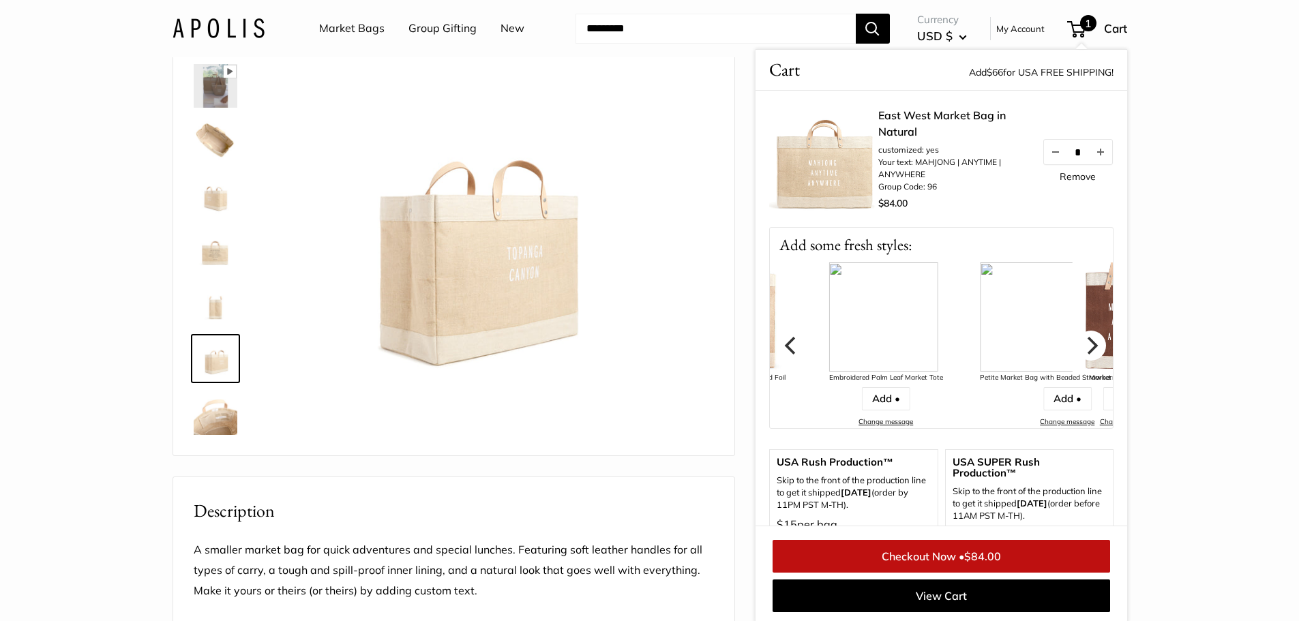
click at [1087, 346] on icon "Next" at bounding box center [1092, 345] width 11 height 18
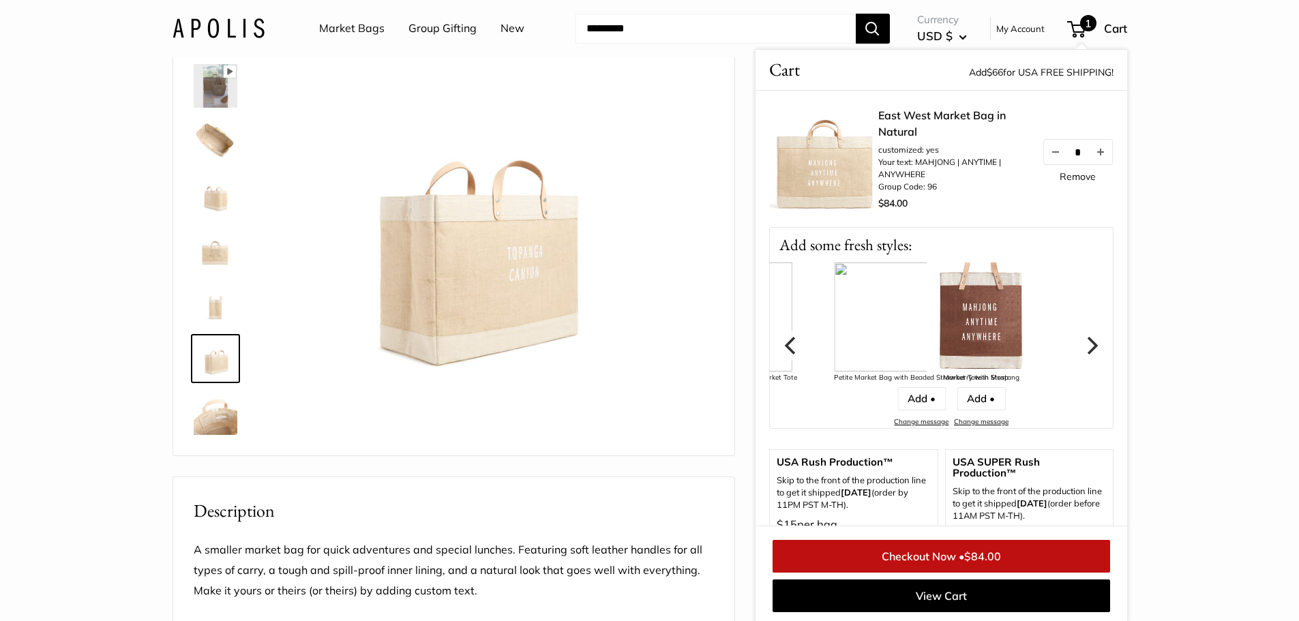
click at [1087, 346] on icon "Next" at bounding box center [1092, 345] width 11 height 18
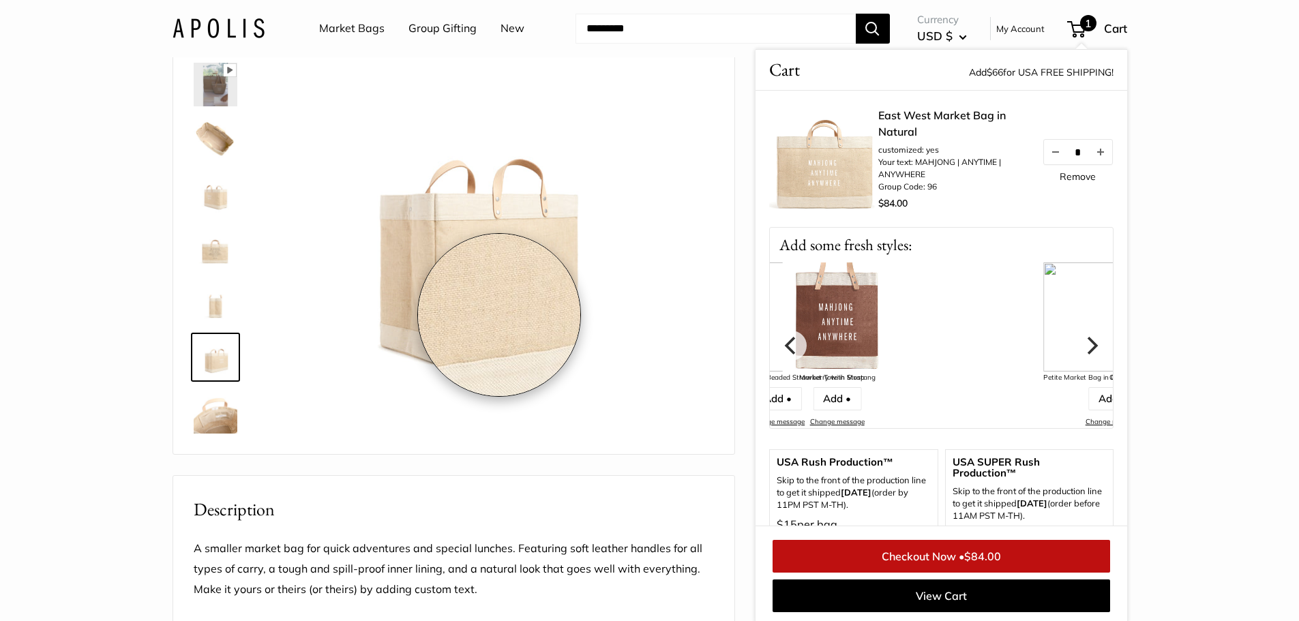
click at [499, 316] on img at bounding box center [470, 229] width 376 height 376
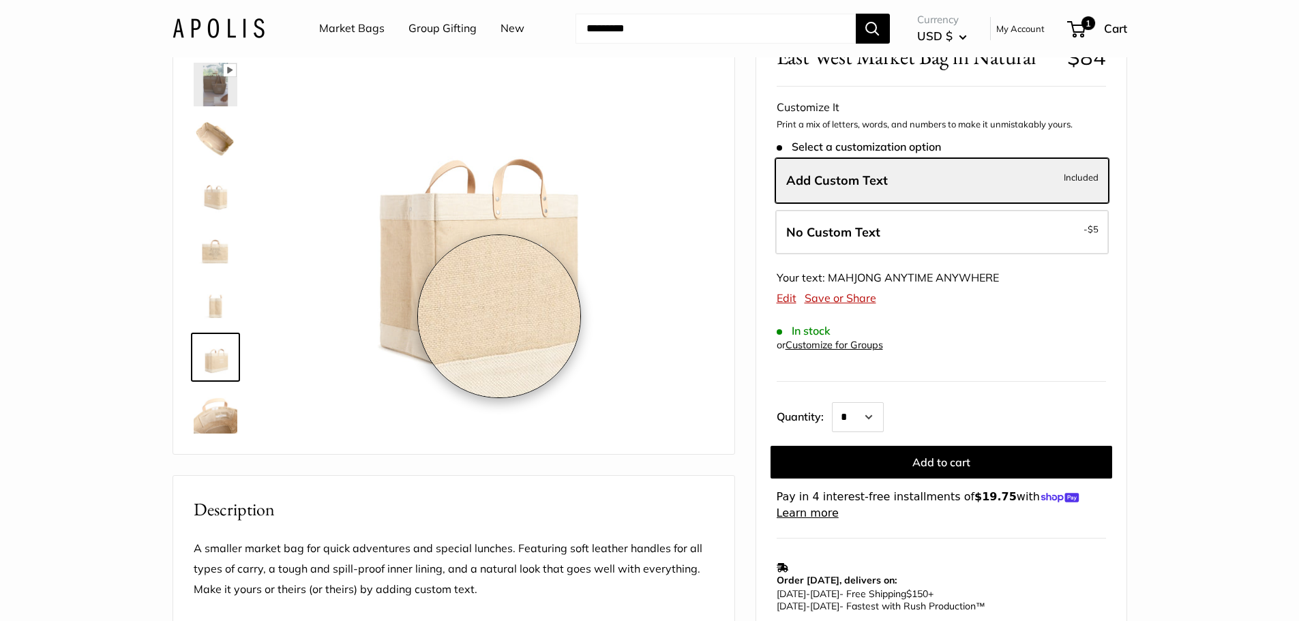
scroll to position [115, 0]
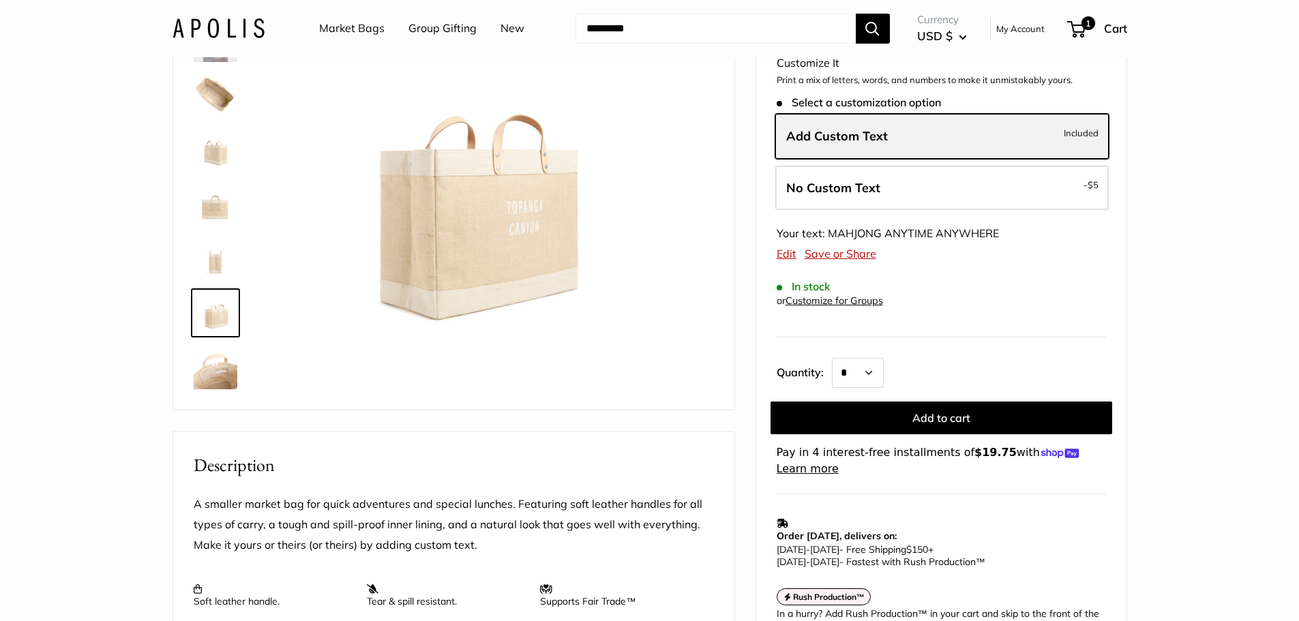
click at [905, 136] on label "Add Custom Text Included" at bounding box center [941, 136] width 333 height 45
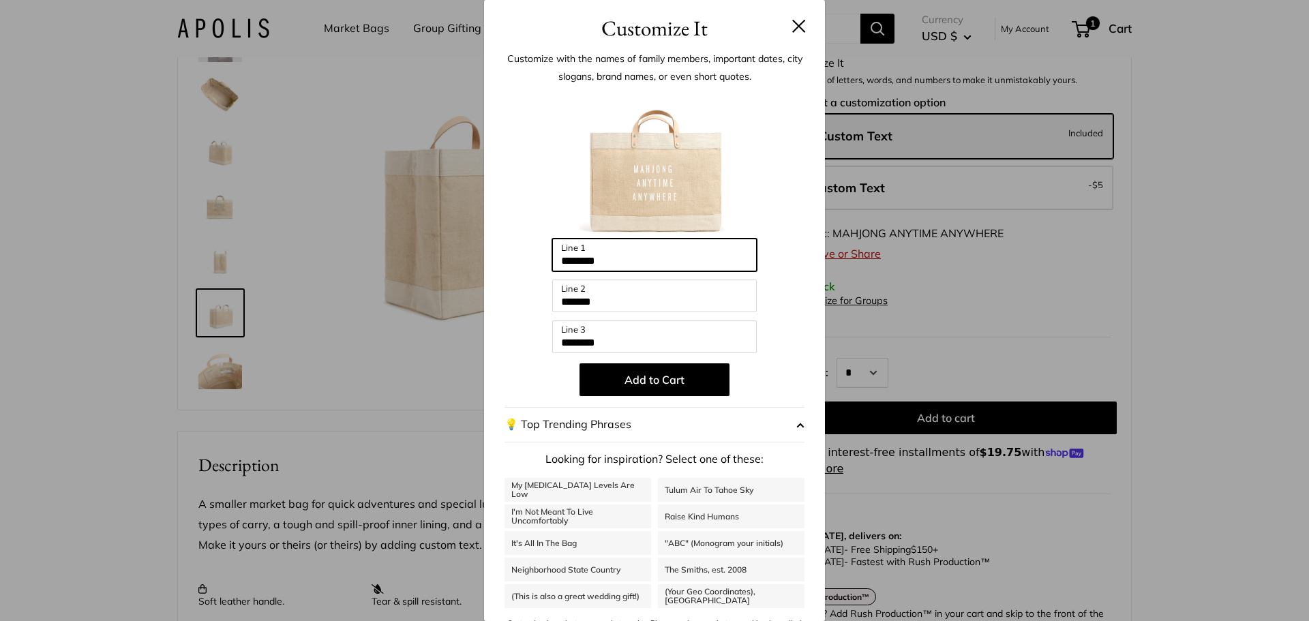
click at [638, 266] on input "*******" at bounding box center [654, 255] width 205 height 33
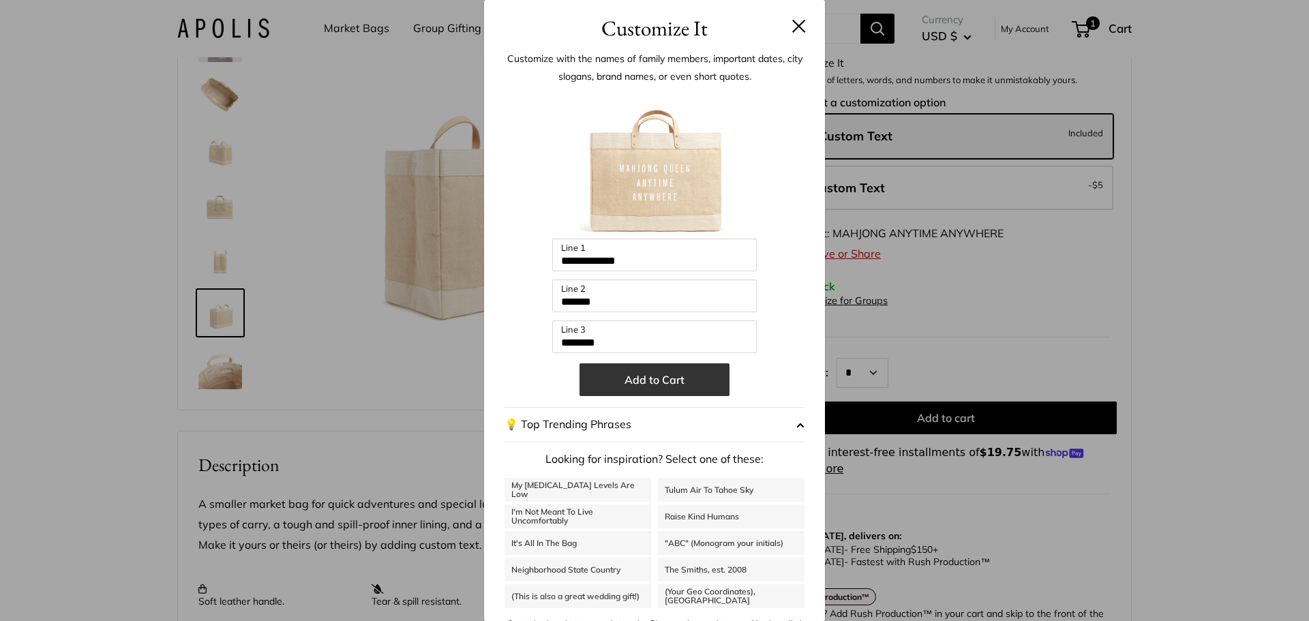
click at [656, 378] on button "Add to Cart" at bounding box center [655, 379] width 150 height 33
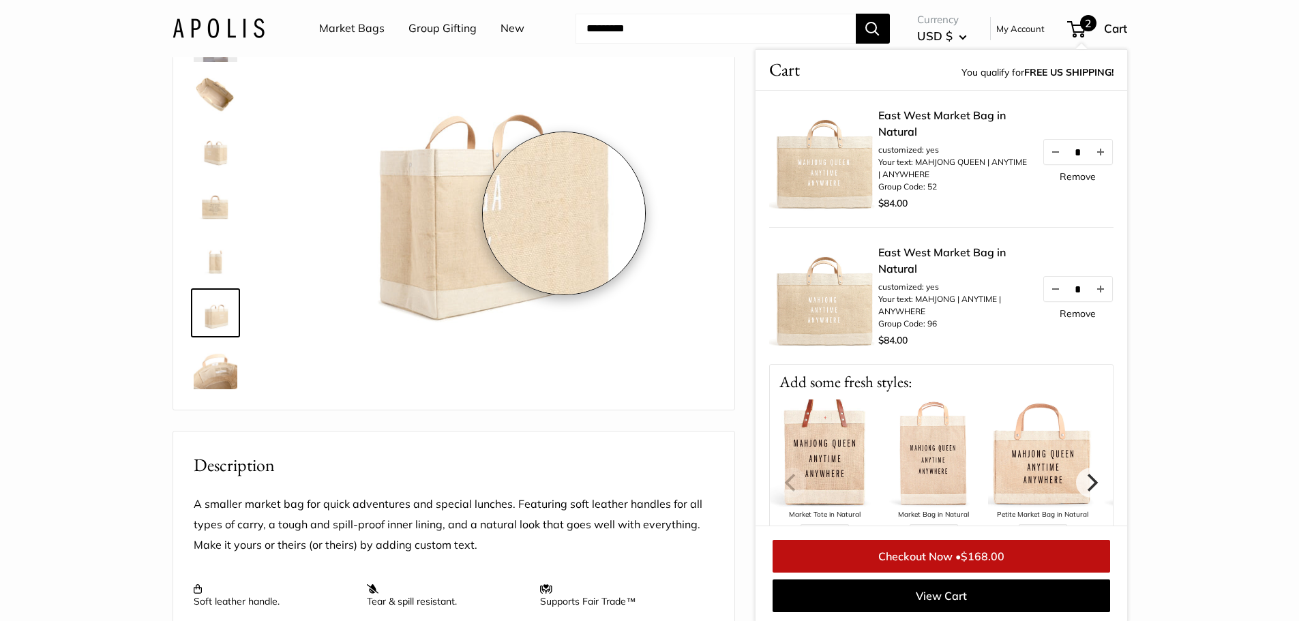
scroll to position [117, 0]
click at [560, 213] on img at bounding box center [470, 183] width 376 height 376
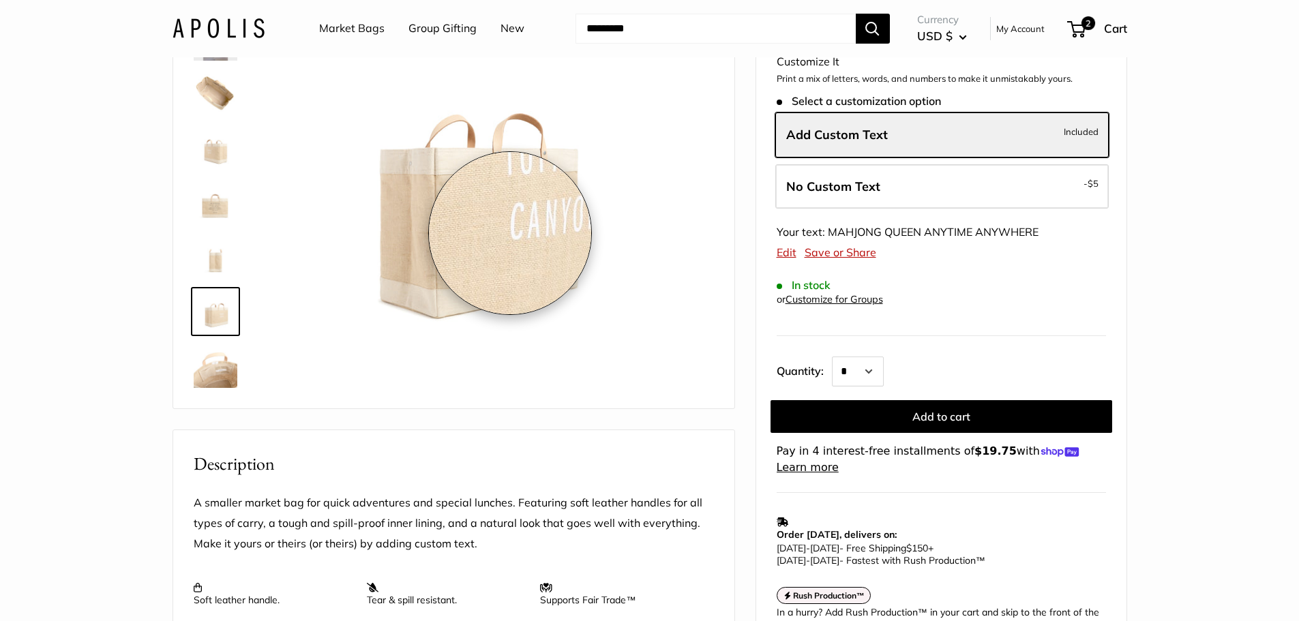
click at [510, 233] on img at bounding box center [470, 183] width 376 height 376
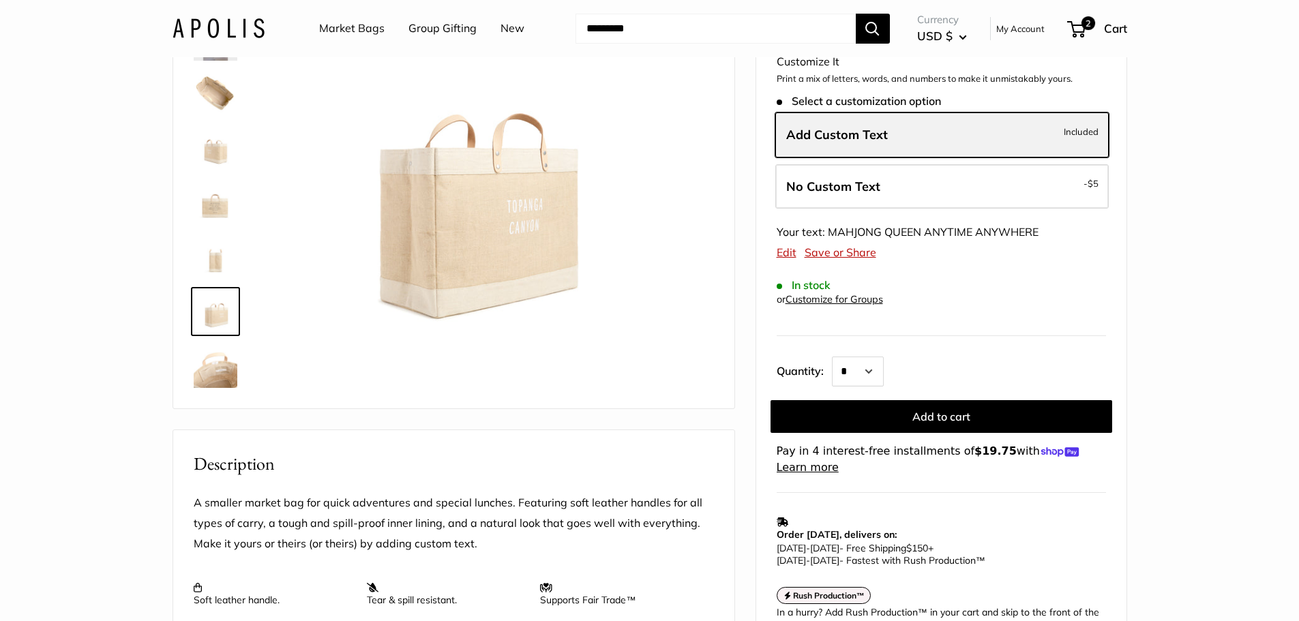
click at [849, 134] on span "Add Custom Text" at bounding box center [837, 135] width 102 height 16
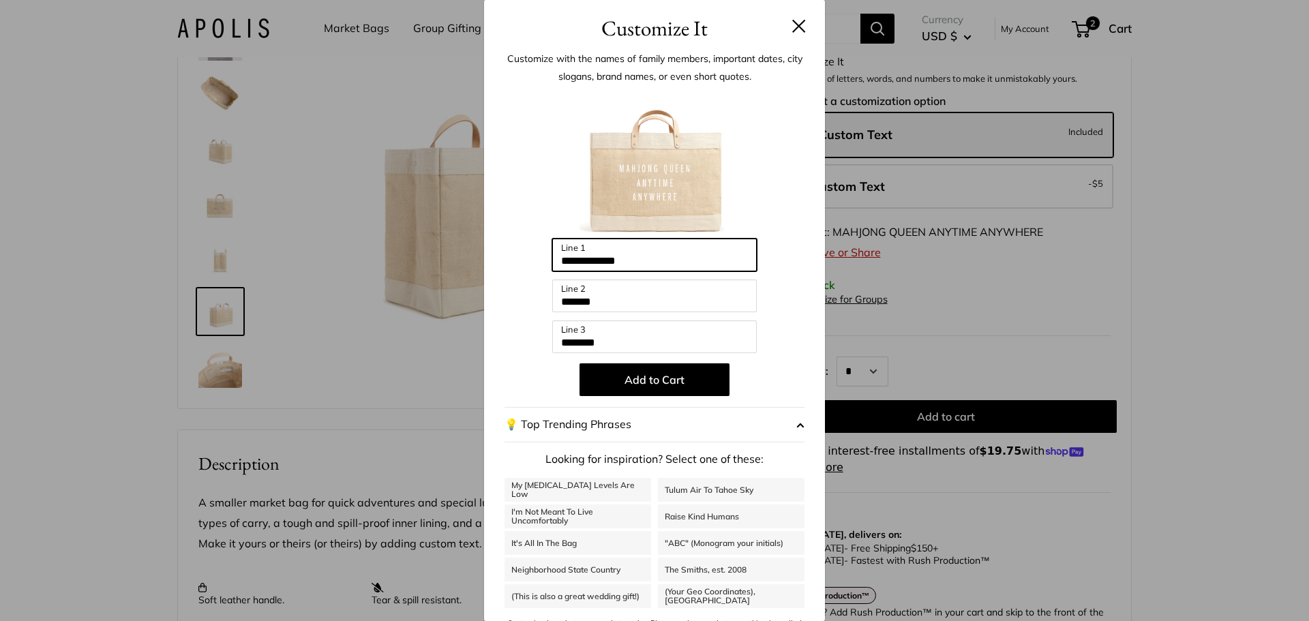
drag, startPoint x: 664, startPoint y: 265, endPoint x: 642, endPoint y: 254, distance: 25.0
click at [608, 256] on input "**********" at bounding box center [654, 255] width 205 height 33
click at [708, 256] on input "**********" at bounding box center [654, 255] width 205 height 33
click at [609, 260] on input "**********" at bounding box center [654, 255] width 205 height 33
type input "**********"
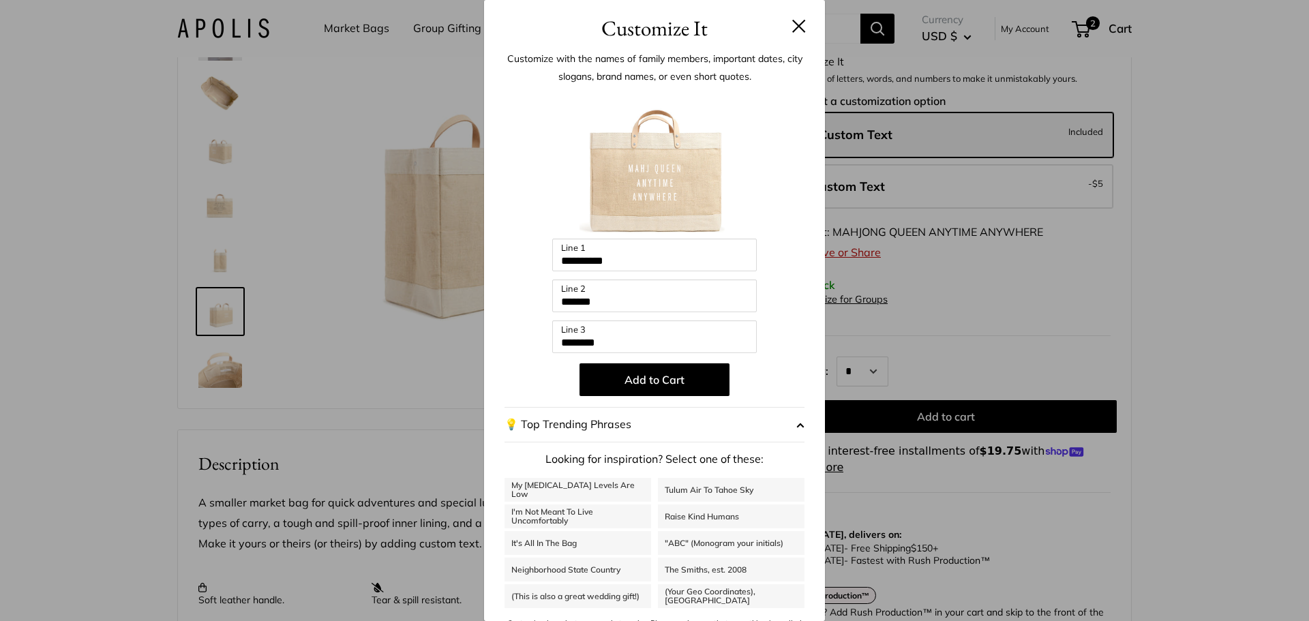
click at [792, 25] on button at bounding box center [799, 26] width 14 height 14
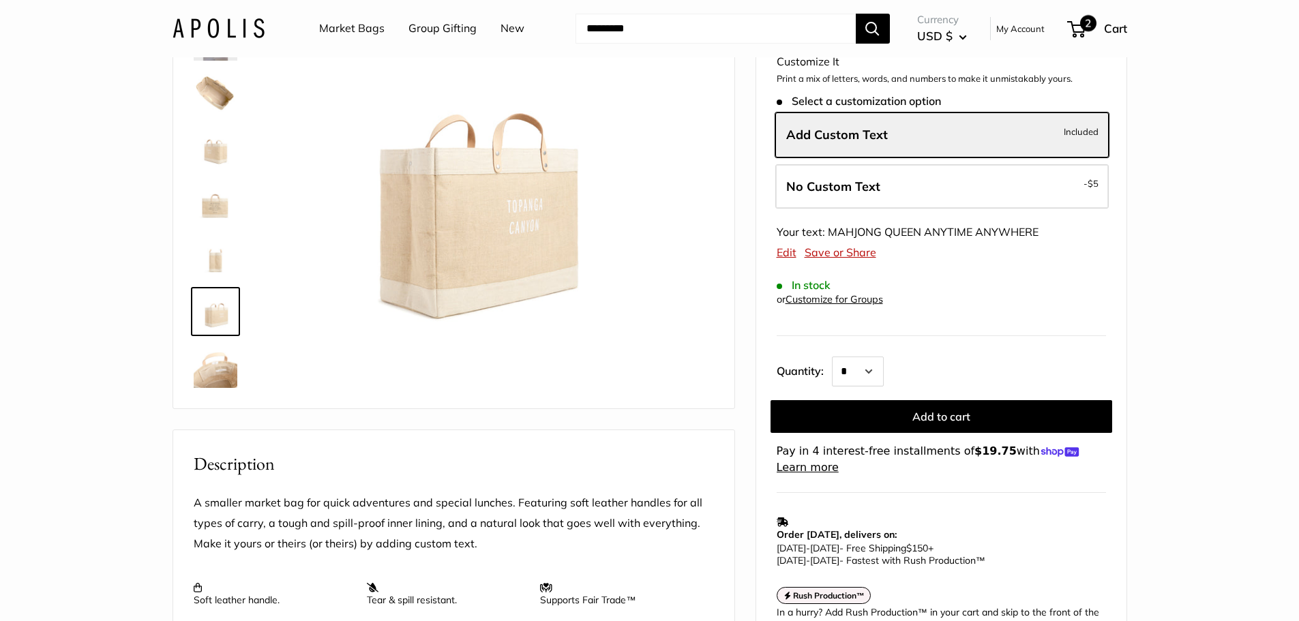
click at [1099, 24] on div "2 Cart" at bounding box center [1097, 29] width 59 height 22
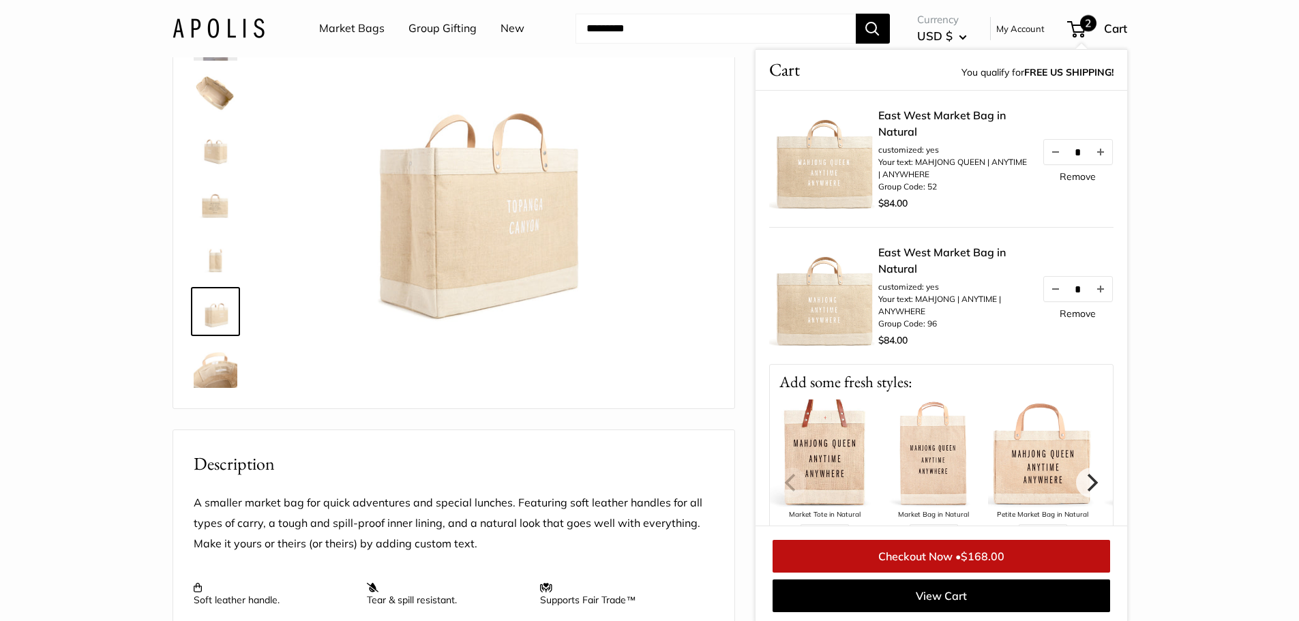
scroll to position [118, 0]
click at [951, 556] on link "Checkout Now • $168.00" at bounding box center [940, 556] width 337 height 33
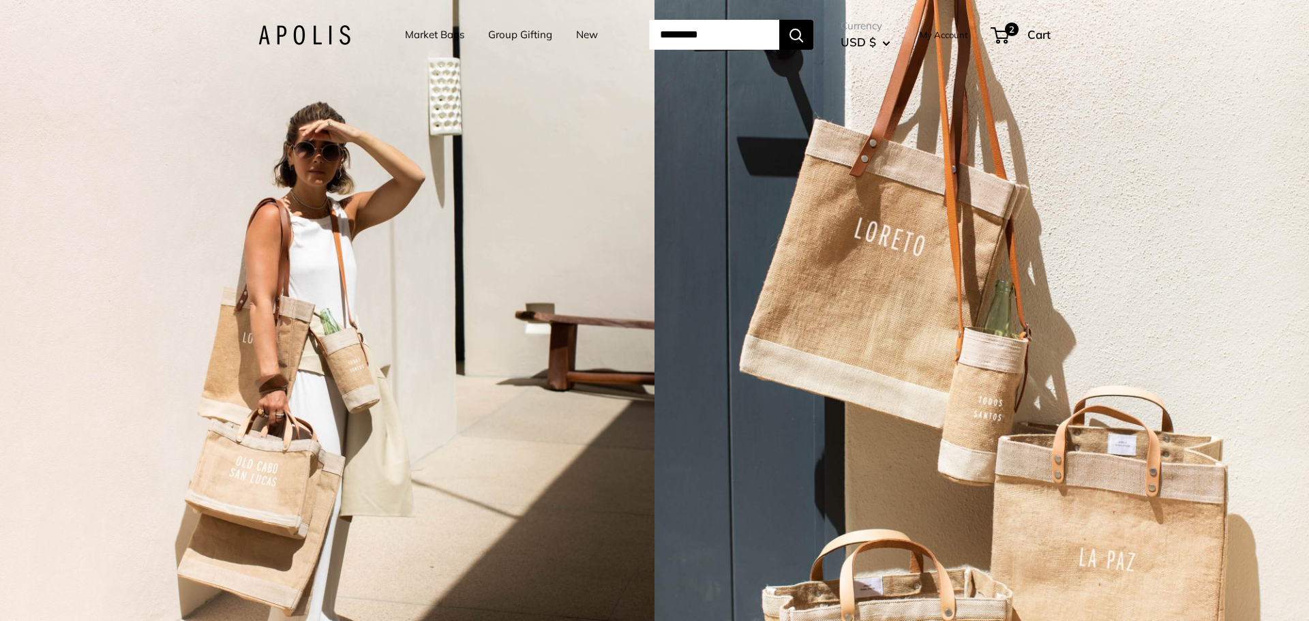
click at [576, 31] on link "New" at bounding box center [587, 34] width 22 height 19
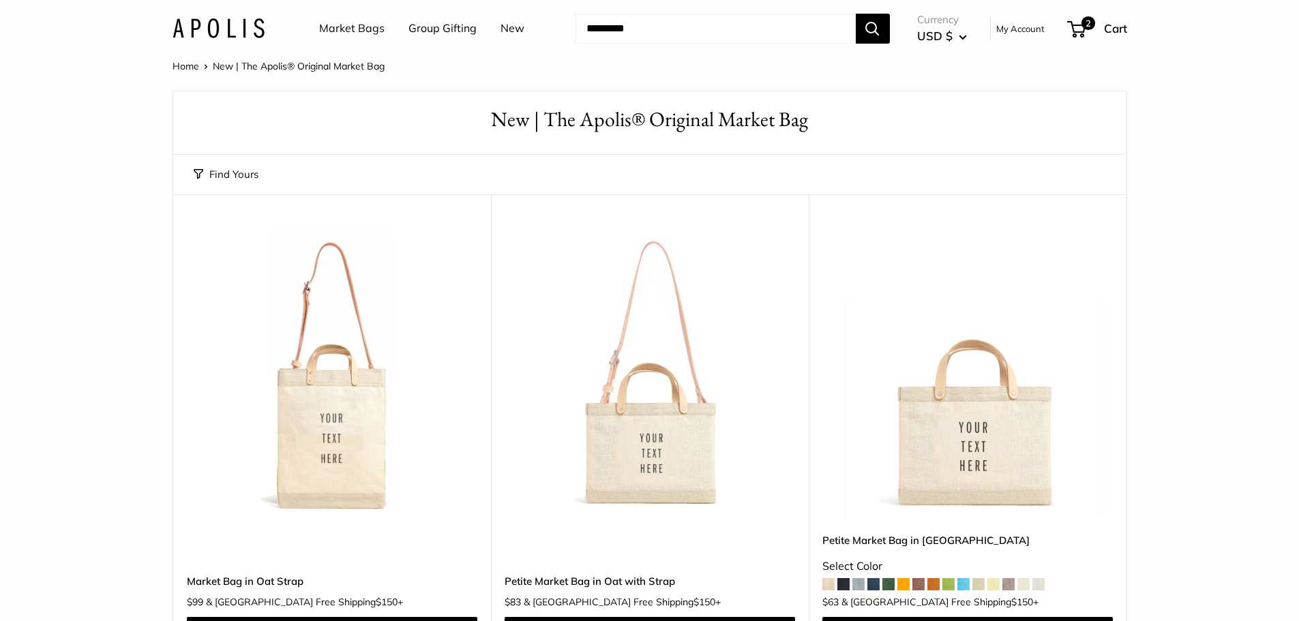
click at [234, 174] on button "Find Yours" at bounding box center [226, 174] width 65 height 19
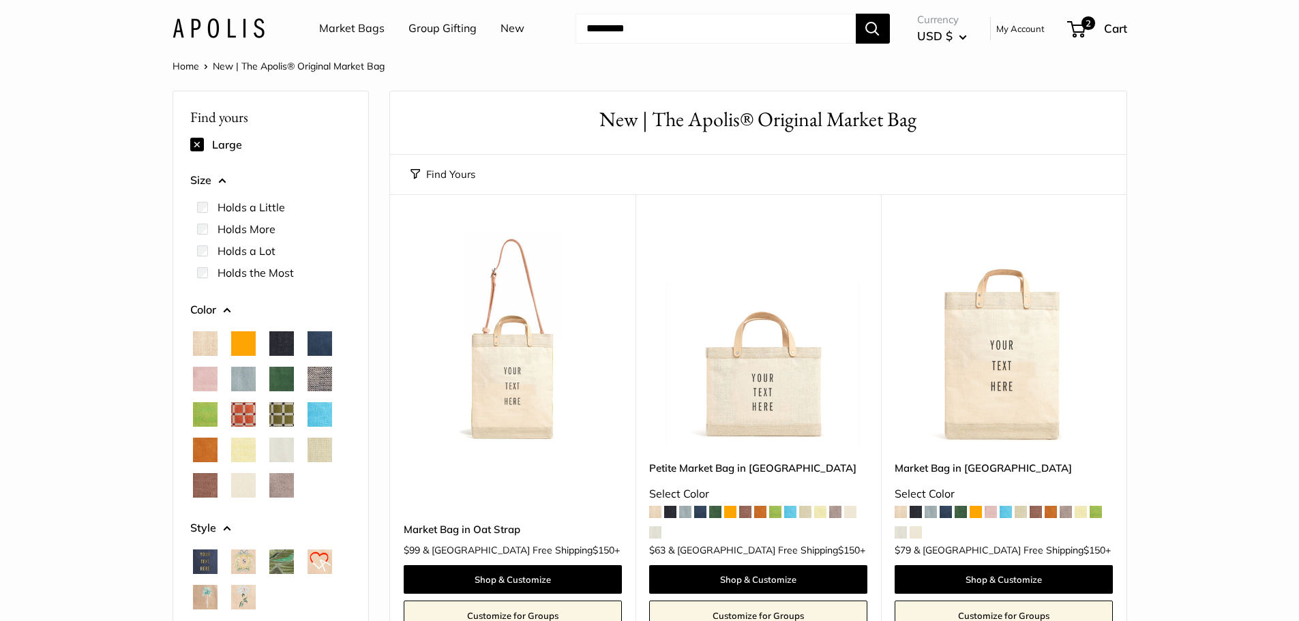
click at [200, 144] on button at bounding box center [197, 145] width 14 height 14
click at [221, 27] on img at bounding box center [218, 28] width 92 height 20
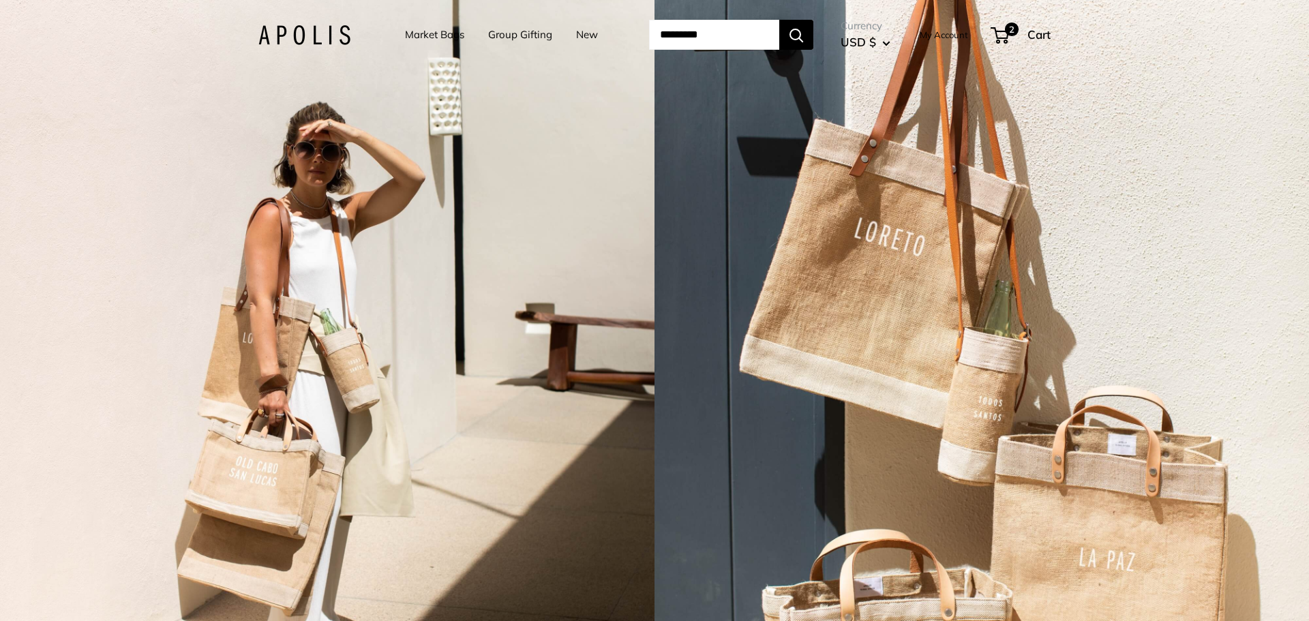
click at [423, 33] on link "Market Bags" at bounding box center [434, 34] width 59 height 19
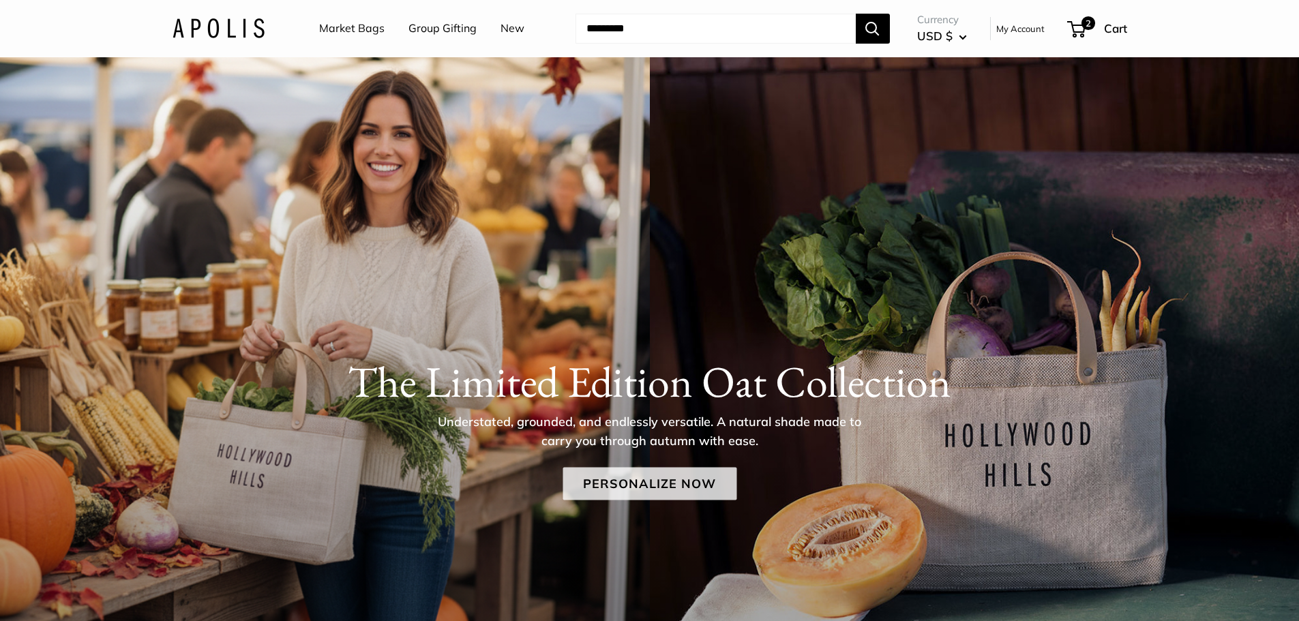
click at [680, 491] on link "Personalize Now" at bounding box center [649, 483] width 174 height 33
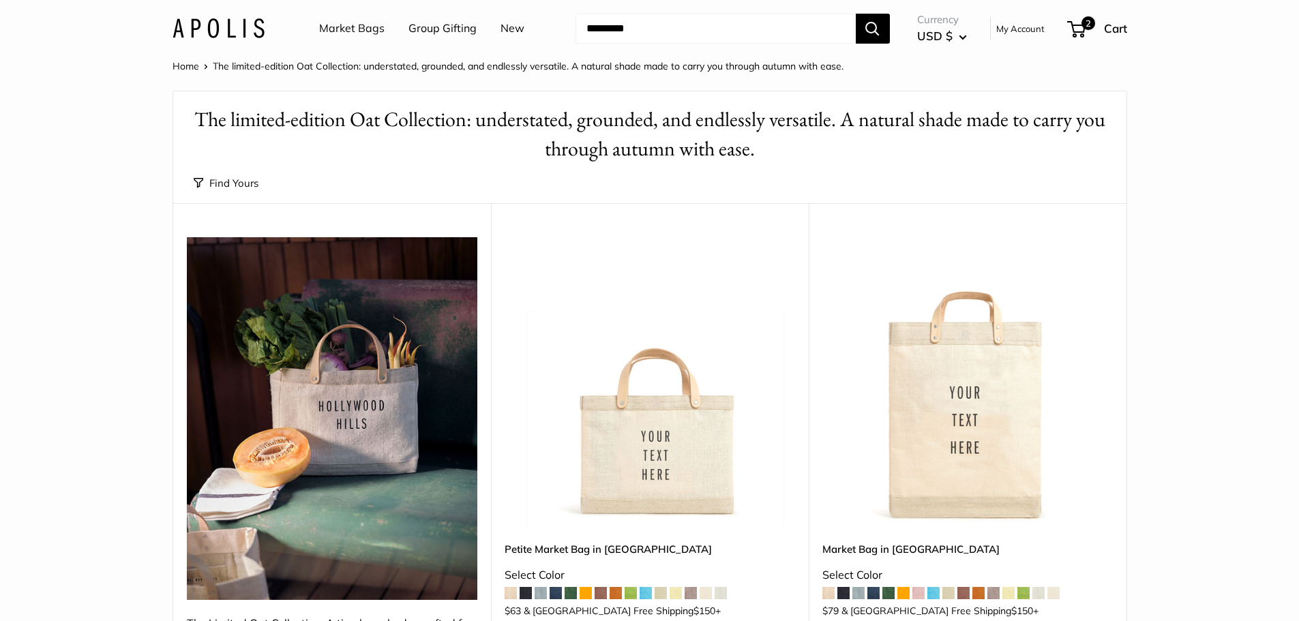
click at [234, 182] on button "Find Yours" at bounding box center [226, 183] width 65 height 19
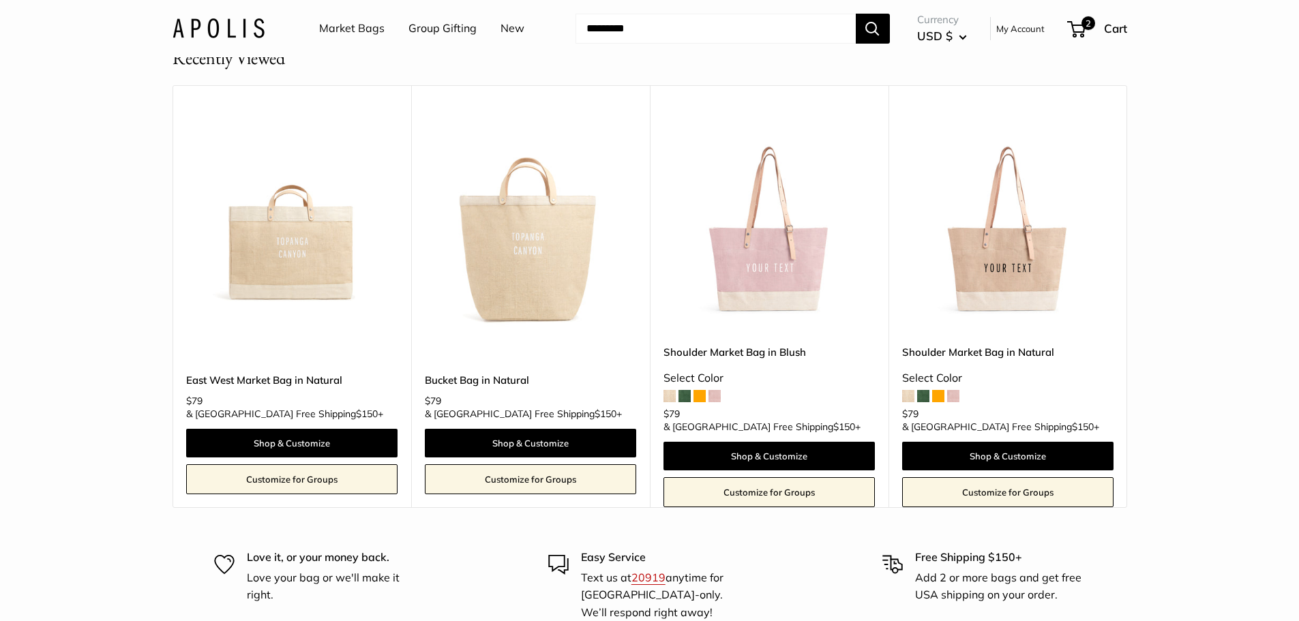
scroll to position [5113, 0]
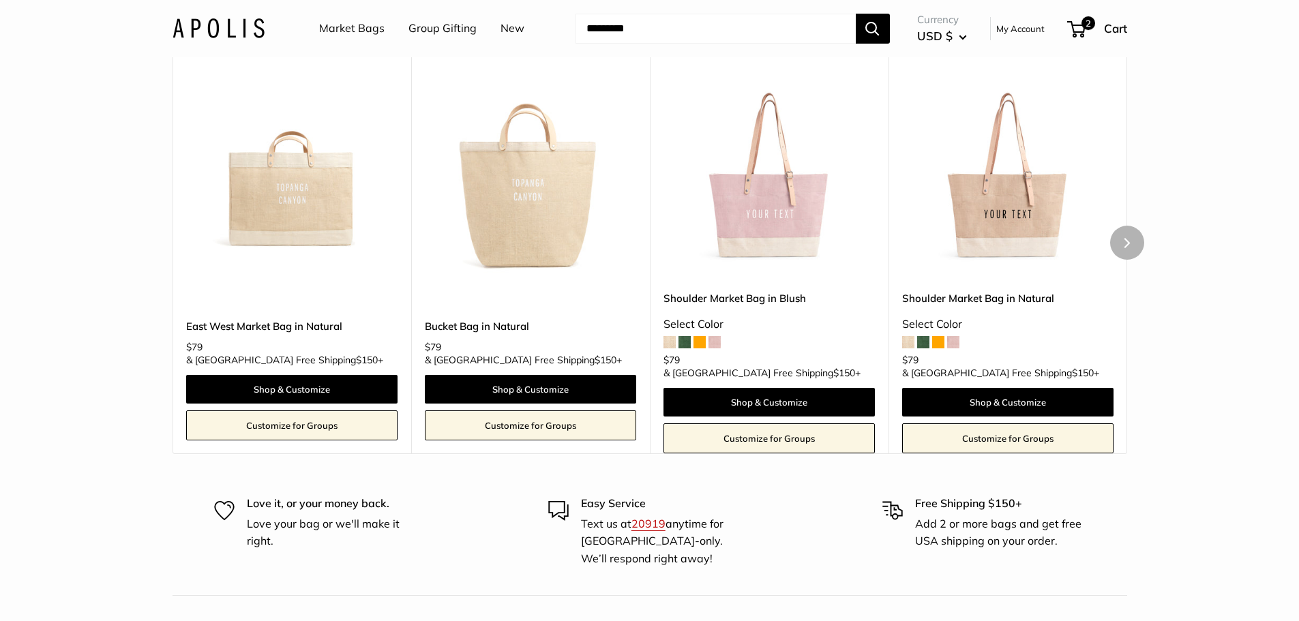
click at [0, 0] on img at bounding box center [0, 0] width 0 height 0
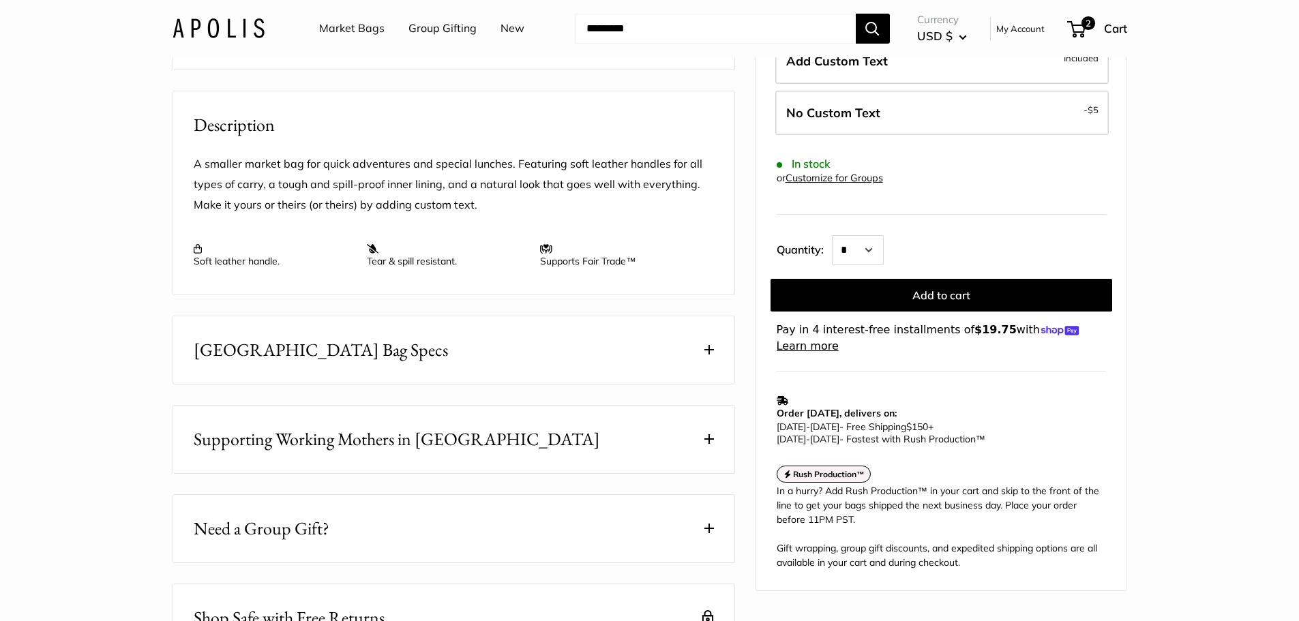
scroll to position [477, 0]
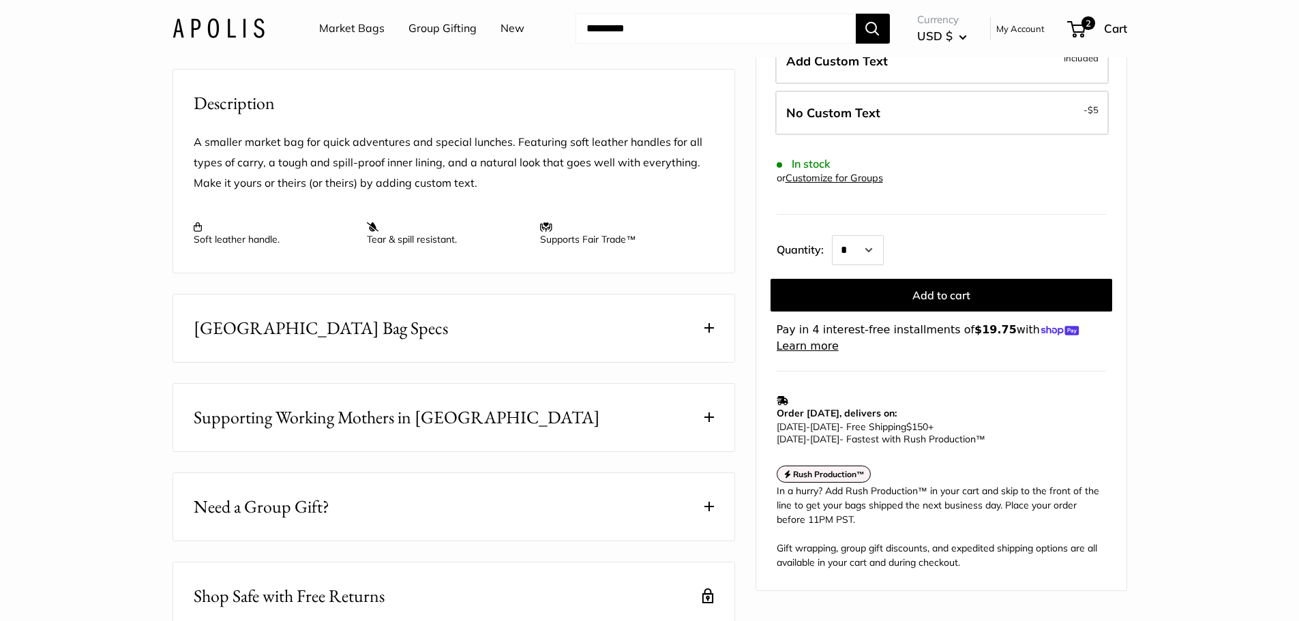
drag, startPoint x: 413, startPoint y: 361, endPoint x: 450, endPoint y: 372, distance: 38.4
click at [413, 362] on button "East West Market Bag Specs" at bounding box center [453, 328] width 561 height 67
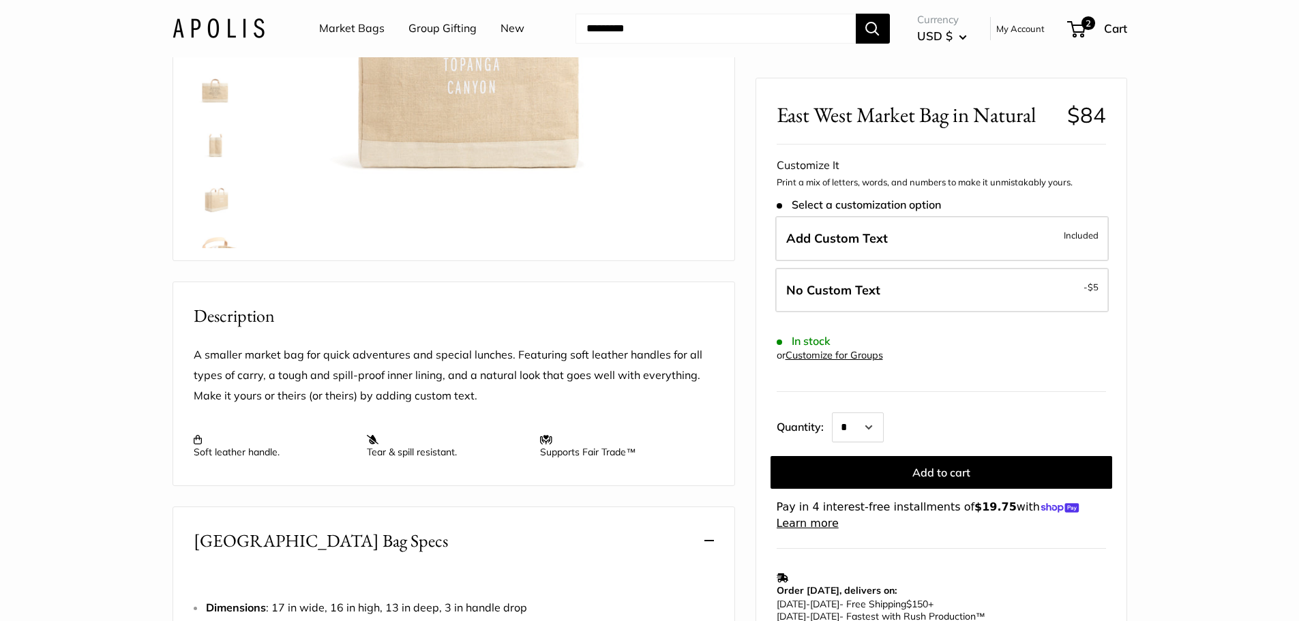
scroll to position [68, 0]
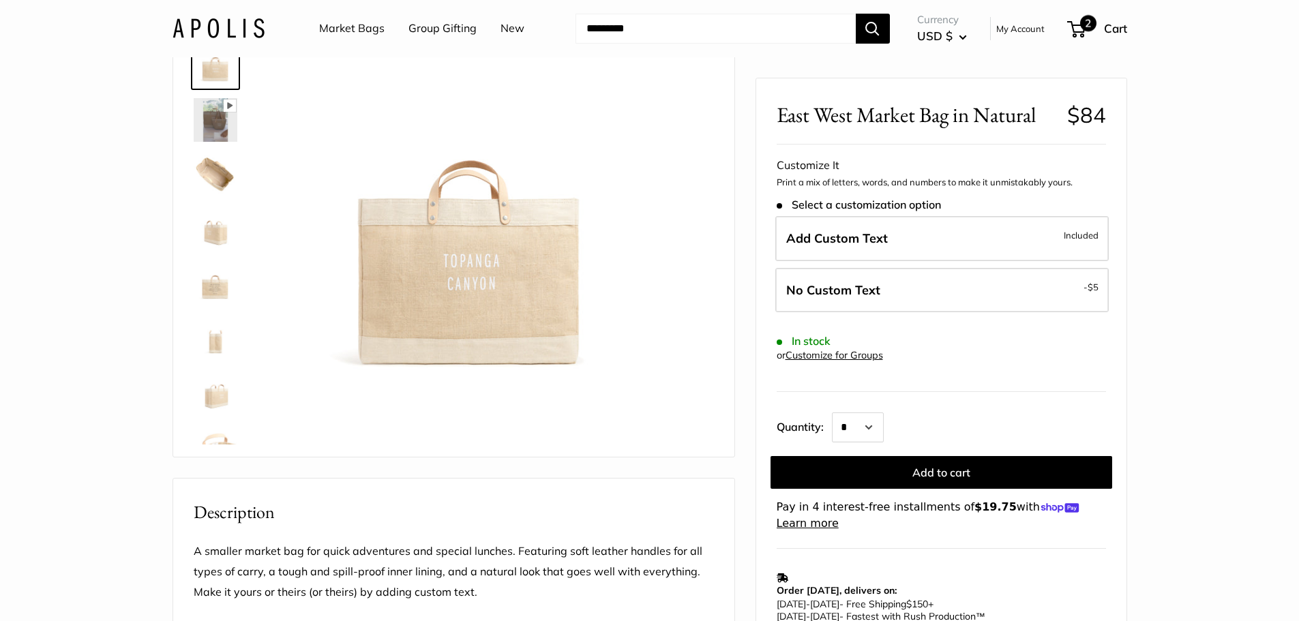
click at [1073, 22] on span "2" at bounding box center [1076, 29] width 18 height 16
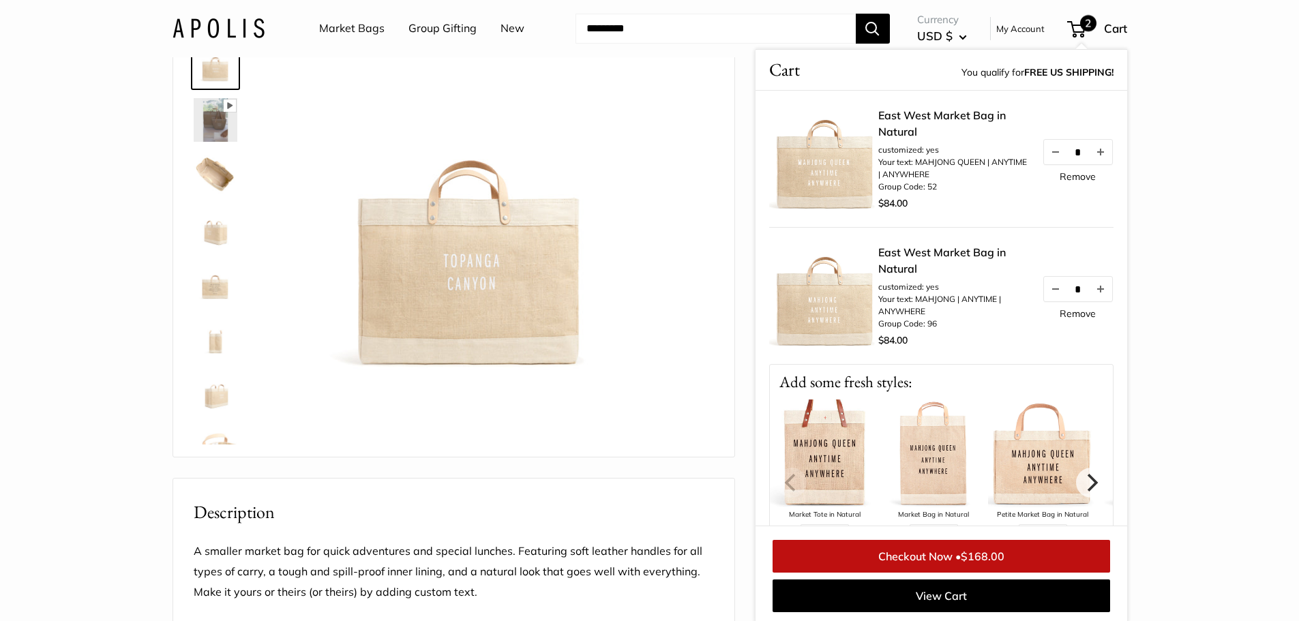
scroll to position [70, 0]
click at [431, 22] on link "Group Gifting" at bounding box center [442, 28] width 68 height 20
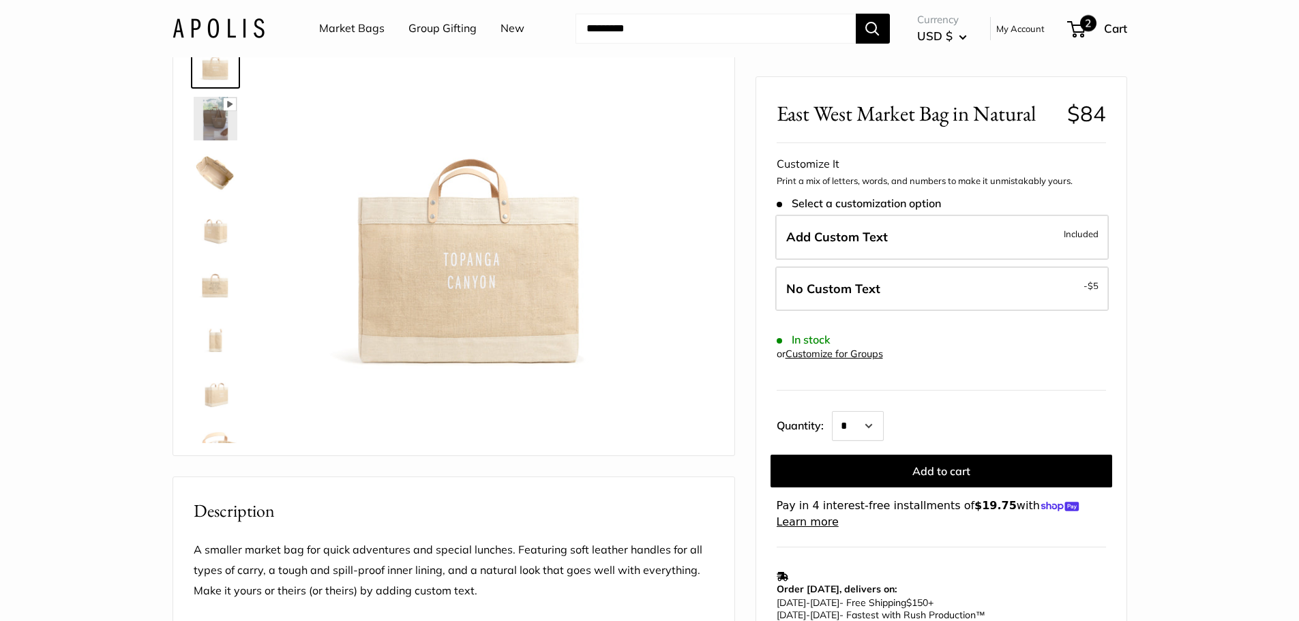
click at [1087, 20] on span "2" at bounding box center [1088, 23] width 16 height 16
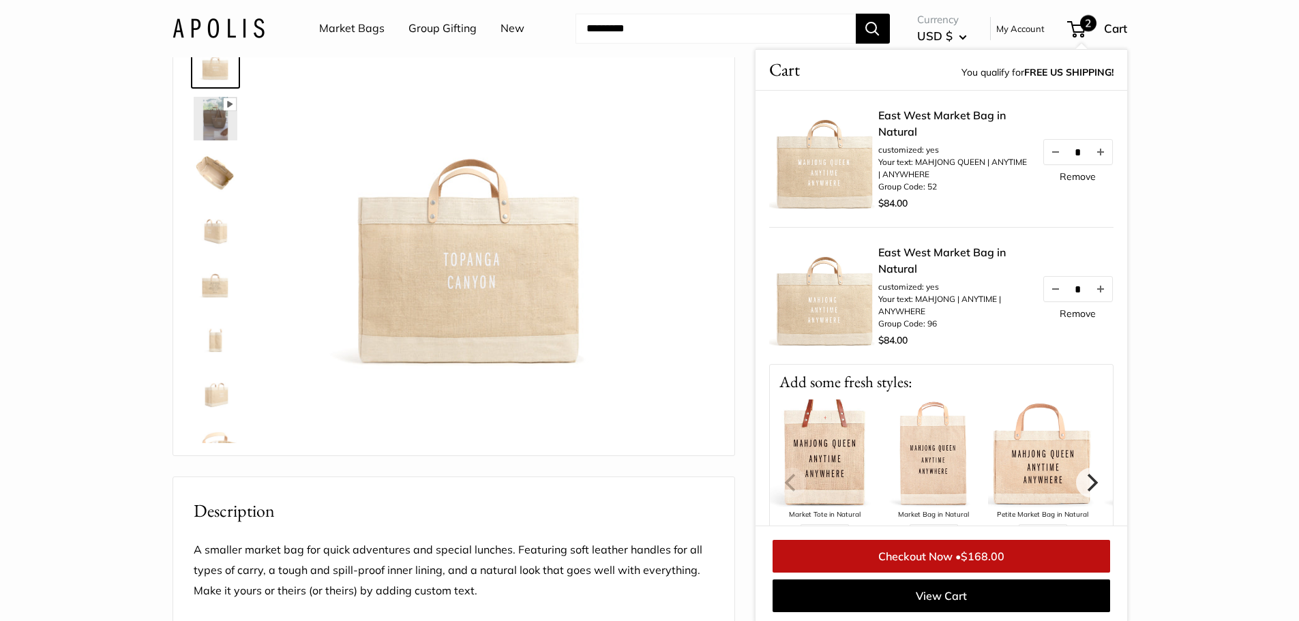
scroll to position [71, 0]
click at [962, 550] on link "Checkout Now • $168.00" at bounding box center [940, 556] width 337 height 33
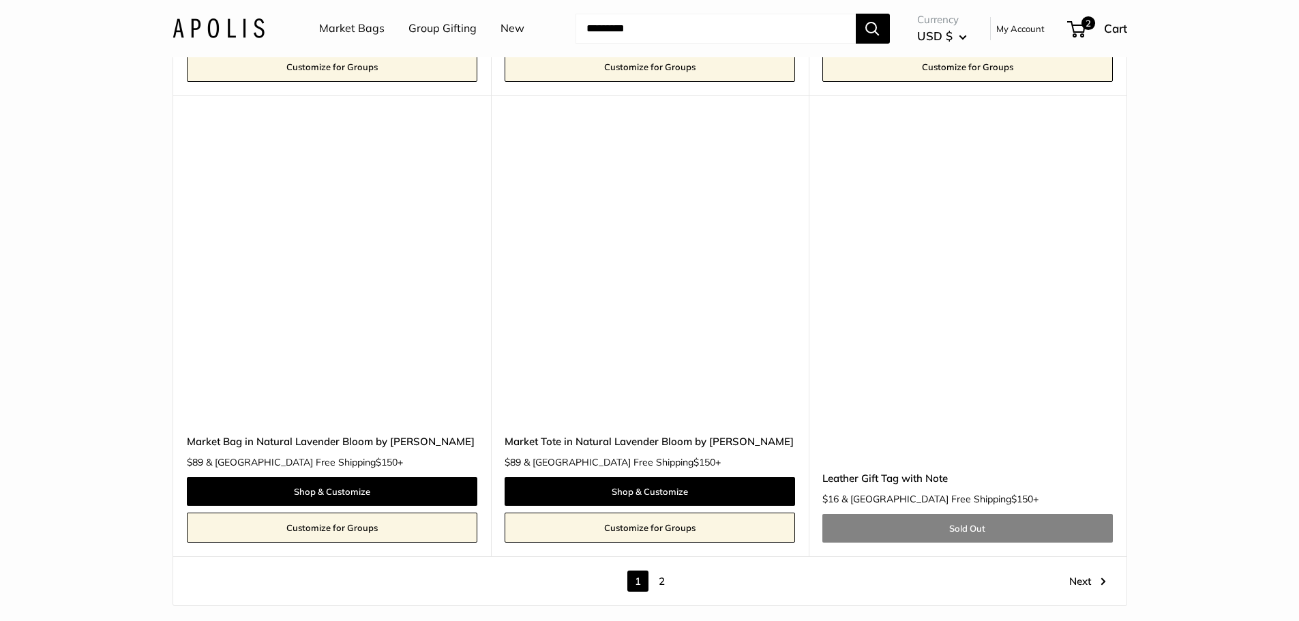
scroll to position [7704, 0]
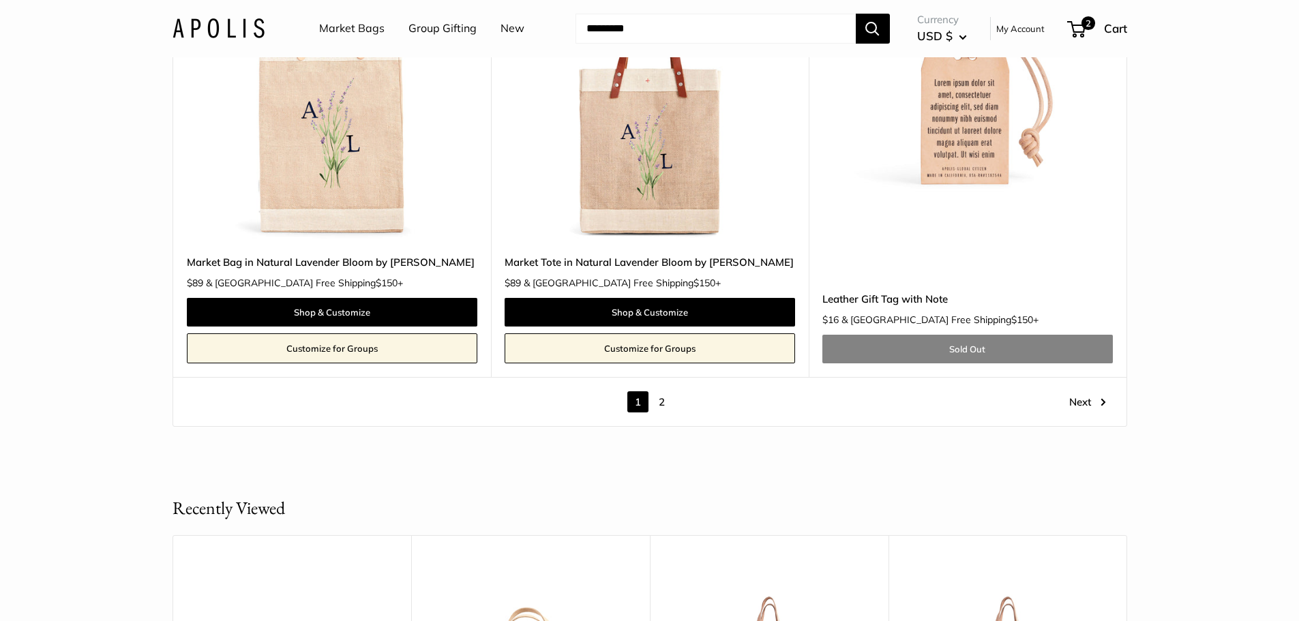
click at [1090, 404] on link "Next" at bounding box center [1087, 401] width 37 height 21
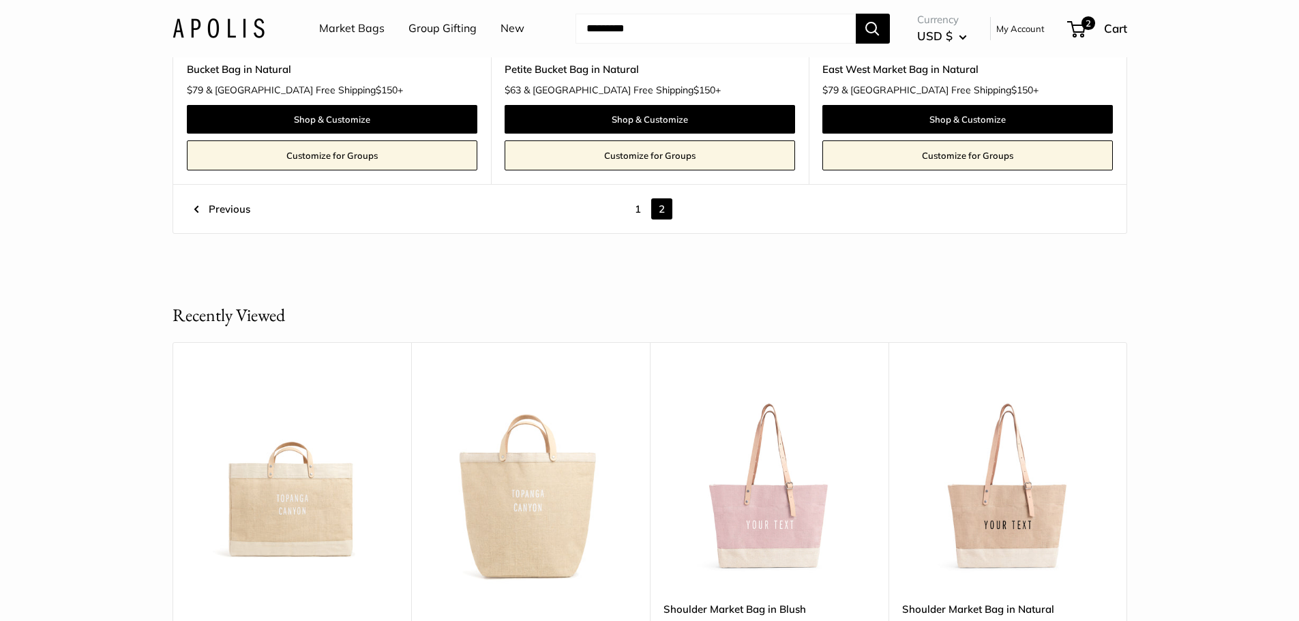
scroll to position [3221, 0]
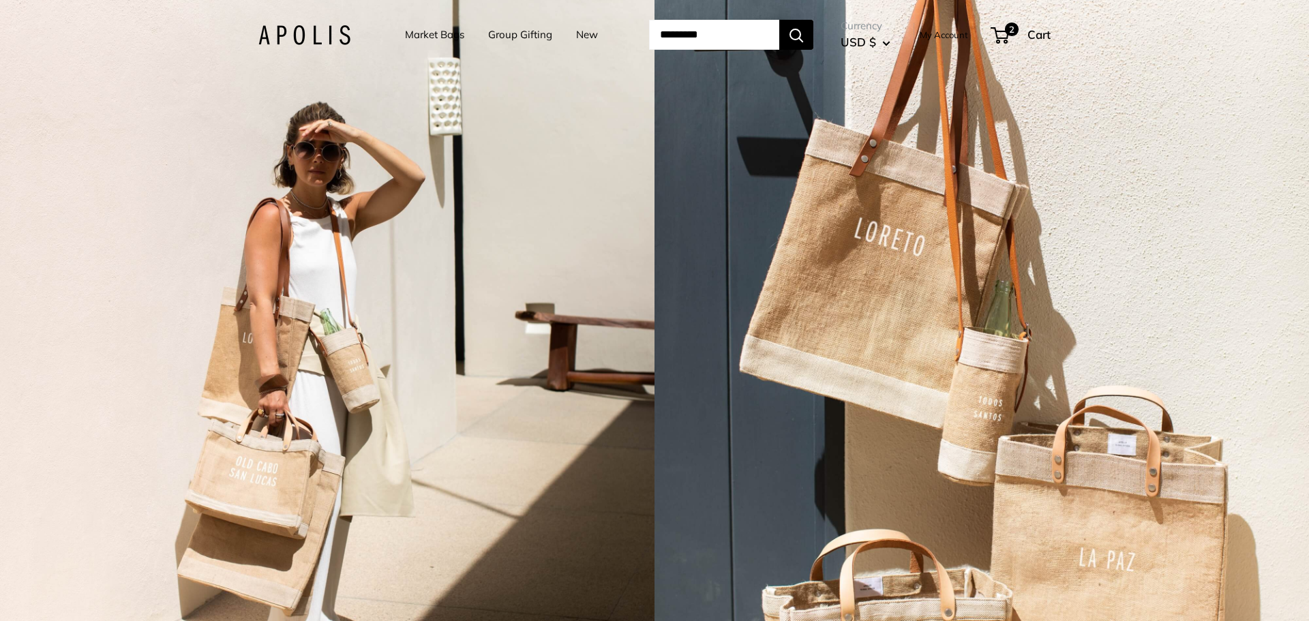
click at [576, 33] on link "New" at bounding box center [587, 34] width 22 height 19
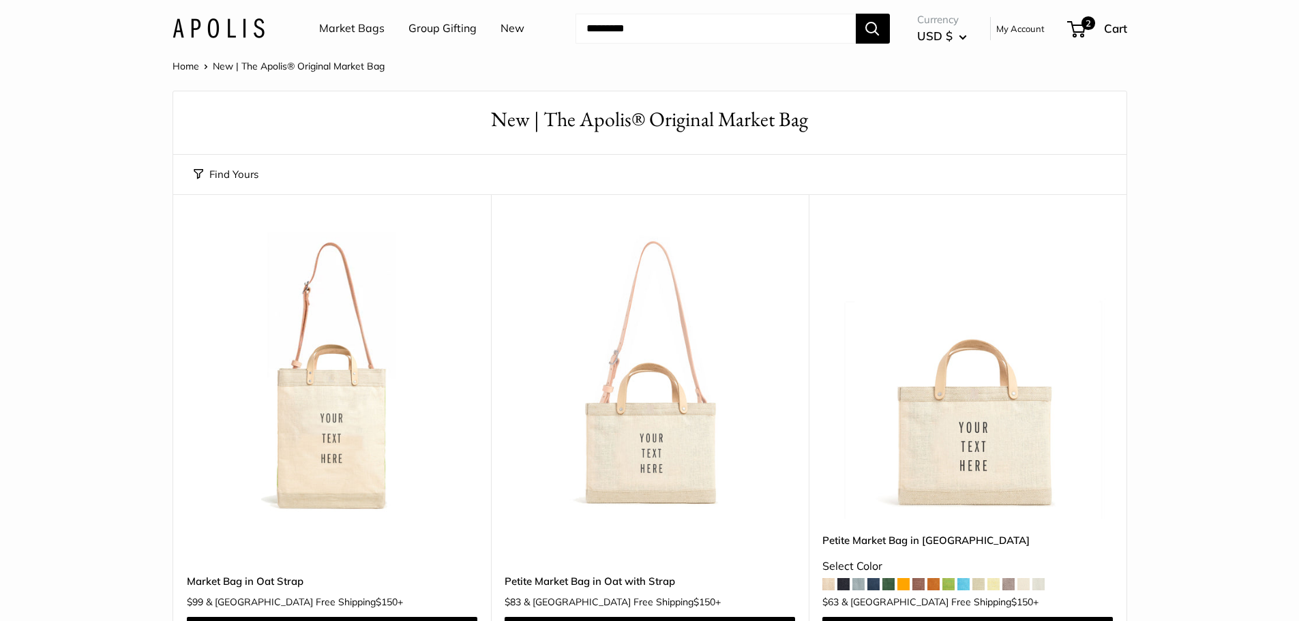
click at [227, 175] on button "Find Yours" at bounding box center [226, 174] width 65 height 19
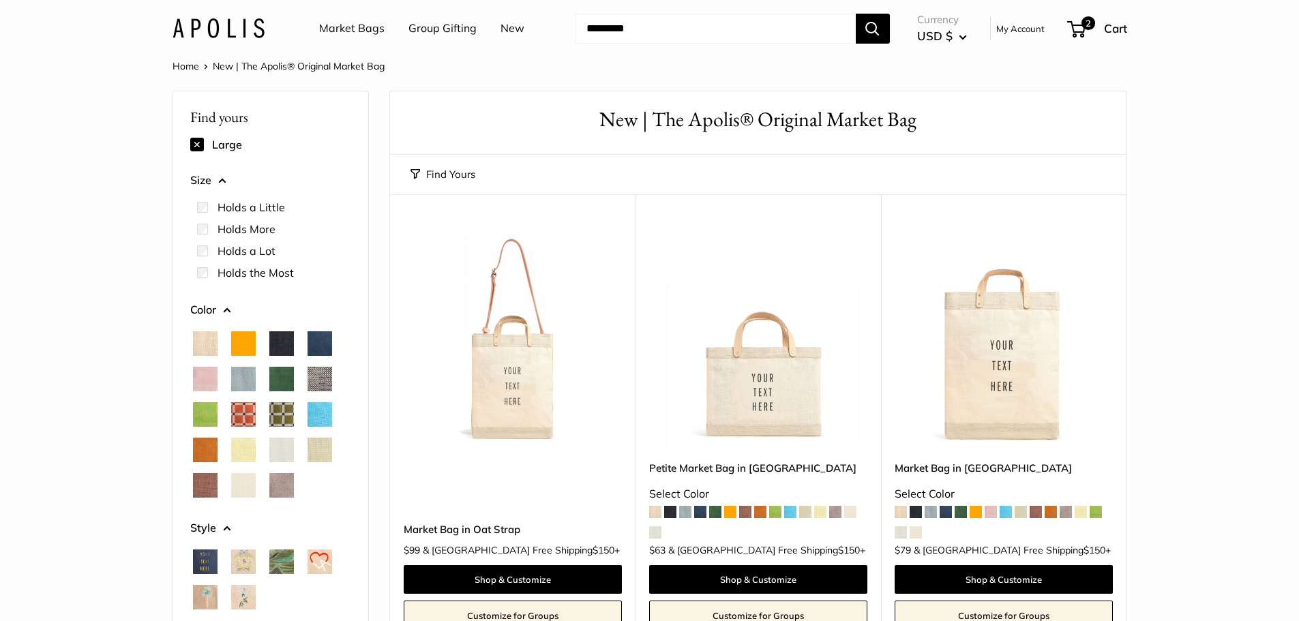
click at [282, 340] on span "Black" at bounding box center [281, 343] width 25 height 25
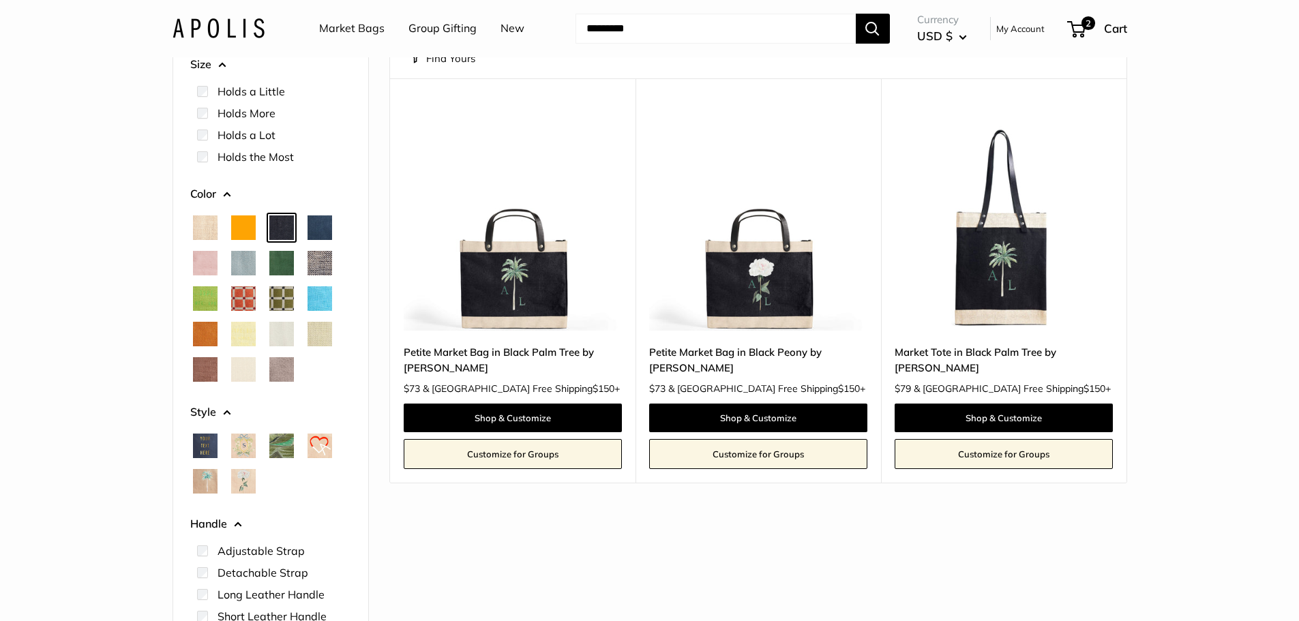
scroll to position [68, 0]
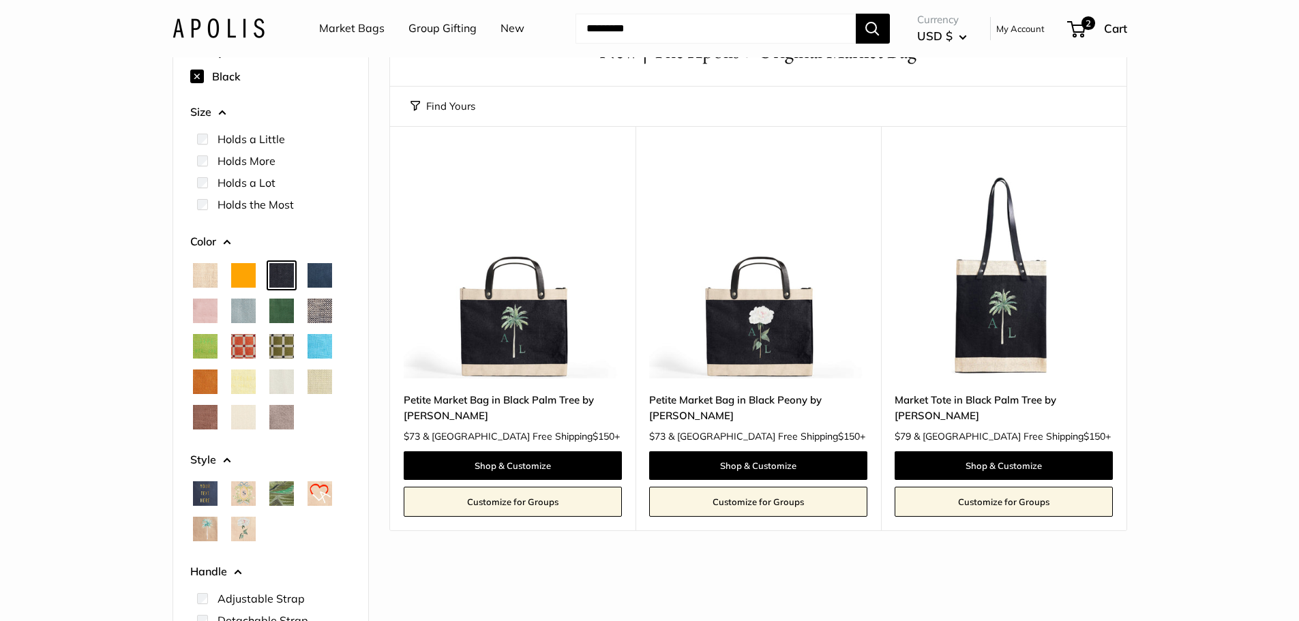
click at [323, 277] on span "Navy" at bounding box center [319, 275] width 25 height 25
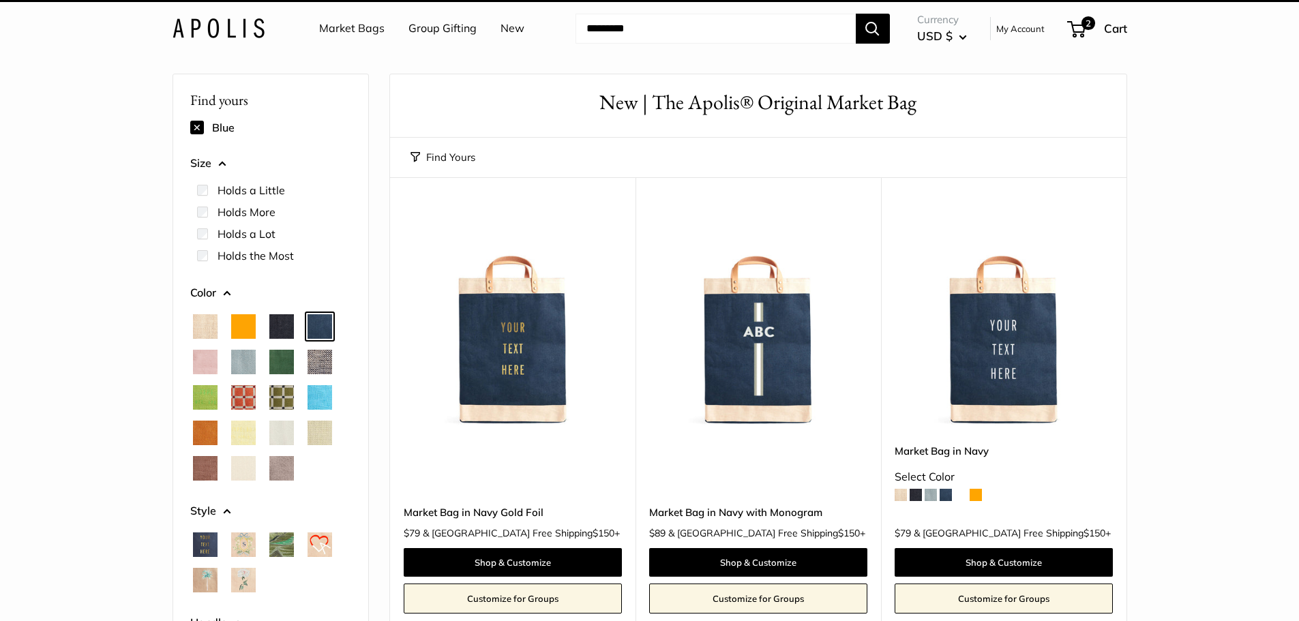
scroll to position [16, 0]
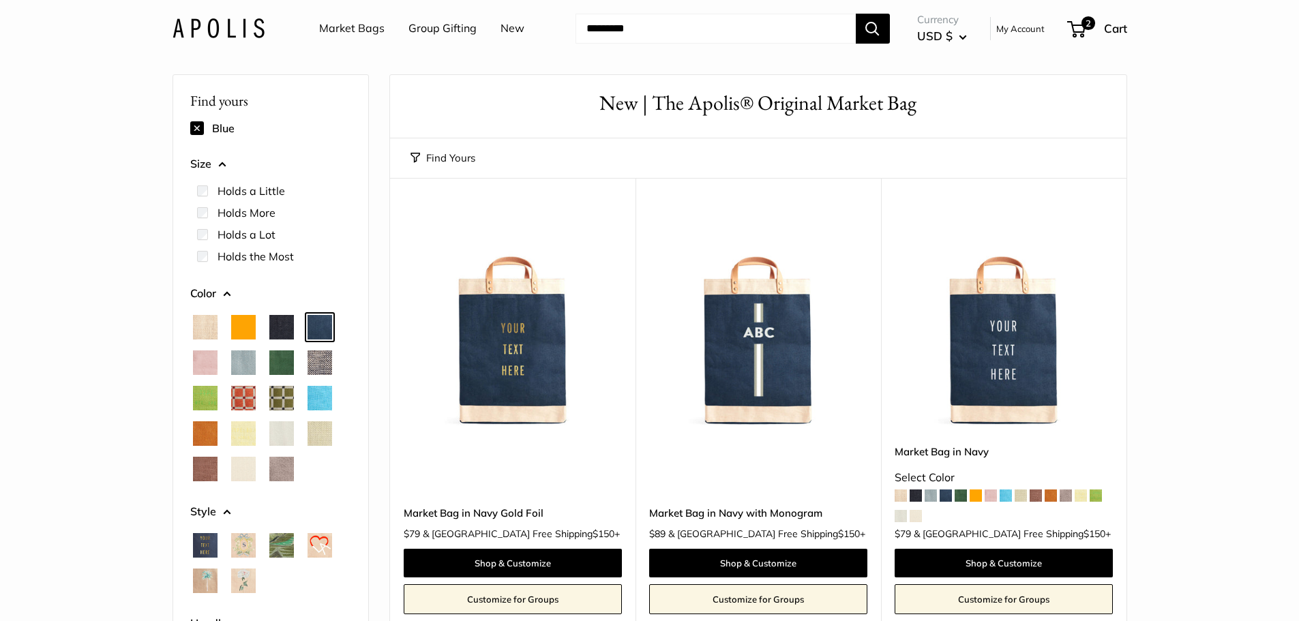
click at [283, 470] on span "Taupe" at bounding box center [281, 469] width 25 height 25
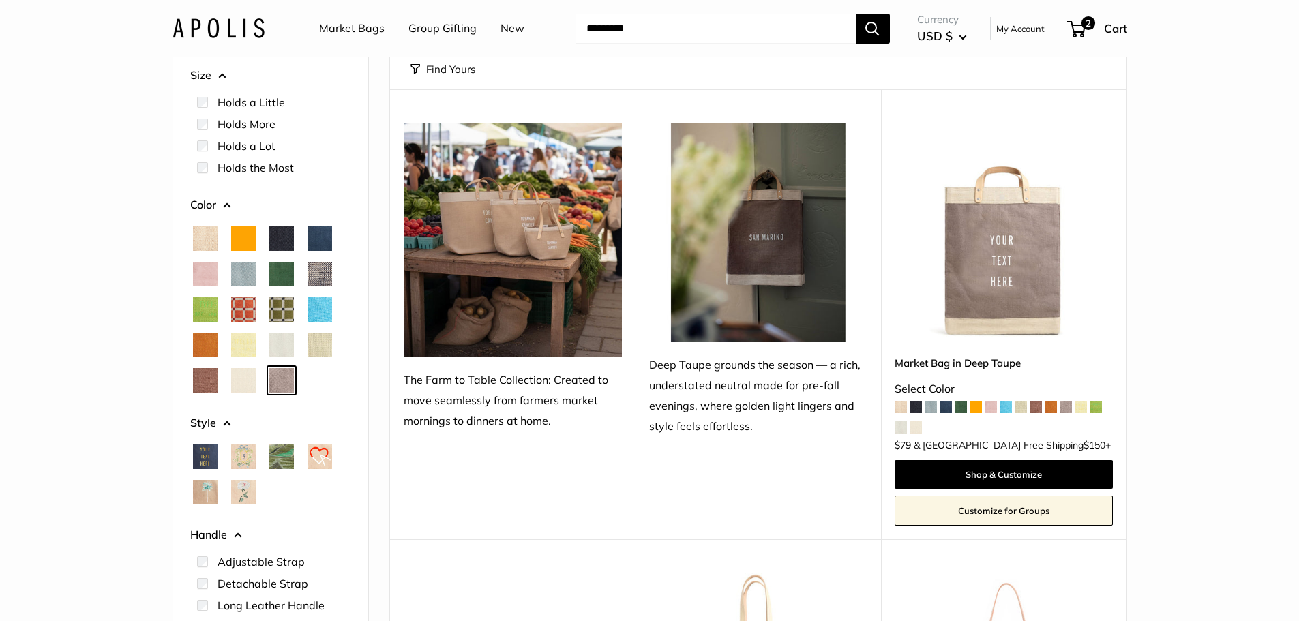
scroll to position [85, 0]
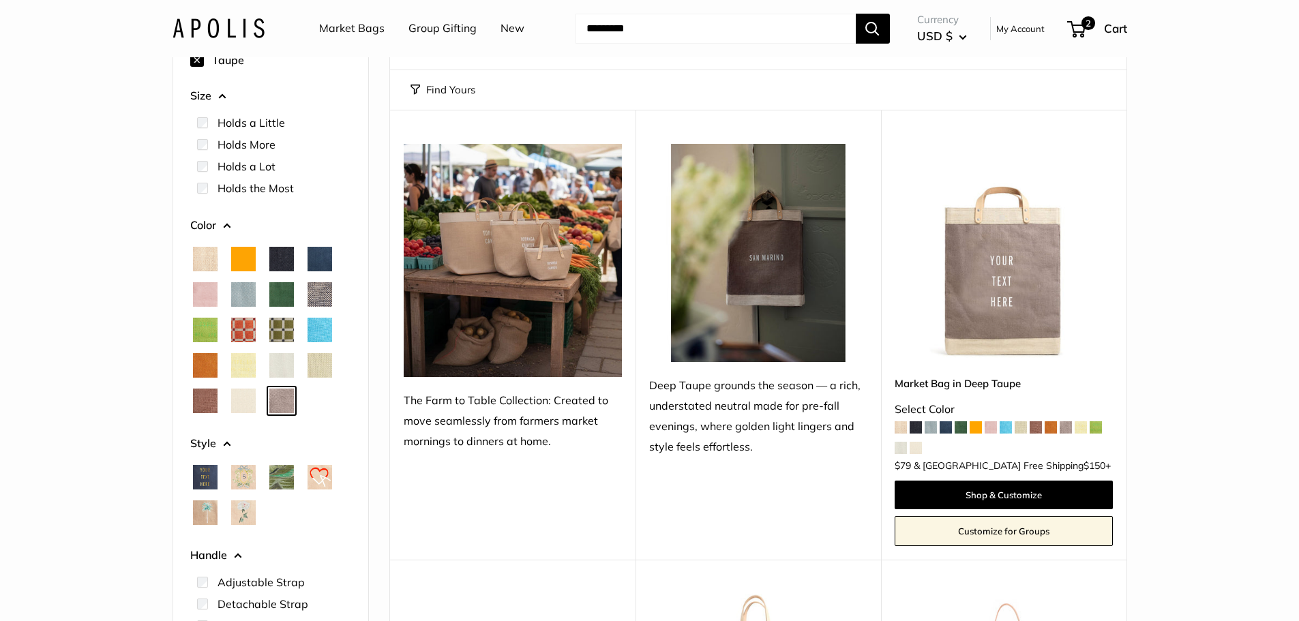
click at [205, 395] on span "Mustang" at bounding box center [205, 401] width 25 height 25
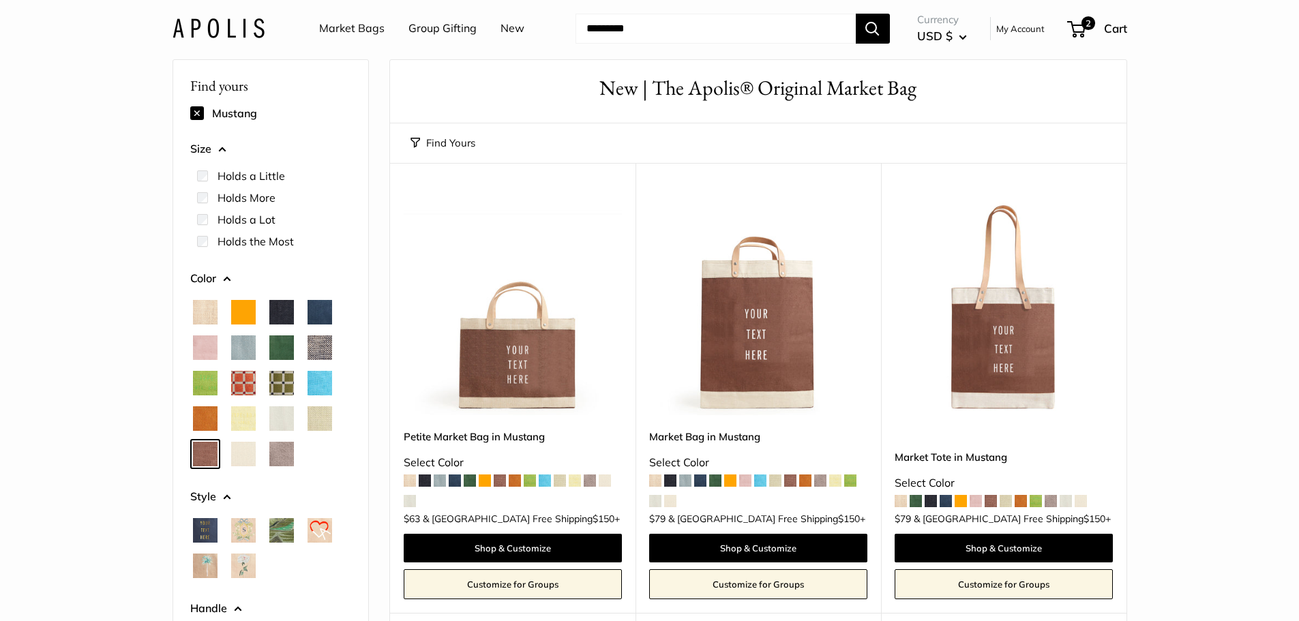
scroll to position [16, 0]
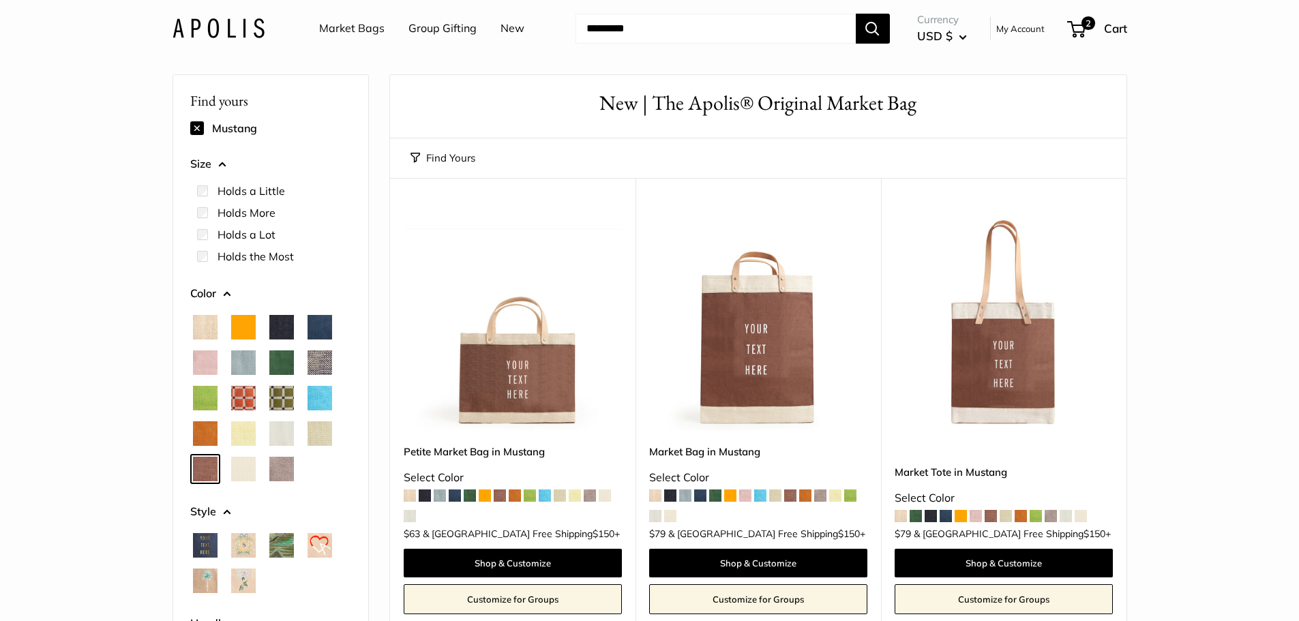
click at [242, 360] on span "Cool Gray" at bounding box center [243, 362] width 25 height 25
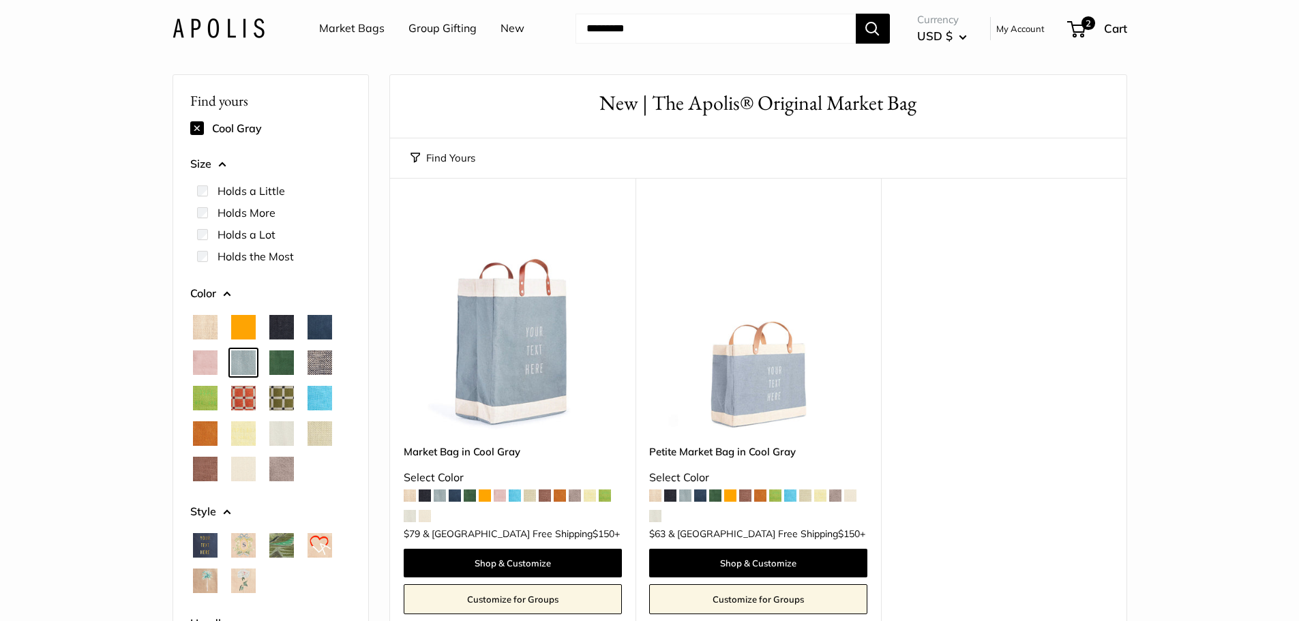
click at [1008, 27] on link "My Account" at bounding box center [1020, 28] width 48 height 16
click at [1027, 25] on link "My Account" at bounding box center [1020, 28] width 48 height 16
